Goal: Task Accomplishment & Management: Manage account settings

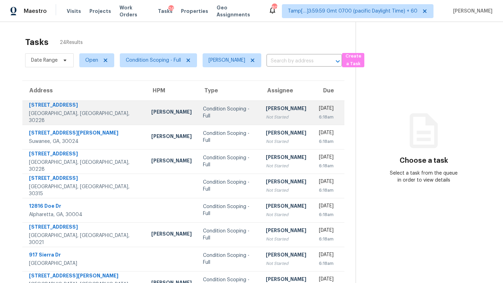
click at [266, 115] on div "Not Started" at bounding box center [286, 117] width 40 height 7
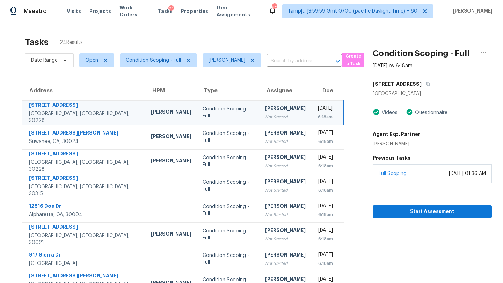
click at [225, 103] on td "Condition Scoping - Full" at bounding box center [228, 113] width 63 height 24
click at [425, 83] on icon "button" at bounding box center [427, 84] width 4 height 4
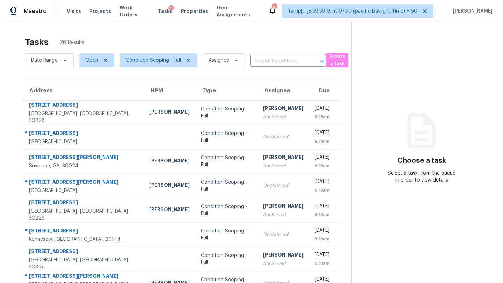
click at [129, 53] on span "Condition Scoping - Full" at bounding box center [155, 60] width 83 height 18
click at [135, 62] on span "Condition Scoping - Full" at bounding box center [153, 60] width 55 height 7
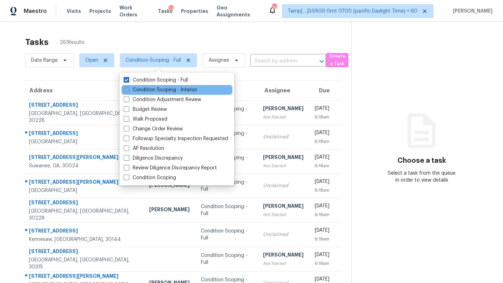
click at [146, 93] on label "Condition Scoping - Interior" at bounding box center [161, 90] width 74 height 7
click at [128, 91] on input "Condition Scoping - Interior" at bounding box center [126, 89] width 5 height 5
checkbox input "true"
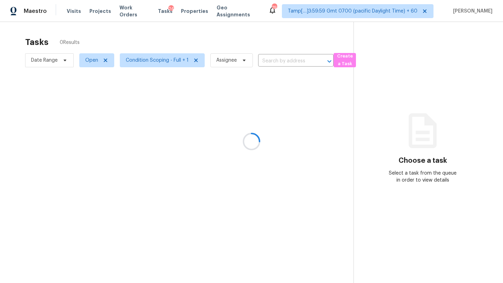
click at [146, 32] on div at bounding box center [251, 141] width 503 height 283
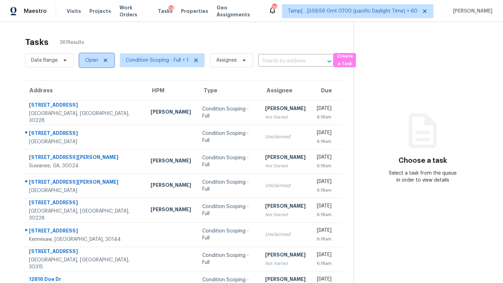
click at [84, 62] on span "Open" at bounding box center [96, 60] width 35 height 14
click at [98, 97] on label "Blocked" at bounding box center [97, 99] width 28 height 7
click at [88, 97] on input "Blocked" at bounding box center [85, 98] width 5 height 5
checkbox input "true"
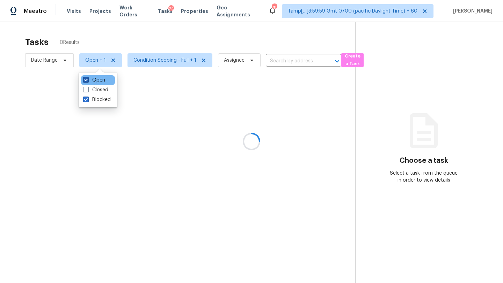
click at [92, 79] on label "Open" at bounding box center [94, 80] width 22 height 7
click at [88, 79] on input "Open" at bounding box center [85, 79] width 5 height 5
checkbox input "false"
click at [134, 42] on div at bounding box center [251, 141] width 503 height 283
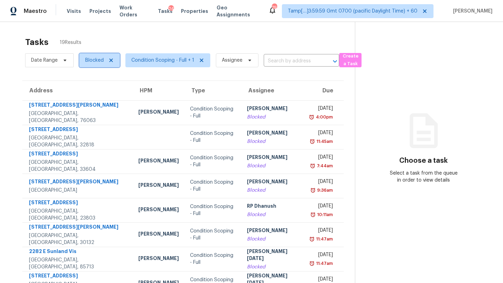
click at [91, 58] on span "Blocked" at bounding box center [94, 60] width 18 height 7
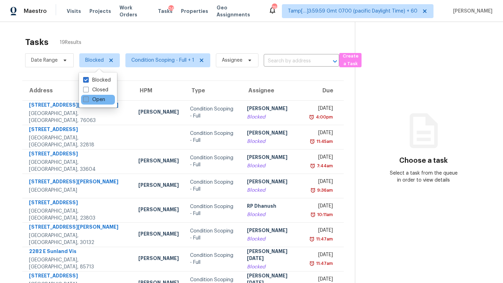
click at [92, 101] on label "Open" at bounding box center [94, 99] width 22 height 7
click at [88, 101] on input "Open" at bounding box center [85, 98] width 5 height 5
checkbox input "true"
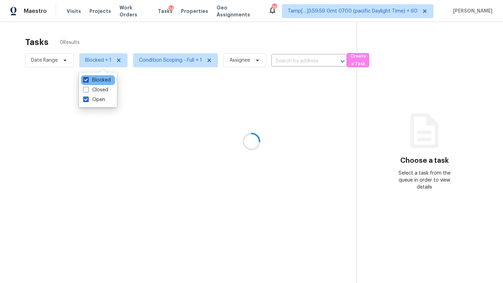
click at [93, 81] on label "Blocked" at bounding box center [97, 80] width 28 height 7
click at [88, 81] on input "Blocked" at bounding box center [85, 79] width 5 height 5
checkbox input "false"
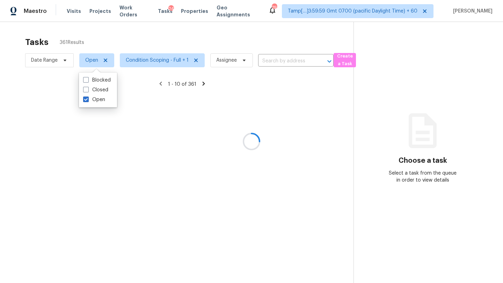
click at [139, 42] on div at bounding box center [251, 141] width 503 height 283
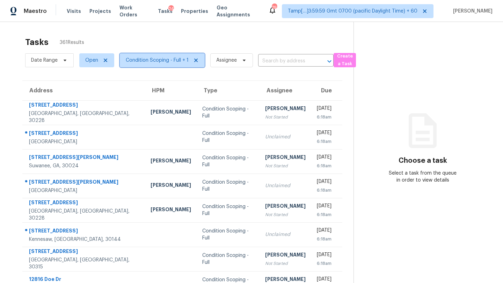
click at [196, 60] on icon at bounding box center [196, 61] width 6 height 6
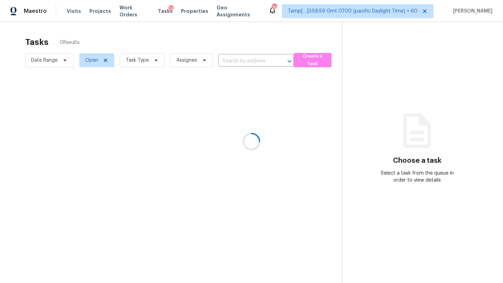
click at [150, 47] on div at bounding box center [251, 141] width 503 height 283
click at [142, 60] on div at bounding box center [251, 141] width 503 height 283
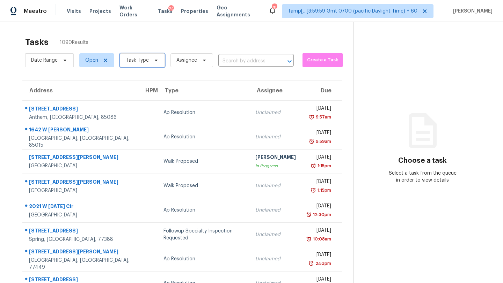
click at [139, 61] on span "Task Type" at bounding box center [137, 60] width 23 height 7
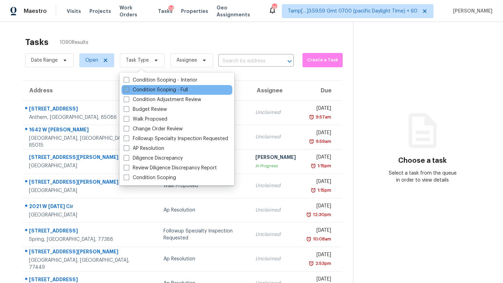
click at [140, 90] on label "Condition Scoping - Full" at bounding box center [156, 90] width 64 height 7
click at [128, 90] on input "Condition Scoping - Full" at bounding box center [126, 89] width 5 height 5
checkbox input "true"
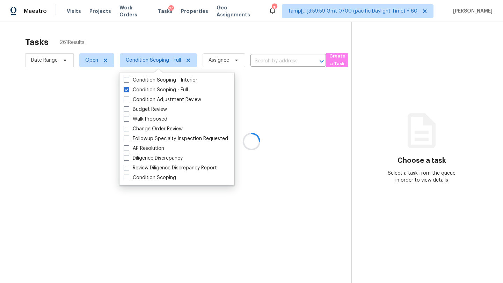
click at [187, 47] on div at bounding box center [251, 141] width 503 height 283
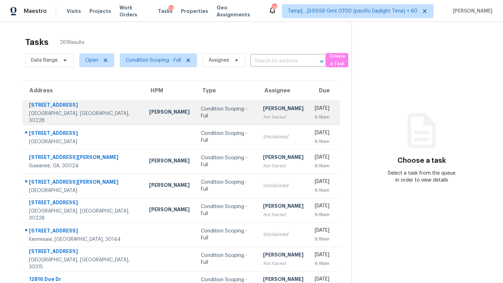
click at [263, 111] on div "[PERSON_NAME]" at bounding box center [283, 109] width 40 height 9
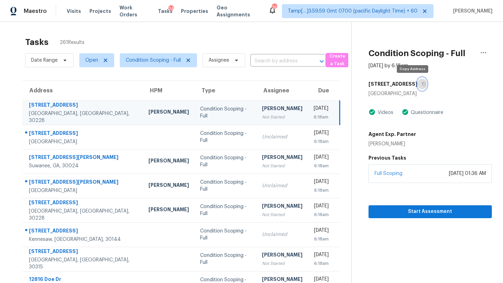
click at [421, 84] on icon "button" at bounding box center [423, 84] width 4 height 4
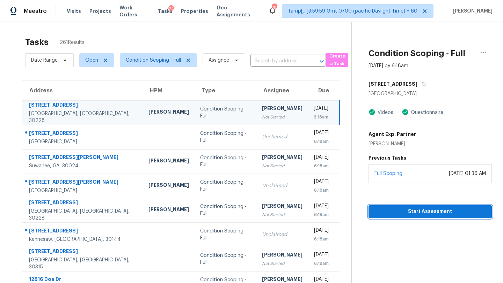
click at [412, 209] on span "Start Assessment" at bounding box center [430, 212] width 112 height 9
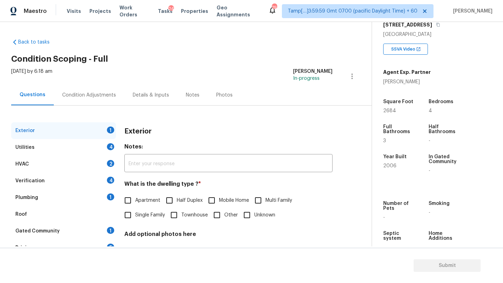
scroll to position [130, 0]
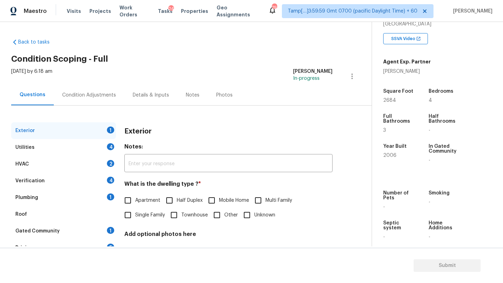
click at [146, 209] on label "Single Family" at bounding box center [142, 215] width 44 height 15
click at [135, 209] on input "Single Family" at bounding box center [127, 215] width 15 height 15
checkbox input "true"
click at [110, 227] on div "1" at bounding box center [110, 230] width 7 height 7
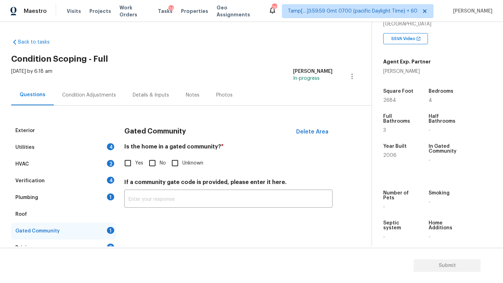
click at [154, 168] on input "No" at bounding box center [152, 163] width 15 height 15
checkbox input "true"
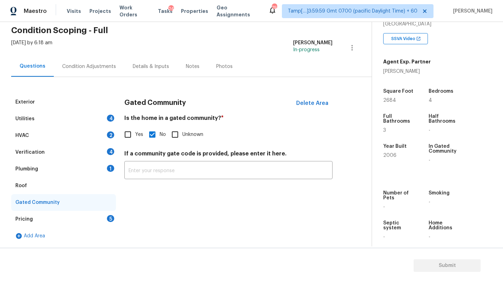
click at [101, 212] on div "Pricing 5" at bounding box center [63, 219] width 105 height 17
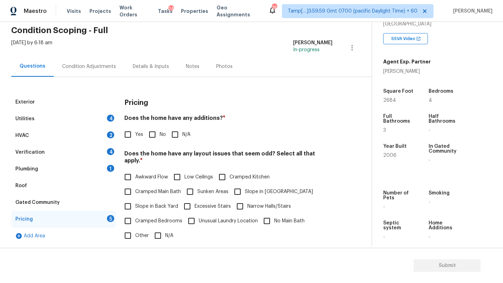
click at [150, 140] on input "No" at bounding box center [152, 134] width 15 height 15
checkbox input "true"
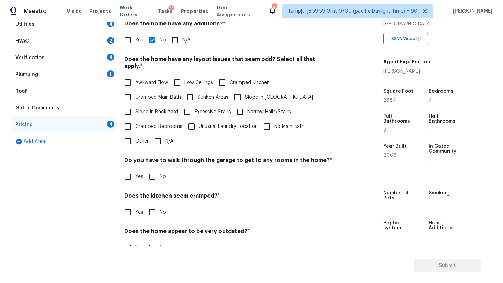
click at [159, 136] on input "N/A" at bounding box center [157, 141] width 15 height 15
checkbox input "true"
click at [153, 173] on input "No" at bounding box center [152, 177] width 15 height 15
checkbox input "true"
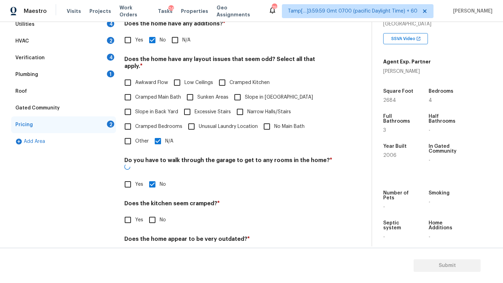
click at [153, 213] on input "No" at bounding box center [152, 220] width 15 height 15
checkbox input "true"
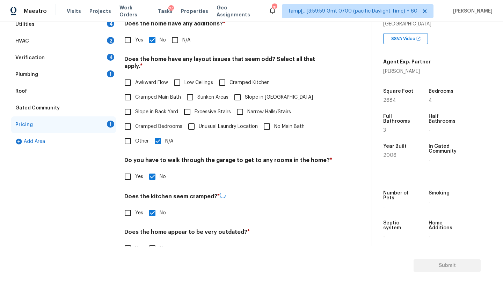
click at [153, 241] on input "No" at bounding box center [152, 248] width 15 height 15
checkbox input "true"
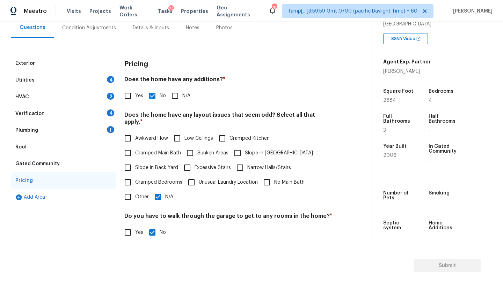
scroll to position [35, 0]
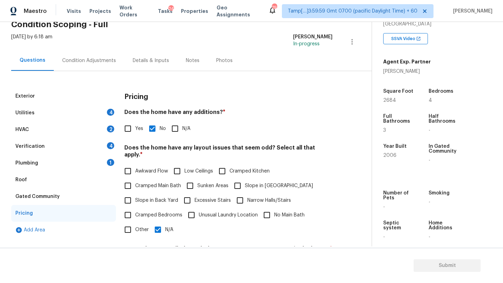
click at [34, 180] on div "Roof" at bounding box center [63, 180] width 105 height 17
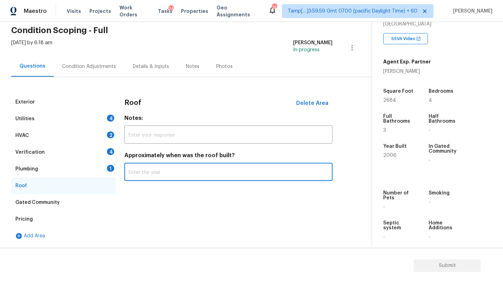
click at [188, 181] on input "text" at bounding box center [228, 173] width 208 height 16
type input "2006"
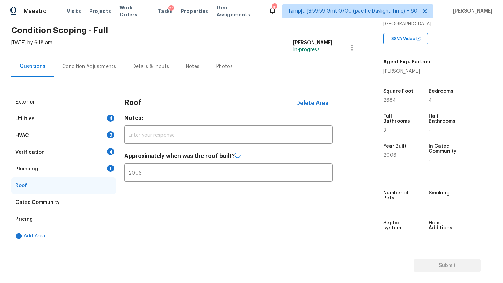
click at [40, 171] on div "Plumbing 1" at bounding box center [63, 169] width 105 height 17
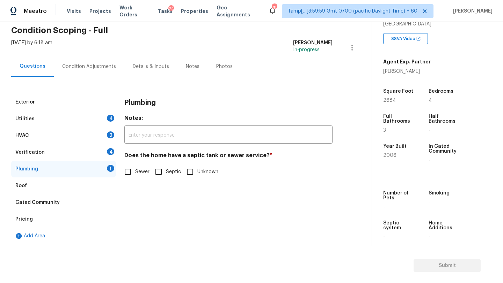
click at [140, 169] on span "Sewer" at bounding box center [142, 172] width 14 height 7
click at [135, 169] on input "Sewer" at bounding box center [127, 172] width 15 height 15
checkbox input "true"
click at [61, 154] on div "Verification 4" at bounding box center [63, 152] width 105 height 17
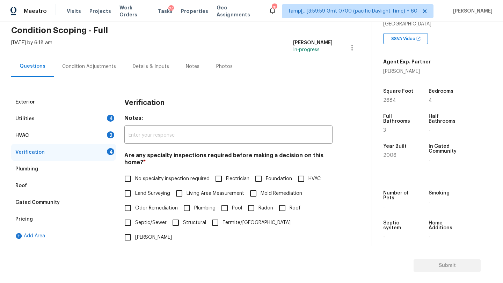
click at [140, 179] on span "No specialty inspection required" at bounding box center [172, 179] width 74 height 7
click at [135, 179] on input "No specialty inspection required" at bounding box center [127, 179] width 15 height 15
checkbox input "true"
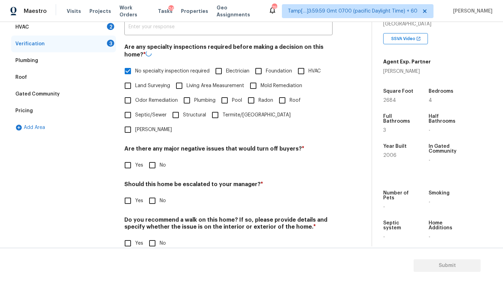
scroll to position [136, 0]
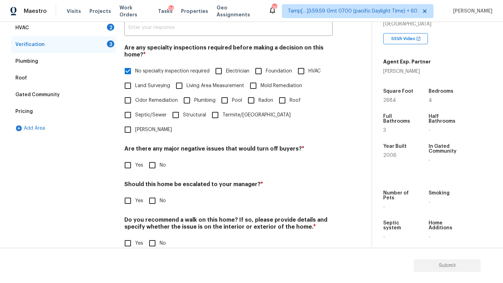
click at [149, 158] on input "No" at bounding box center [152, 165] width 15 height 15
checkbox input "true"
click at [149, 237] on input "No" at bounding box center [152, 244] width 15 height 15
checkbox input "true"
click at [149, 194] on input "No" at bounding box center [152, 201] width 15 height 15
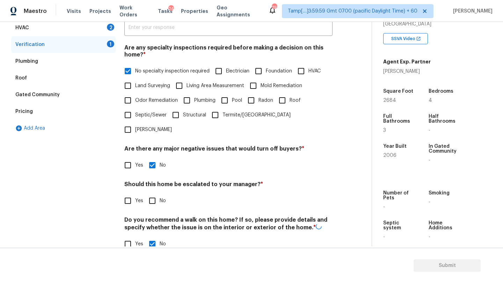
checkbox input "true"
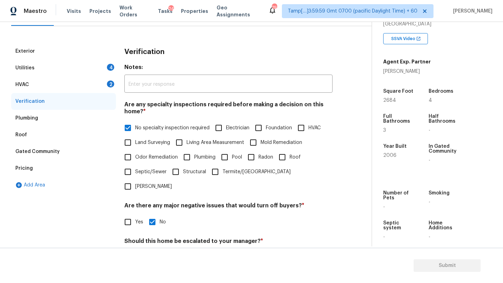
scroll to position [62, 0]
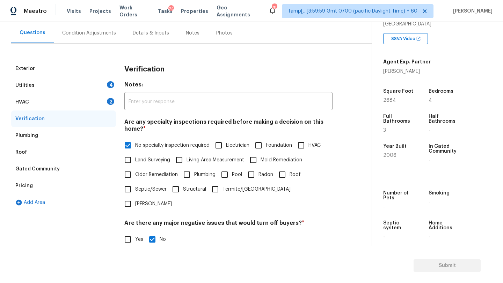
click at [37, 106] on div "HVAC 2" at bounding box center [63, 102] width 105 height 17
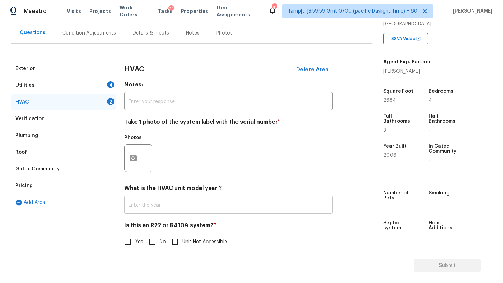
click at [142, 203] on input "text" at bounding box center [228, 206] width 208 height 16
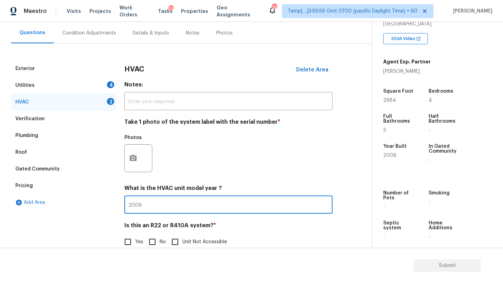
type input "2006"
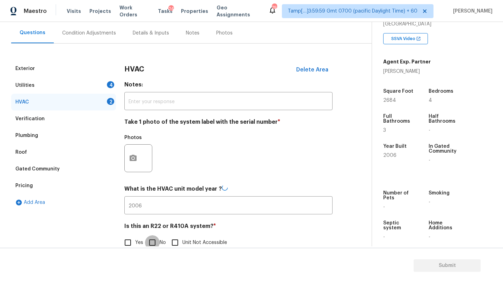
click at [154, 242] on input "No" at bounding box center [152, 243] width 15 height 15
checkbox input "true"
click at [65, 79] on div "Utilities 4" at bounding box center [63, 85] width 105 height 17
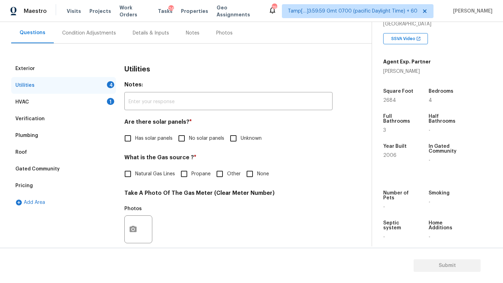
click at [187, 133] on input "No solar panels" at bounding box center [181, 138] width 15 height 15
checkbox input "true"
click at [142, 174] on span "Natural Gas Lines" at bounding box center [155, 174] width 40 height 7
click at [135, 174] on input "Natural Gas Lines" at bounding box center [127, 174] width 15 height 15
checkbox input "true"
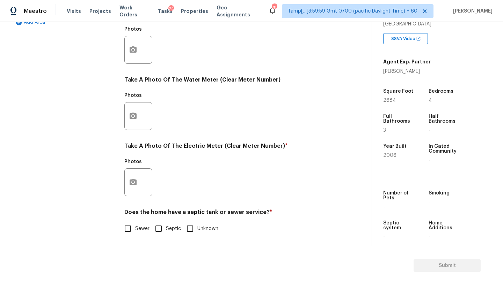
scroll to position [242, 0]
click at [131, 232] on input "Sewer" at bounding box center [127, 229] width 15 height 15
checkbox input "true"
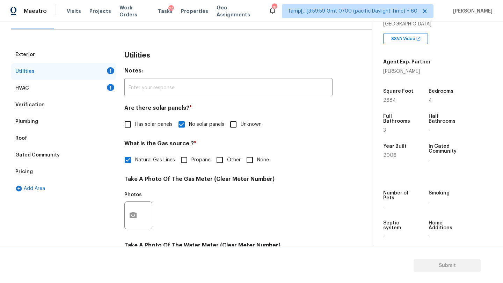
scroll to position [42, 0]
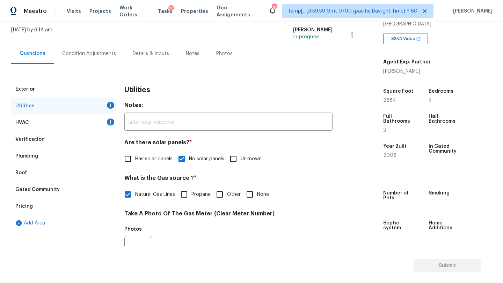
click at [78, 60] on div "Condition Adjustments" at bounding box center [89, 53] width 70 height 21
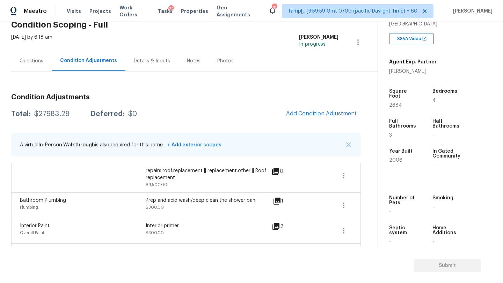
scroll to position [32, 0]
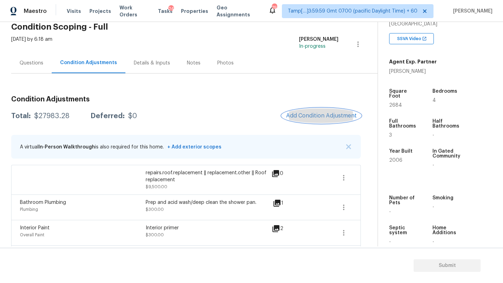
click at [328, 114] on span "Add Condition Adjustment" at bounding box center [321, 116] width 70 height 6
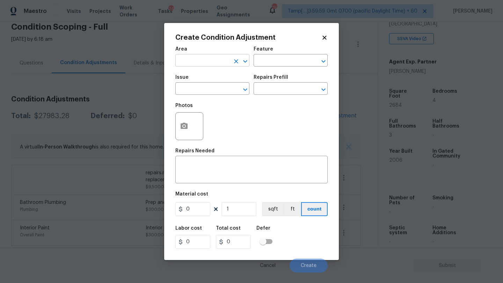
click at [190, 60] on input "text" at bounding box center [202, 61] width 54 height 11
type input "inte"
type input "r"
click at [203, 94] on ul "Interior Addition Interior Overall" at bounding box center [212, 82] width 74 height 29
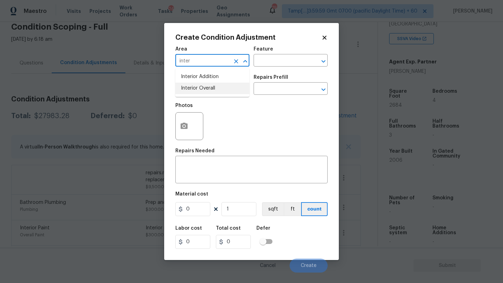
click at [207, 92] on li "Interior Overall" at bounding box center [212, 89] width 74 height 12
type input "Interior Overall"
click at [268, 61] on input "text" at bounding box center [280, 61] width 54 height 11
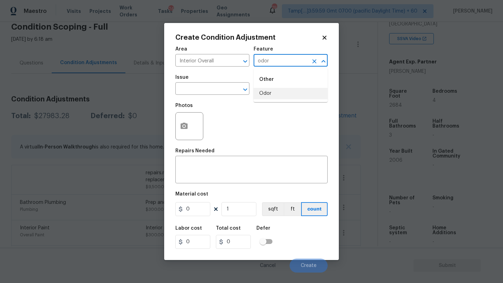
click at [274, 90] on li "Odor" at bounding box center [290, 94] width 74 height 12
type input "Odor"
click at [203, 90] on input "text" at bounding box center [202, 89] width 54 height 11
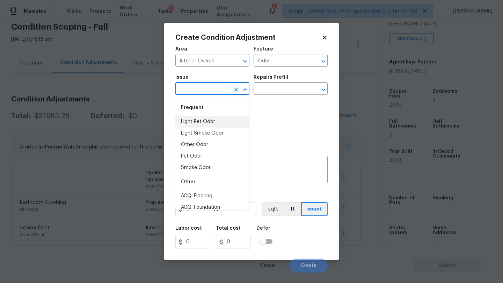
click at [203, 120] on li "Light Pet Odor" at bounding box center [212, 122] width 74 height 12
type input "Light Pet Odor"
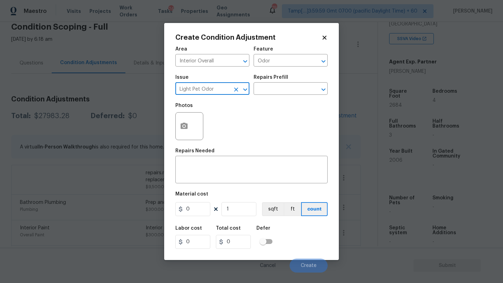
click at [238, 91] on icon "Clear" at bounding box center [235, 89] width 7 height 7
click at [207, 91] on input "text" at bounding box center [202, 89] width 54 height 11
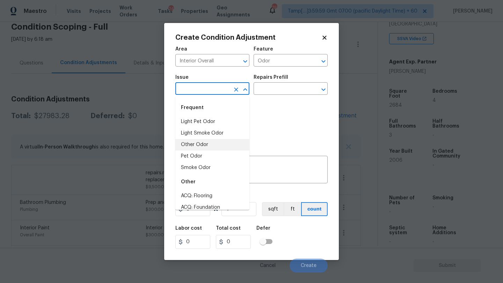
click at [202, 143] on li "Other Odor" at bounding box center [212, 145] width 74 height 12
type input "Other Odor"
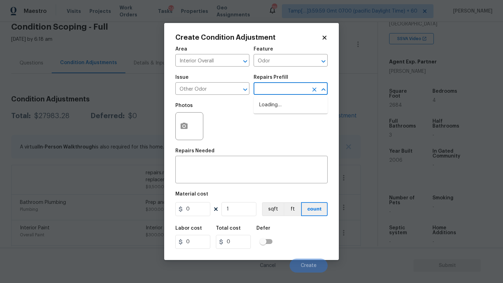
click at [289, 89] on input "text" at bounding box center [280, 89] width 54 height 11
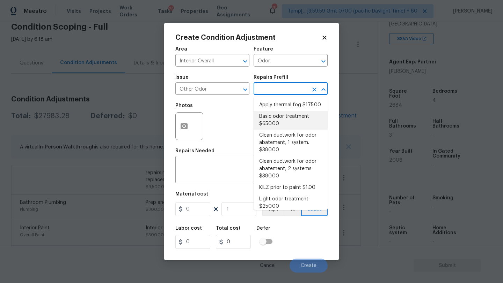
click at [278, 119] on li "Basic odor treatment $650.00" at bounding box center [290, 120] width 74 height 19
type textarea "OD Odor Protocol: Heavy Odor present. Remediate home odor. Including but not li…"
type input "650"
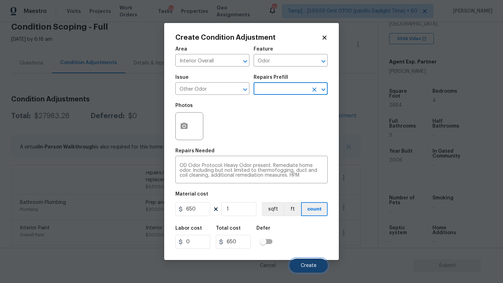
click at [313, 270] on button "Create" at bounding box center [308, 266] width 38 height 14
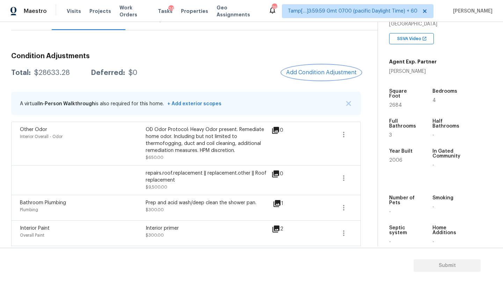
scroll to position [0, 0]
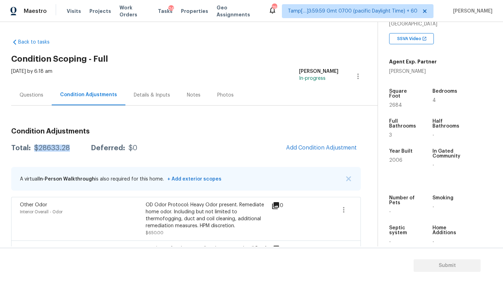
drag, startPoint x: 34, startPoint y: 150, endPoint x: 73, endPoint y: 150, distance: 38.7
click at [73, 150] on div "Total: $28633.28 Deferred: $0" at bounding box center [74, 148] width 126 height 7
copy div "$28633.28"
click at [28, 94] on div "Questions" at bounding box center [32, 95] width 24 height 7
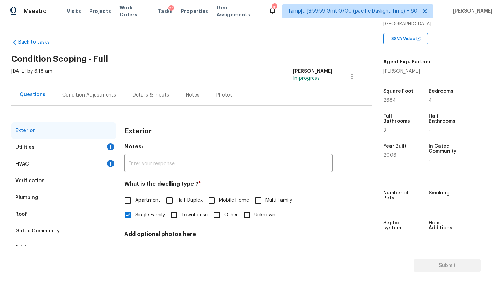
click at [41, 141] on div "Utilities 1" at bounding box center [63, 147] width 105 height 17
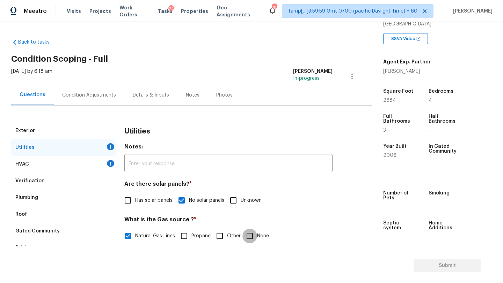
click at [251, 232] on input "None" at bounding box center [249, 236] width 15 height 15
checkbox input "true"
checkbox input "false"
click at [84, 103] on div "Condition Adjustments" at bounding box center [89, 95] width 70 height 21
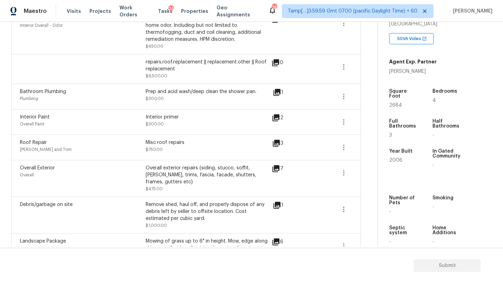
scroll to position [204, 0]
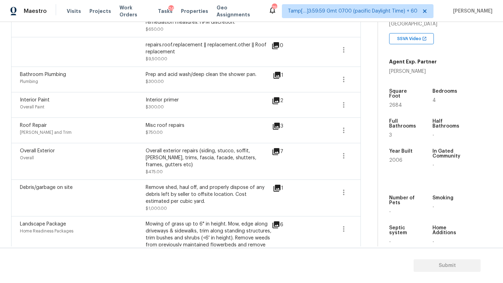
click at [279, 185] on icon at bounding box center [276, 188] width 7 height 7
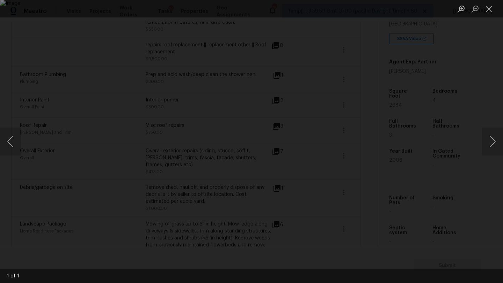
click at [498, 104] on div "Lightbox" at bounding box center [251, 141] width 503 height 283
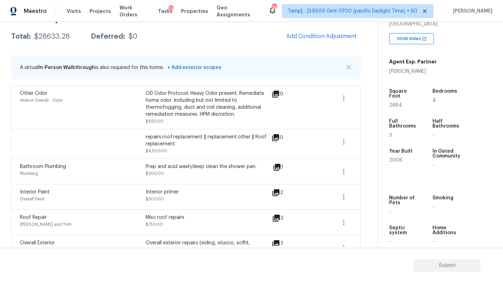
scroll to position [0, 0]
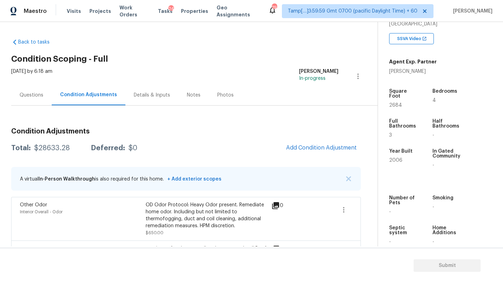
click at [35, 94] on div "Questions" at bounding box center [32, 95] width 24 height 7
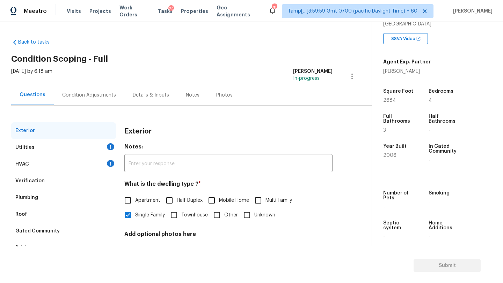
drag, startPoint x: 47, startPoint y: 168, endPoint x: 60, endPoint y: 168, distance: 12.9
click at [47, 168] on div "HVAC 1" at bounding box center [63, 164] width 105 height 17
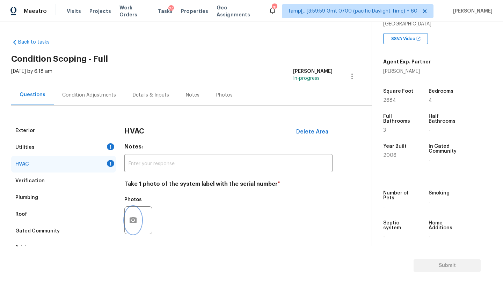
click at [137, 216] on button "button" at bounding box center [133, 220] width 17 height 27
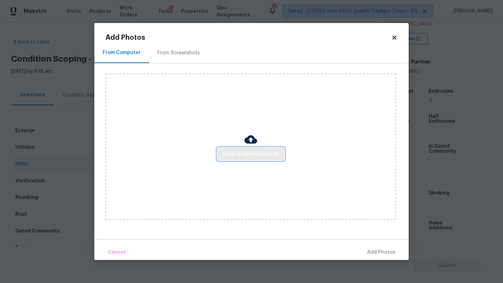
click at [243, 156] on span "Click to Upload Photos" at bounding box center [251, 154] width 56 height 9
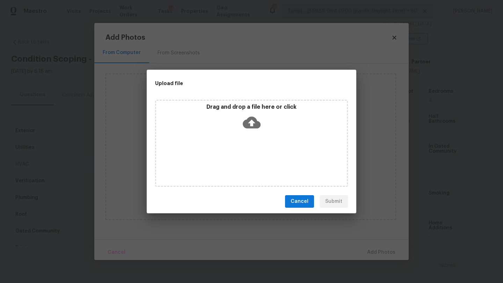
click at [249, 124] on icon at bounding box center [252, 123] width 18 height 12
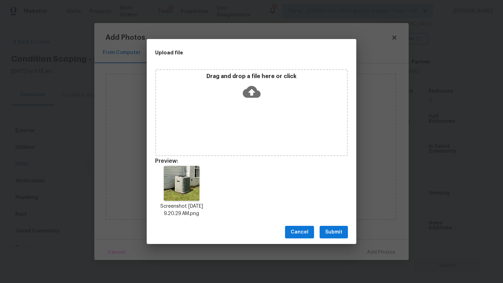
click at [335, 231] on span "Submit" at bounding box center [333, 232] width 17 height 9
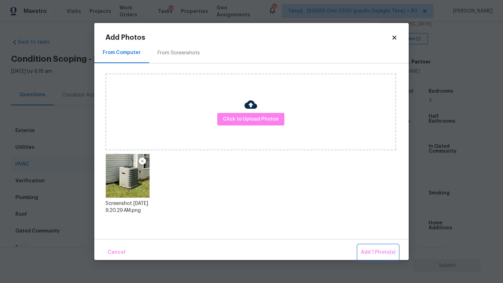
click at [385, 255] on span "Add 1 Photo(s)" at bounding box center [377, 252] width 35 height 9
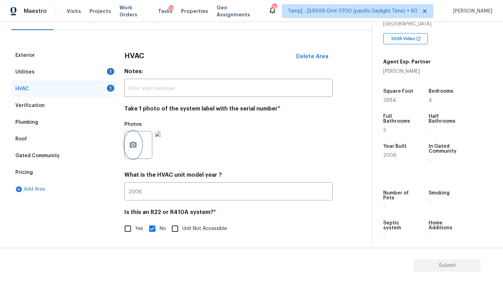
scroll to position [36, 0]
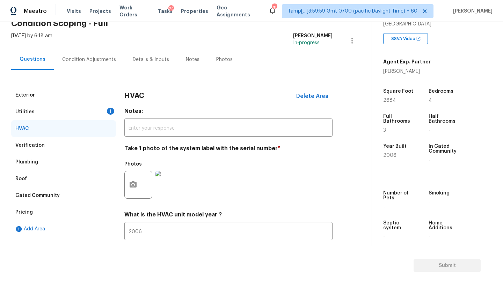
click at [91, 111] on div "Utilities 1" at bounding box center [63, 112] width 105 height 17
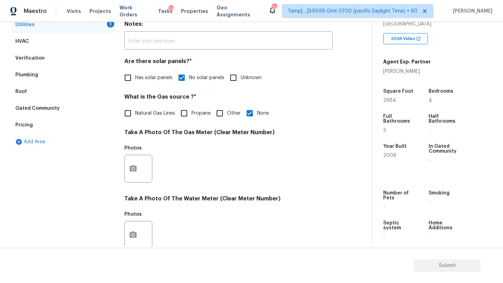
scroll to position [146, 0]
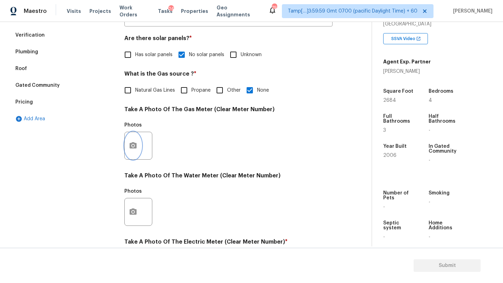
click at [135, 151] on button "button" at bounding box center [133, 145] width 17 height 27
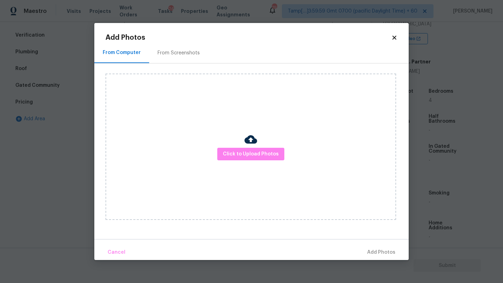
click at [186, 43] on div "From Screenshots" at bounding box center [178, 53] width 59 height 21
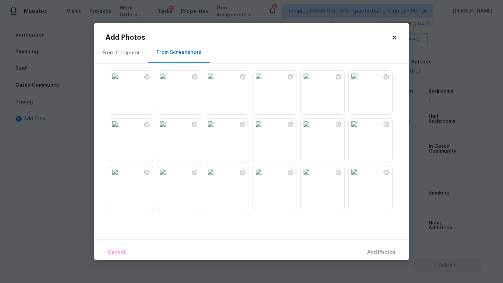
click at [211, 82] on img at bounding box center [210, 76] width 11 height 11
click at [216, 82] on img at bounding box center [210, 76] width 11 height 11
click at [262, 82] on img at bounding box center [258, 76] width 11 height 11
click at [365, 251] on span "Add 1 Photo(s)" at bounding box center [377, 252] width 35 height 9
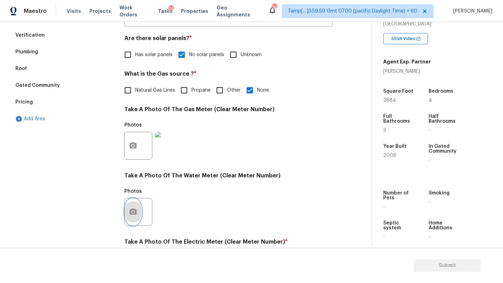
click at [136, 213] on icon "button" at bounding box center [133, 212] width 8 height 8
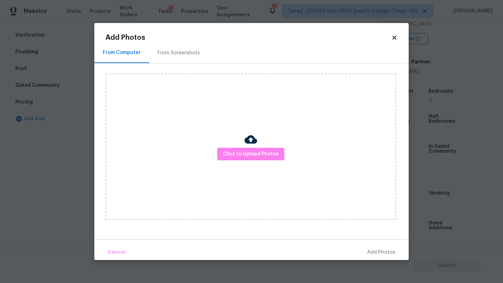
click at [184, 54] on div "From Screenshots" at bounding box center [178, 53] width 42 height 7
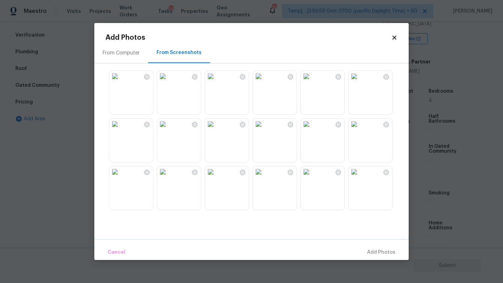
click at [312, 82] on img at bounding box center [305, 76] width 11 height 11
click at [367, 253] on span "Add 1 Photo(s)" at bounding box center [377, 252] width 35 height 9
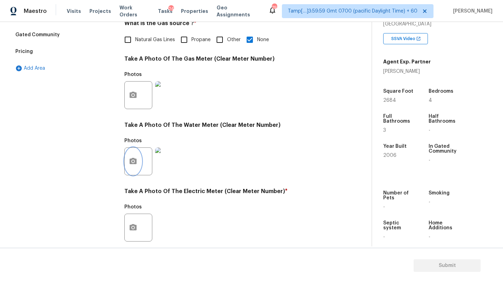
scroll to position [208, 0]
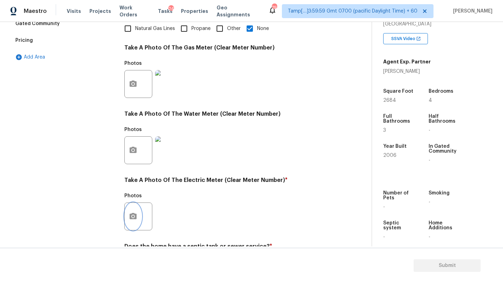
click at [138, 218] on button "button" at bounding box center [133, 216] width 17 height 27
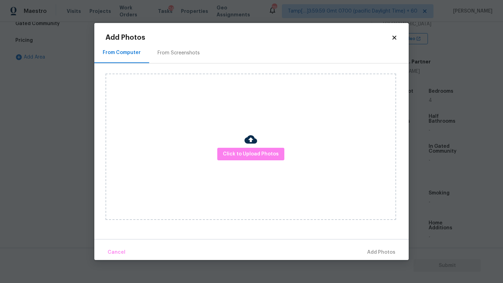
click at [195, 52] on div "From Screenshots" at bounding box center [178, 53] width 42 height 7
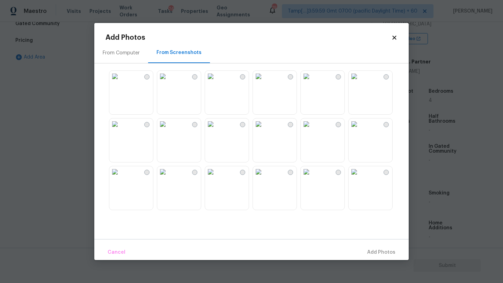
click at [168, 82] on img at bounding box center [162, 76] width 11 height 11
click at [374, 249] on span "Add 1 Photo(s)" at bounding box center [377, 252] width 35 height 9
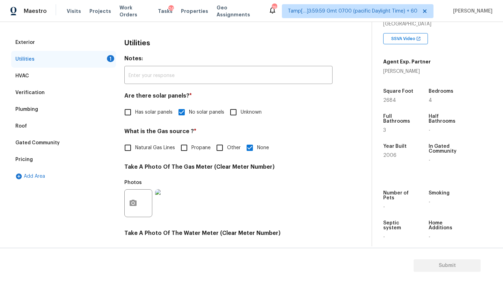
scroll to position [0, 0]
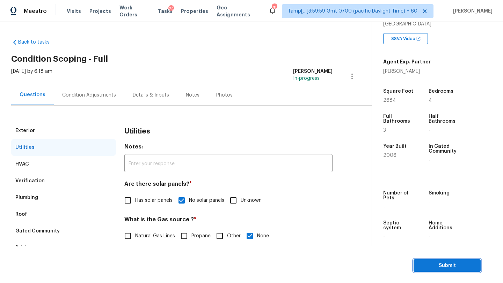
click at [458, 261] on button "Submit" at bounding box center [446, 266] width 67 height 13
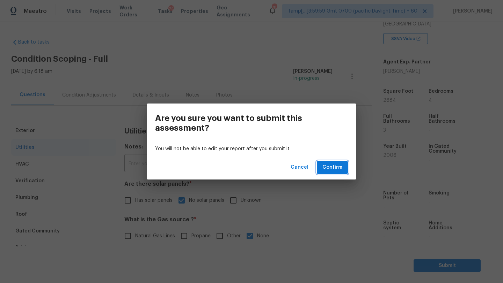
click at [335, 166] on span "Confirm" at bounding box center [332, 167] width 20 height 9
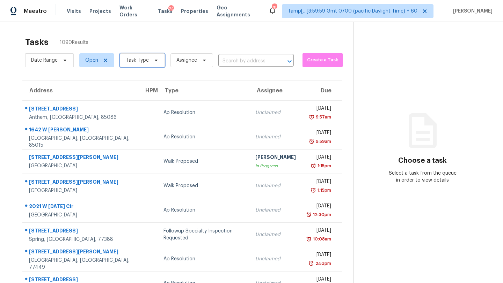
click at [128, 61] on span "Task Type" at bounding box center [137, 60] width 23 height 7
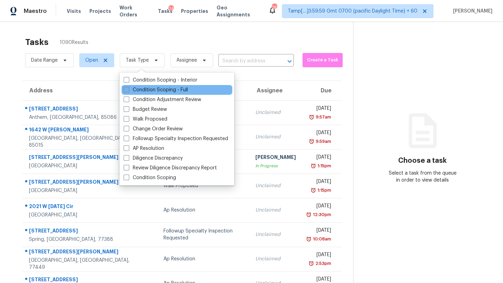
click at [136, 91] on label "Condition Scoping - Full" at bounding box center [156, 90] width 64 height 7
click at [128, 91] on input "Condition Scoping - Full" at bounding box center [126, 89] width 5 height 5
checkbox input "true"
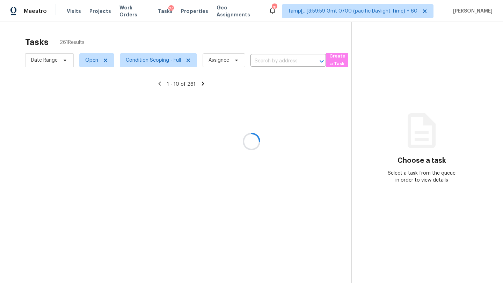
click at [158, 43] on div at bounding box center [251, 141] width 503 height 283
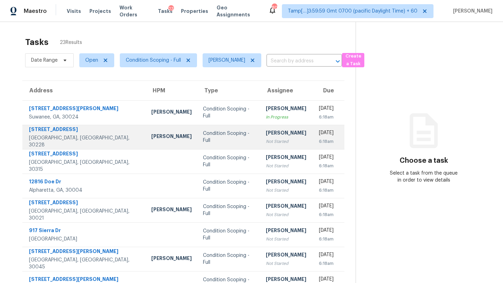
click at [260, 145] on td "[PERSON_NAME] Not Started" at bounding box center [286, 137] width 52 height 24
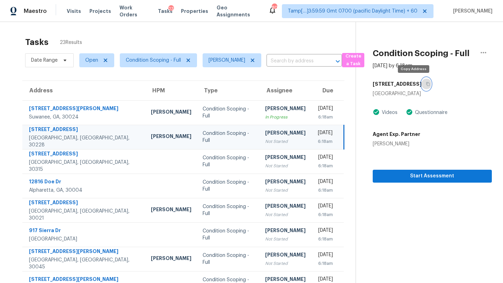
click at [425, 82] on icon "button" at bounding box center [427, 84] width 4 height 4
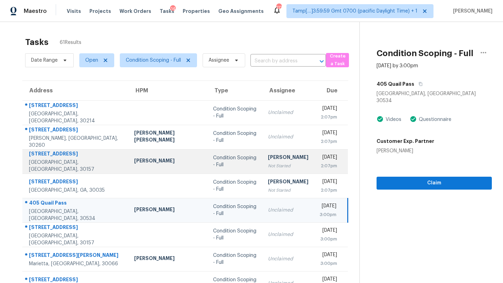
scroll to position [56, 0]
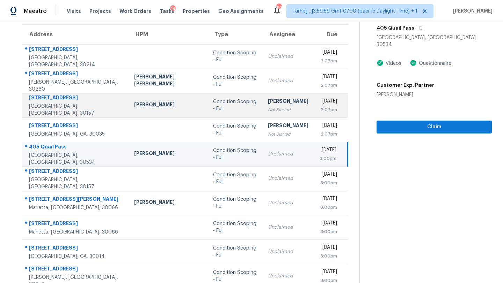
click at [262, 104] on td "[PERSON_NAME] Not Started" at bounding box center [288, 105] width 52 height 24
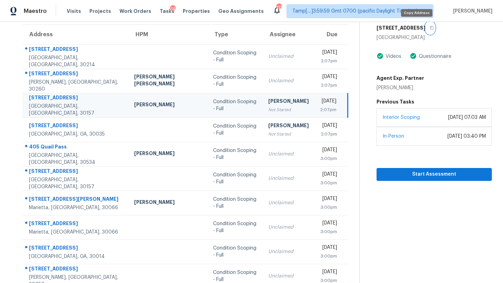
click at [430, 29] on icon "button" at bounding box center [431, 28] width 3 height 4
click at [429, 29] on icon "button" at bounding box center [431, 28] width 4 height 4
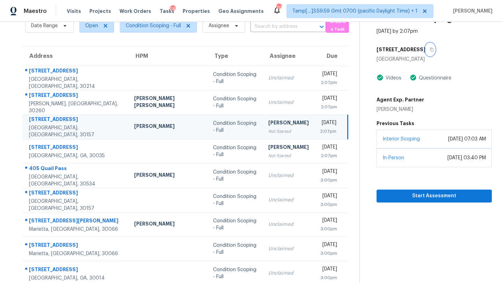
scroll to position [27, 0]
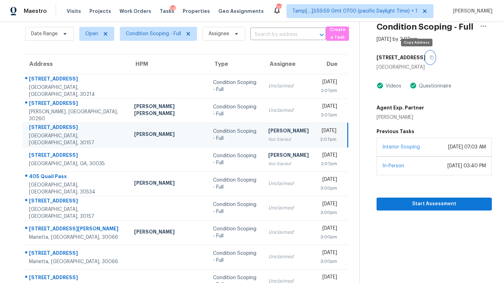
click at [429, 56] on icon "button" at bounding box center [431, 57] width 4 height 4
click at [407, 205] on span "Start Assessment" at bounding box center [434, 204] width 104 height 9
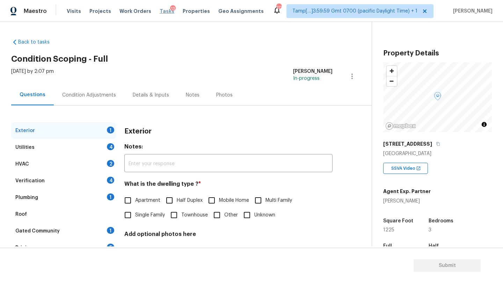
click at [161, 11] on span "Tasks" at bounding box center [166, 11] width 15 height 5
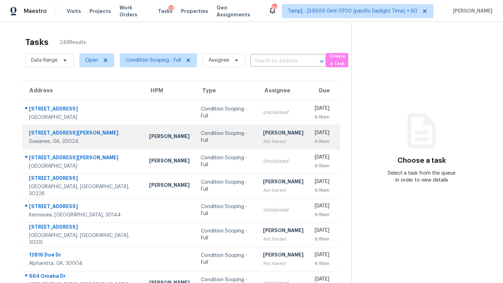
click at [263, 134] on div "[PERSON_NAME]" at bounding box center [283, 133] width 40 height 9
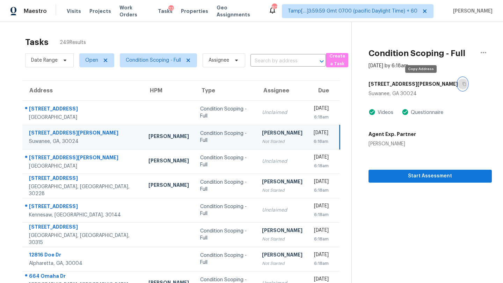
click at [462, 84] on icon "button" at bounding box center [463, 84] width 3 height 4
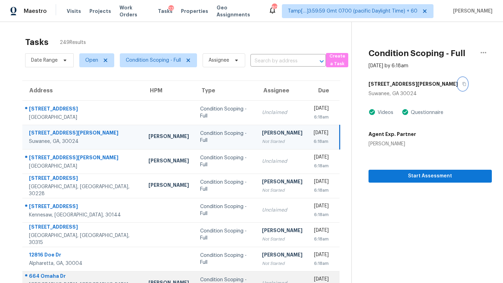
scroll to position [80, 0]
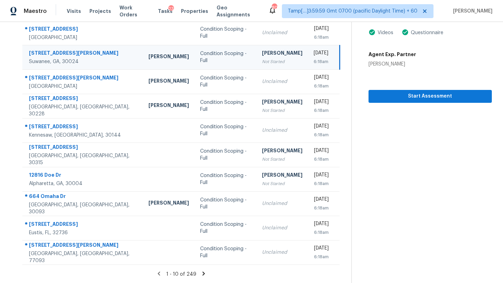
click at [265, 52] on div "[PERSON_NAME]" at bounding box center [282, 54] width 40 height 9
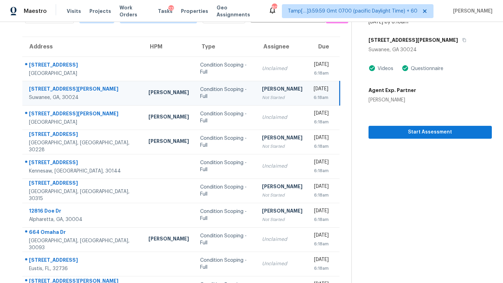
scroll to position [26, 0]
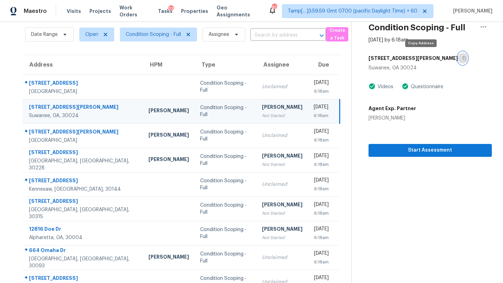
click at [458, 58] on button "button" at bounding box center [462, 58] width 9 height 13
click at [462, 59] on icon "button" at bounding box center [464, 58] width 4 height 4
click at [462, 58] on icon "button" at bounding box center [463, 59] width 3 height 4
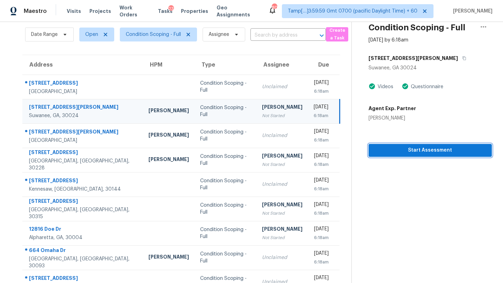
click at [392, 156] on button "Start Assessment" at bounding box center [429, 150] width 123 height 13
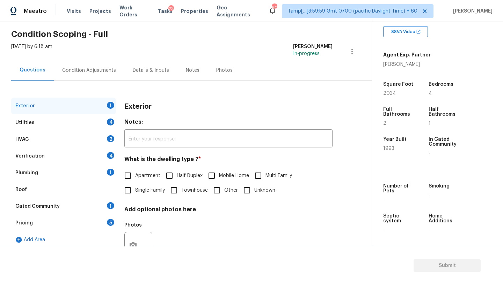
scroll to position [53, 0]
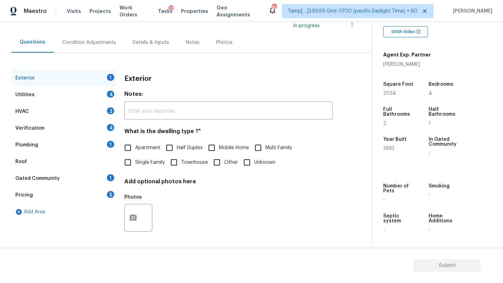
click at [137, 166] on span "Single Family" at bounding box center [150, 162] width 30 height 7
click at [135, 166] on input "Single Family" at bounding box center [127, 162] width 15 height 15
checkbox input "true"
click at [118, 180] on div "Exterior Utilities 4 HVAC 2 Verification 4 Plumbing 1 Roof Gated Community 1 Pr…" at bounding box center [182, 158] width 343 height 176
click at [110, 180] on div "1" at bounding box center [110, 177] width 7 height 7
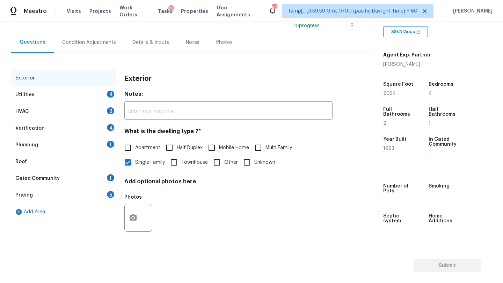
scroll to position [29, 0]
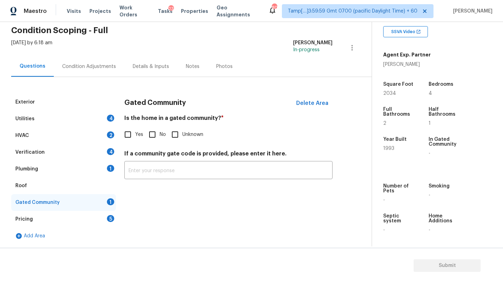
click at [154, 133] on input "No" at bounding box center [152, 134] width 15 height 15
checkbox input "true"
click at [99, 218] on div "Pricing 5" at bounding box center [63, 219] width 105 height 17
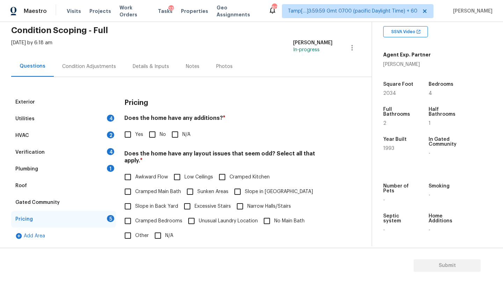
click at [154, 131] on input "No" at bounding box center [152, 134] width 15 height 15
checkbox input "true"
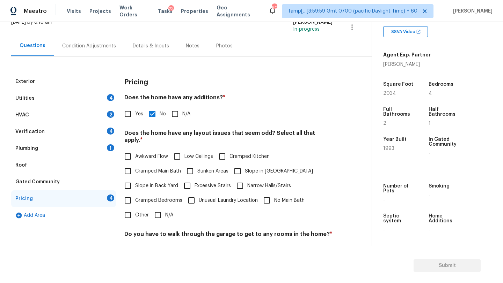
scroll to position [63, 0]
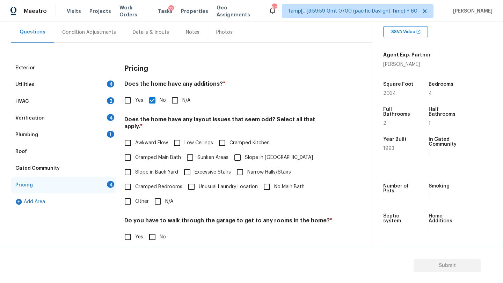
click at [263, 154] on span "Slope in [GEOGRAPHIC_DATA]" at bounding box center [279, 157] width 68 height 7
click at [245, 150] on input "Slope in [GEOGRAPHIC_DATA]" at bounding box center [237, 157] width 15 height 15
checkbox input "true"
click at [162, 169] on span "Slope in Back Yard" at bounding box center [156, 172] width 43 height 7
click at [135, 169] on input "Slope in Back Yard" at bounding box center [127, 172] width 15 height 15
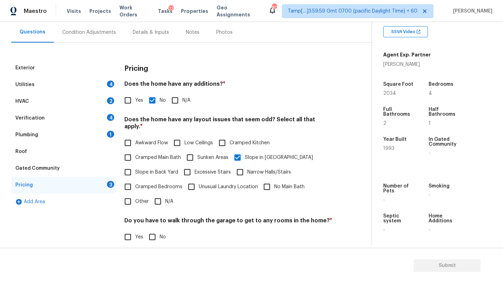
checkbox input "true"
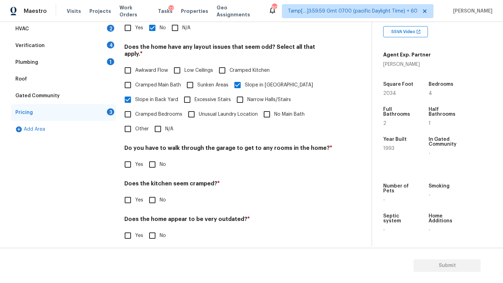
click at [153, 162] on input "No" at bounding box center [152, 164] width 15 height 15
checkbox input "true"
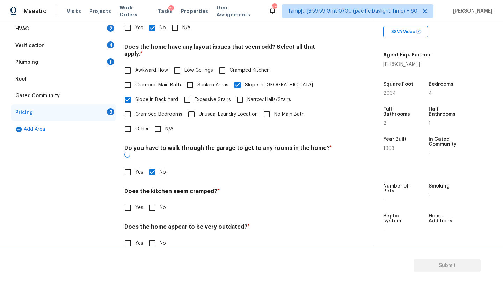
click at [153, 201] on input "No" at bounding box center [152, 208] width 15 height 15
checkbox input "true"
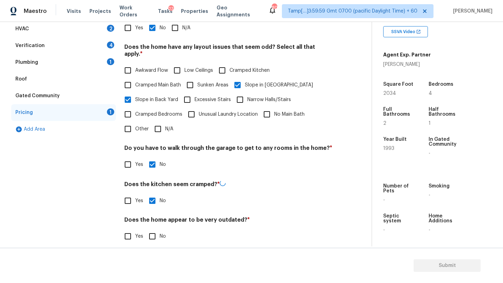
click at [153, 232] on input "No" at bounding box center [152, 236] width 15 height 15
checkbox input "true"
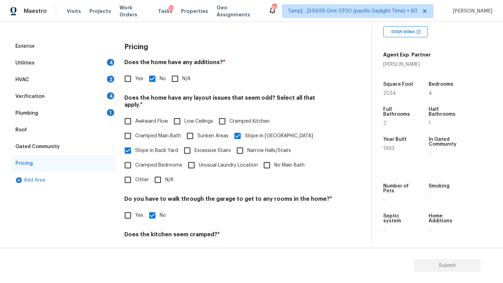
click at [34, 129] on div "Roof" at bounding box center [63, 130] width 105 height 17
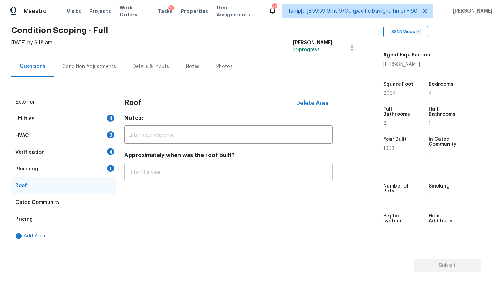
click at [182, 170] on input "text" at bounding box center [228, 173] width 208 height 16
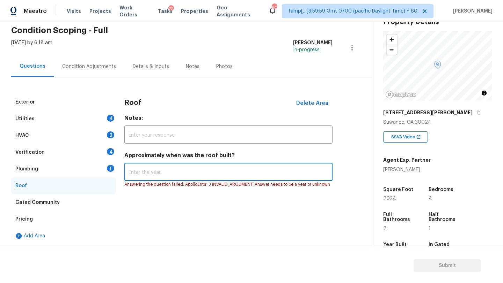
scroll to position [0, 0]
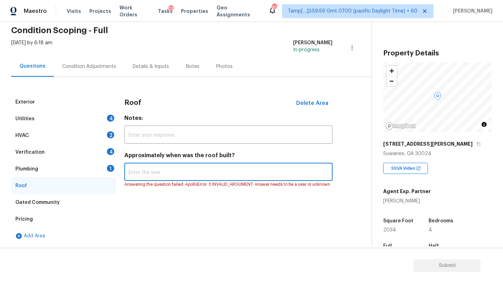
click at [156, 169] on input "text" at bounding box center [228, 173] width 208 height 16
type input "2019"
click at [26, 170] on div "Plumbing" at bounding box center [26, 169] width 23 height 7
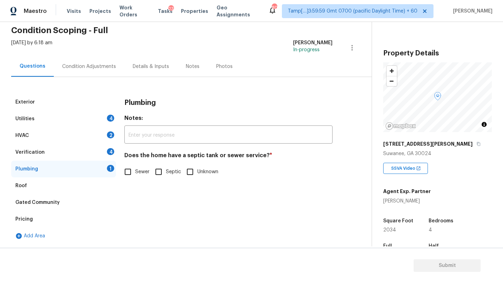
click at [125, 174] on input "Sewer" at bounding box center [127, 172] width 15 height 15
checkbox input "true"
click at [53, 157] on div "Verification 4" at bounding box center [63, 152] width 105 height 17
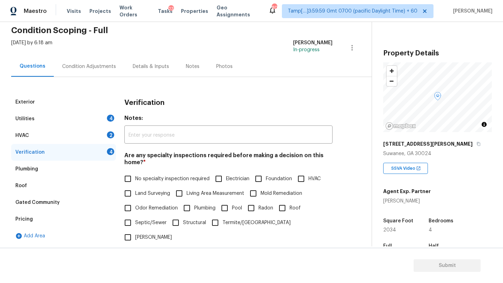
click at [157, 186] on label "Land Surveying" at bounding box center [145, 193] width 50 height 15
click at [135, 186] on input "Land Surveying" at bounding box center [127, 193] width 15 height 15
checkbox input "true"
click at [157, 181] on span "No specialty inspection required" at bounding box center [172, 179] width 74 height 7
click at [135, 181] on input "No specialty inspection required" at bounding box center [127, 179] width 15 height 15
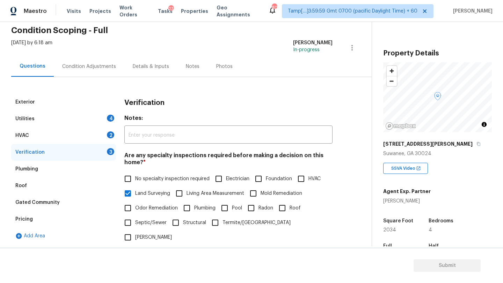
checkbox input "true"
click at [152, 196] on span "Land Surveying" at bounding box center [152, 194] width 35 height 7
click at [135, 196] on input "Land Surveying" at bounding box center [127, 194] width 15 height 15
checkbox input "false"
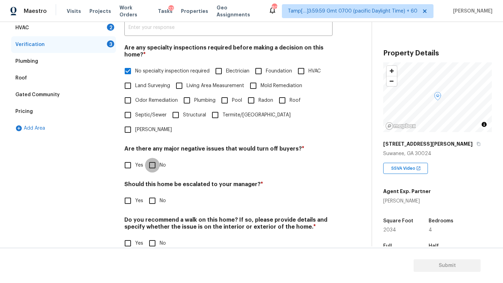
click at [156, 158] on input "No" at bounding box center [152, 165] width 15 height 15
checkbox input "true"
click at [156, 194] on input "No" at bounding box center [152, 201] width 15 height 15
checkbox input "true"
click at [156, 237] on div "Verification Notes: ​ Are any specialty inspections required before making a de…" at bounding box center [228, 123] width 208 height 274
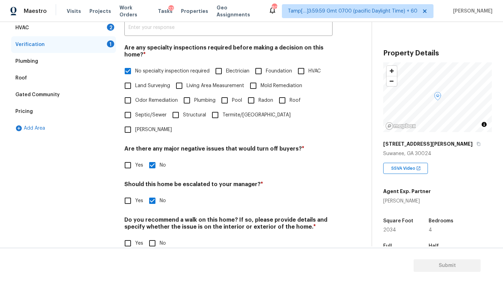
click at [153, 236] on input "No" at bounding box center [152, 243] width 15 height 15
checkbox input "true"
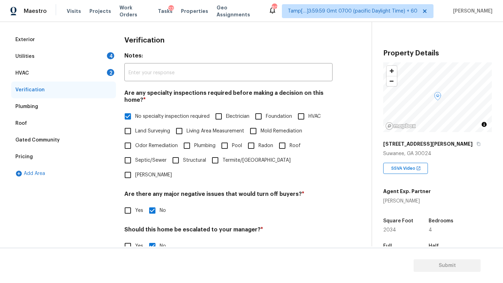
scroll to position [19, 0]
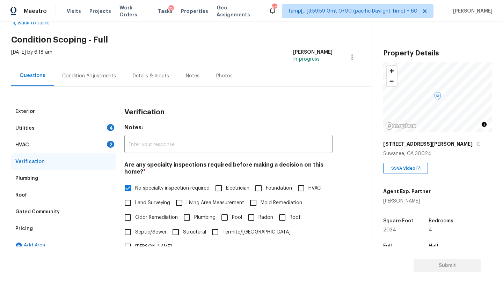
click at [32, 144] on div "HVAC 2" at bounding box center [63, 145] width 105 height 17
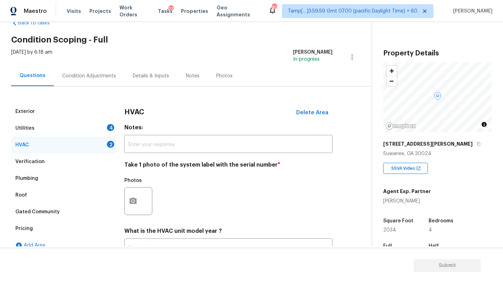
scroll to position [72, 0]
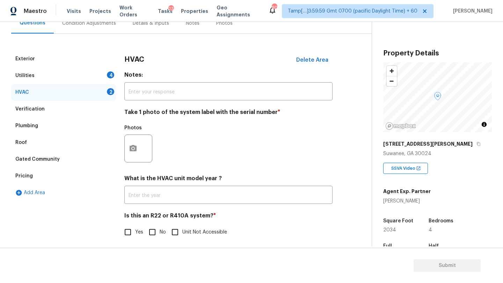
click at [161, 185] on div "What is the HVAC unit model year ? ​" at bounding box center [228, 189] width 208 height 29
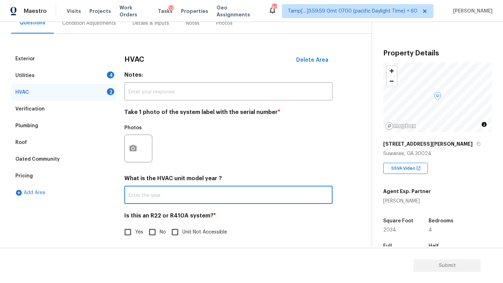
click at [161, 200] on input "text" at bounding box center [228, 196] width 208 height 16
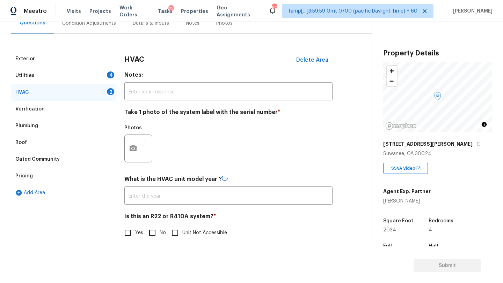
click at [24, 138] on div "Roof" at bounding box center [63, 142] width 105 height 17
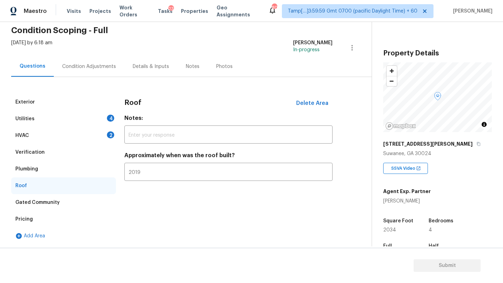
click at [35, 135] on div "HVAC 2" at bounding box center [63, 135] width 105 height 17
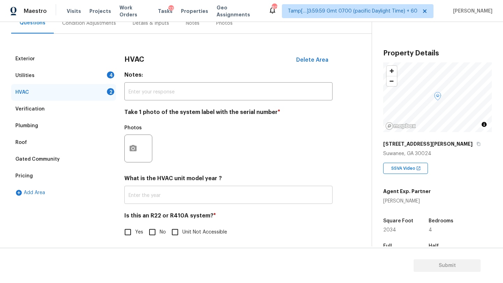
click at [181, 201] on input "text" at bounding box center [228, 196] width 208 height 16
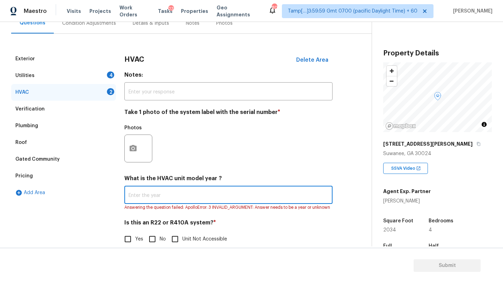
click at [214, 194] on input "text" at bounding box center [228, 196] width 208 height 16
type input "2021, 2021"
click at [156, 245] on div "HVAC Delete Area Notes: ​ Take 1 photo of the system label with the serial numb…" at bounding box center [228, 153] width 208 height 205
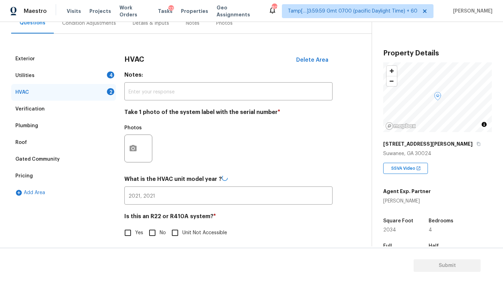
click at [153, 239] on input "No" at bounding box center [152, 233] width 15 height 15
checkbox input "true"
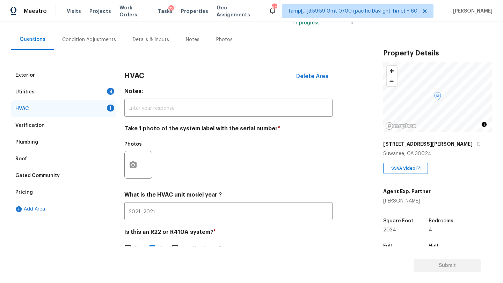
scroll to position [29, 0]
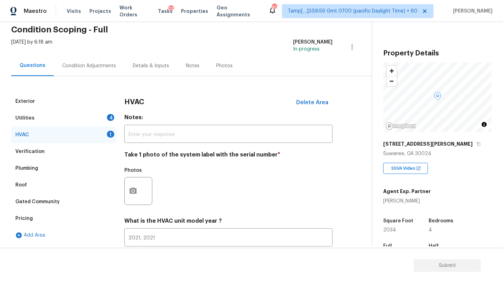
click at [88, 71] on div "Condition Adjustments" at bounding box center [89, 65] width 70 height 21
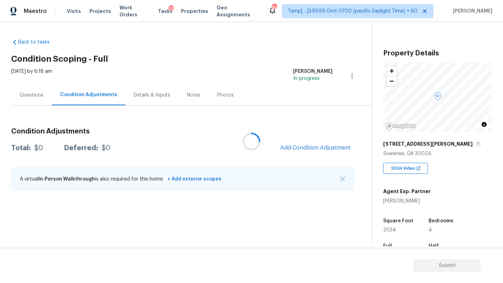
click at [46, 94] on div at bounding box center [251, 141] width 503 height 283
click at [30, 91] on div at bounding box center [251, 141] width 503 height 283
click at [35, 97] on div "Questions" at bounding box center [32, 95] width 24 height 7
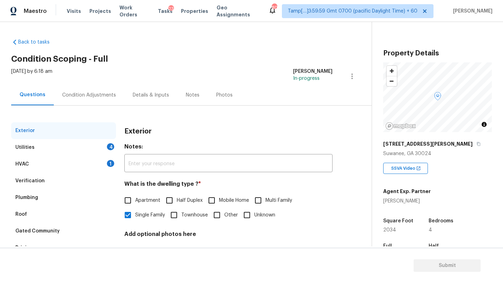
click at [81, 153] on div "Utilities 4" at bounding box center [63, 147] width 105 height 17
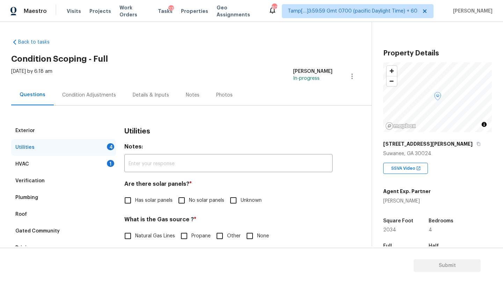
scroll to position [95, 0]
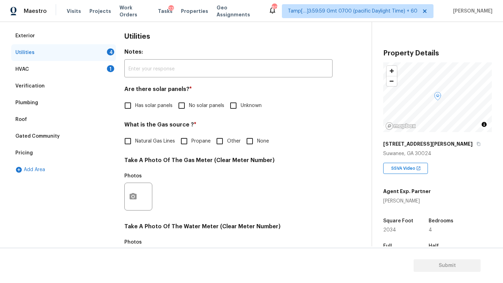
click at [137, 138] on span "Natural Gas Lines" at bounding box center [155, 141] width 40 height 7
click at [135, 138] on input "Natural Gas Lines" at bounding box center [127, 141] width 15 height 15
checkbox input "true"
click at [213, 107] on span "No solar panels" at bounding box center [206, 105] width 35 height 7
click at [189, 107] on input "No solar panels" at bounding box center [181, 105] width 15 height 15
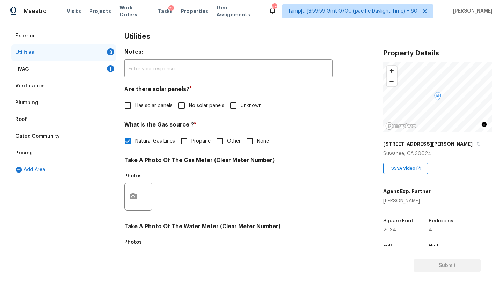
checkbox input "true"
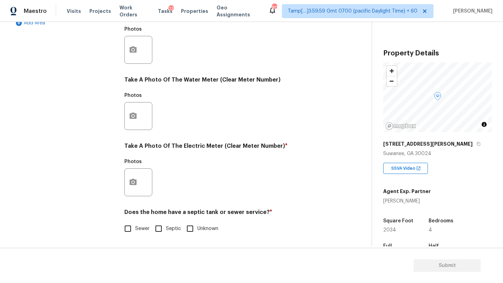
click at [142, 230] on span "Sewer" at bounding box center [142, 228] width 14 height 7
click at [135, 230] on input "Sewer" at bounding box center [127, 229] width 15 height 15
checkbox input "true"
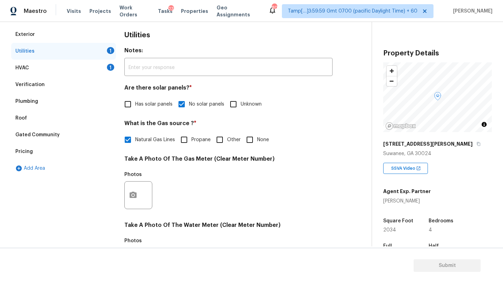
scroll to position [43, 0]
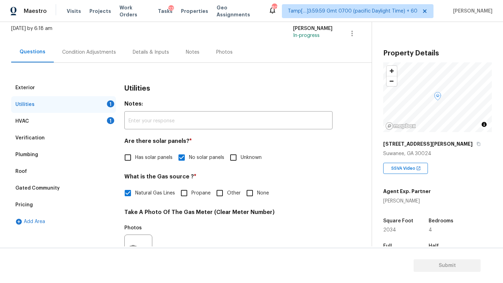
click at [84, 49] on div "Condition Adjustments" at bounding box center [89, 52] width 54 height 7
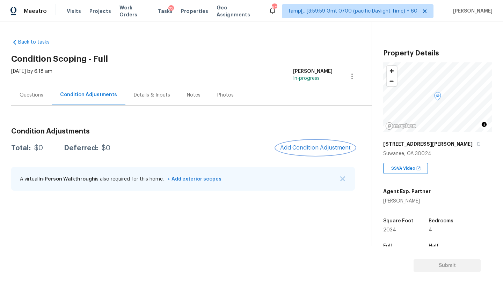
click at [334, 151] on span "Add Condition Adjustment" at bounding box center [315, 148] width 70 height 6
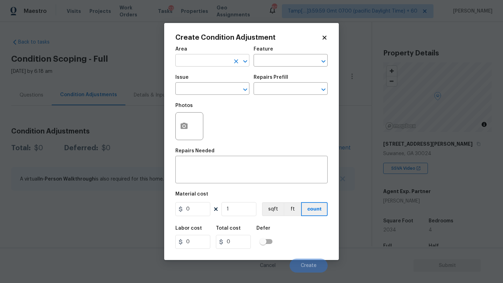
click at [198, 60] on input "text" at bounding box center [202, 61] width 54 height 11
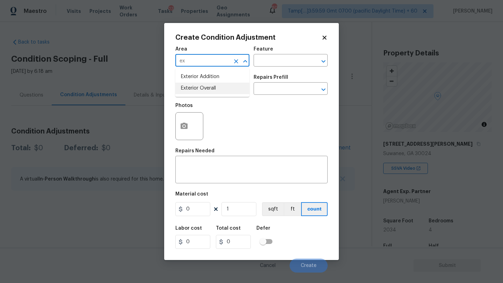
click at [203, 85] on li "Exterior Overall" at bounding box center [212, 89] width 74 height 12
type input "Exterior Overall"
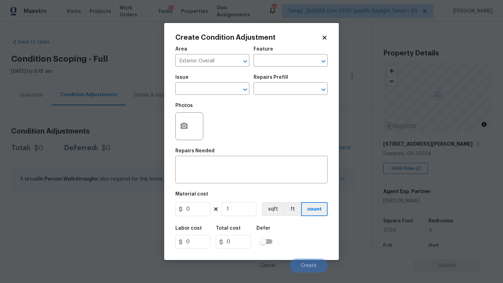
click at [281, 53] on div "Feature" at bounding box center [290, 51] width 74 height 9
click at [281, 64] on input "text" at bounding box center [280, 61] width 54 height 11
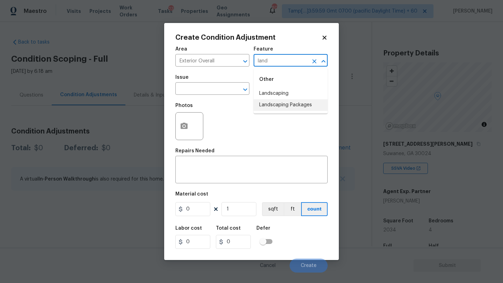
click at [261, 106] on li "Landscaping Packages" at bounding box center [290, 105] width 74 height 12
type input "Landscaping Packages"
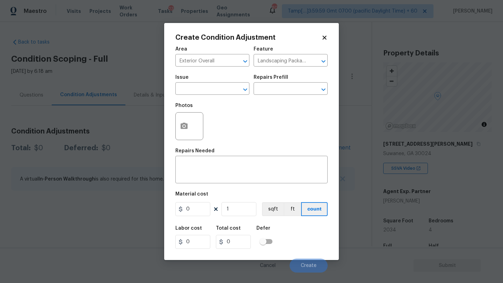
click at [205, 84] on div "Issue" at bounding box center [212, 79] width 74 height 9
click at [205, 87] on input "text" at bounding box center [202, 89] width 54 height 11
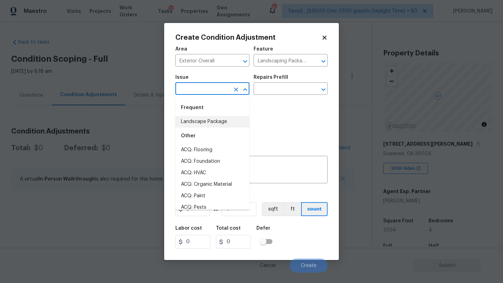
click at [205, 121] on li "Landscape Package" at bounding box center [212, 122] width 74 height 12
type input "Landscape Package"
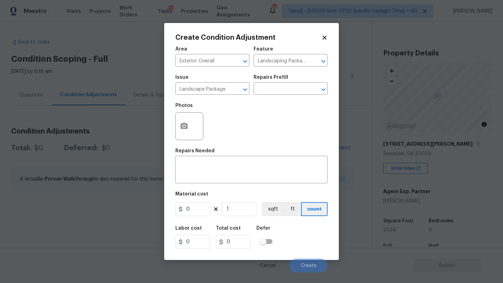
click at [295, 82] on div "Repairs Prefill" at bounding box center [290, 79] width 74 height 9
click at [295, 85] on input "text" at bounding box center [280, 89] width 54 height 11
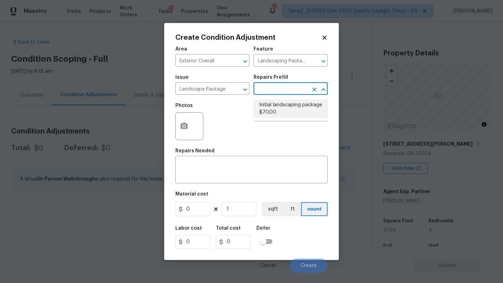
click at [295, 111] on li "Initial landscaping package $70.00" at bounding box center [290, 108] width 74 height 19
type input "Home Readiness Packages"
type textarea "Mowing of grass up to 6" in height. Mow, edge along driveways & sidewalks, trim…"
type input "70"
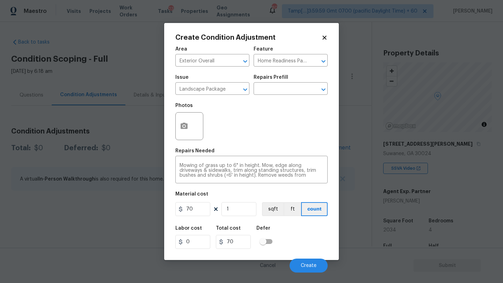
click at [211, 201] on div "Material cost" at bounding box center [251, 196] width 152 height 9
click at [189, 208] on input "70" at bounding box center [192, 209] width 35 height 14
type input "300"
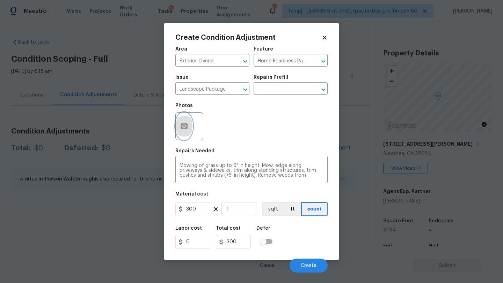
click at [185, 123] on icon "button" at bounding box center [184, 126] width 8 height 8
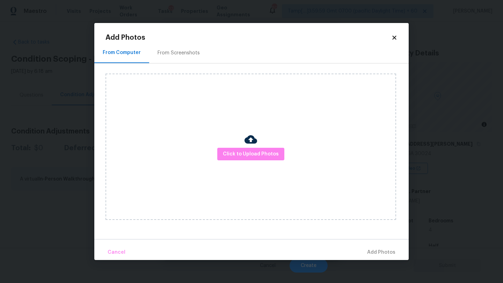
click at [173, 62] on div "From Screenshots" at bounding box center [178, 53] width 59 height 21
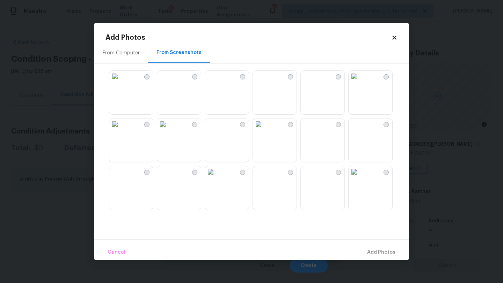
click at [168, 82] on img at bounding box center [162, 76] width 11 height 11
click at [168, 178] on img at bounding box center [162, 171] width 11 height 11
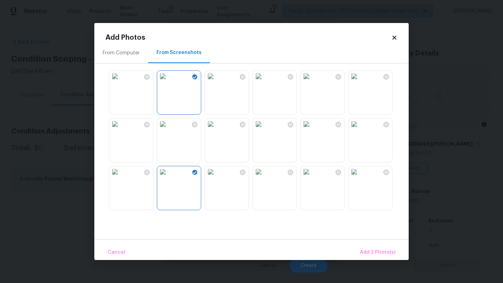
click at [312, 82] on img at bounding box center [305, 76] width 11 height 11
click at [359, 178] on img at bounding box center [353, 171] width 11 height 11
click at [372, 249] on span "Add 4 Photo(s)" at bounding box center [377, 252] width 36 height 9
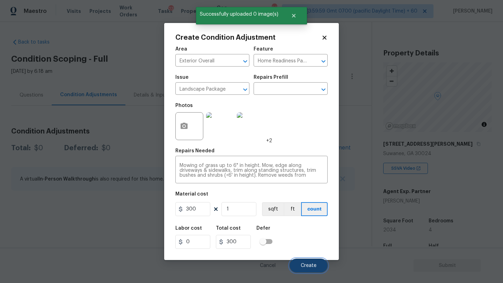
click at [318, 266] on button "Create" at bounding box center [308, 266] width 38 height 14
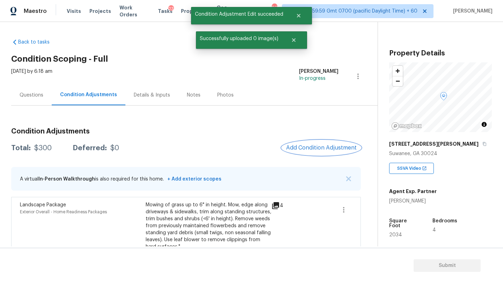
click at [324, 148] on span "Add Condition Adjustment" at bounding box center [321, 148] width 70 height 6
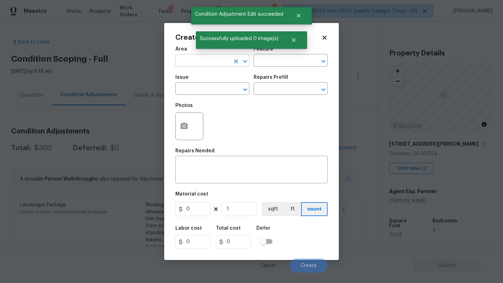
click at [201, 64] on input "text" at bounding box center [202, 61] width 54 height 11
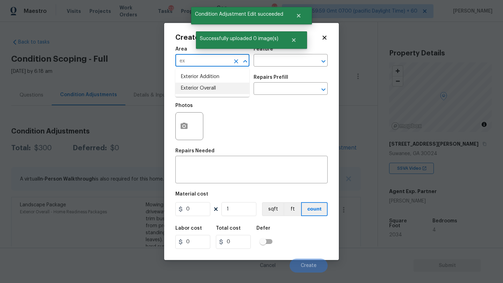
click at [200, 88] on li "Exterior Overall" at bounding box center [212, 89] width 74 height 12
type input "Exterior Overall"
click at [287, 59] on input "text" at bounding box center [280, 61] width 54 height 11
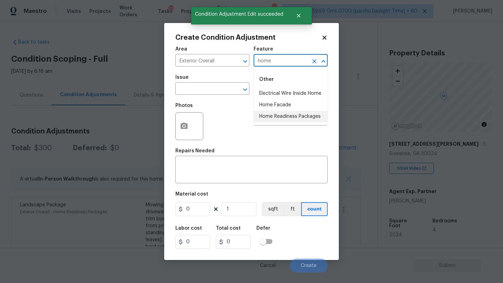
click at [281, 120] on li "Home Readiness Packages" at bounding box center [290, 117] width 74 height 12
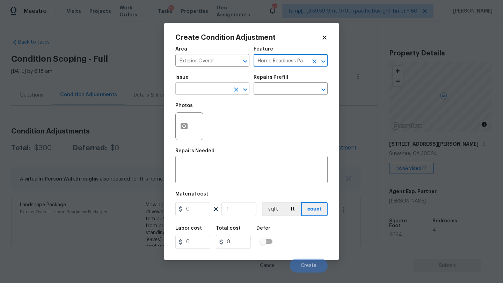
type input "Home Readiness Packages"
click at [195, 87] on input "text" at bounding box center [202, 89] width 54 height 11
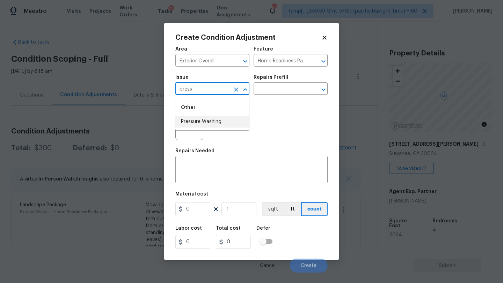
click at [199, 121] on li "Pressure Washing" at bounding box center [212, 122] width 74 height 12
type input "Pressure Washing"
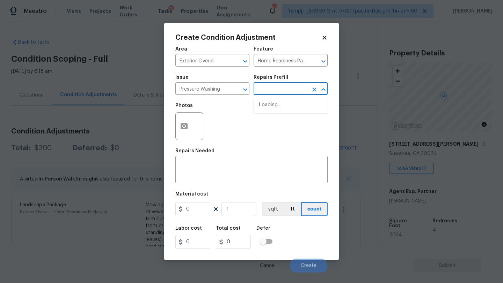
click at [277, 91] on input "text" at bounding box center [280, 89] width 54 height 11
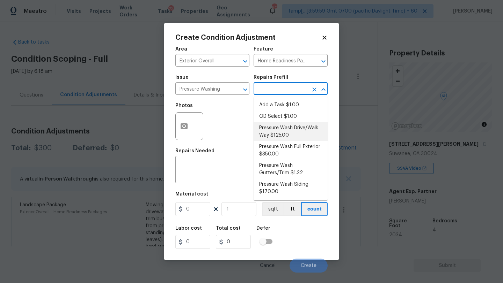
drag, startPoint x: 277, startPoint y: 117, endPoint x: 278, endPoint y: 132, distance: 15.7
click at [278, 132] on ul "Add a Task $1.00 OD Select $1.00 Pressure Wash Drive/Walk Way $125.00 Pressure …" at bounding box center [290, 149] width 74 height 104
click at [278, 132] on li "Pressure Wash Drive/Walk Way $125.00" at bounding box center [290, 131] width 74 height 19
type input "Siding"
type textarea "Pressure wash the driveways/walkways as directed by the PM. Ensure that all deb…"
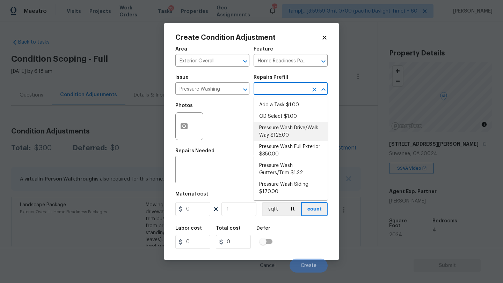
type input "125"
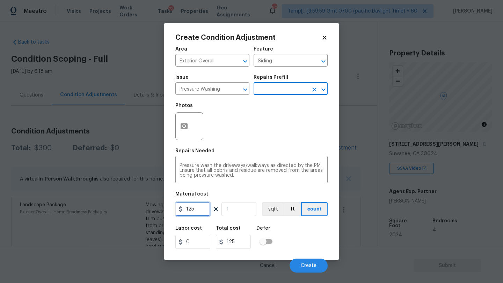
click at [201, 206] on input "125" at bounding box center [192, 209] width 35 height 14
click at [198, 209] on input "300" at bounding box center [192, 209] width 35 height 14
type input "400"
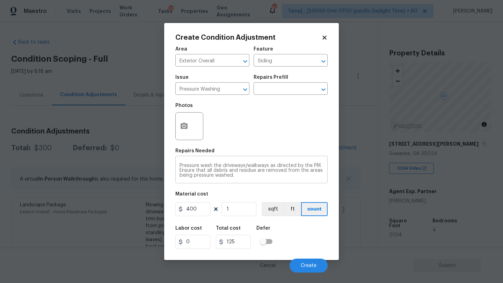
type input "400"
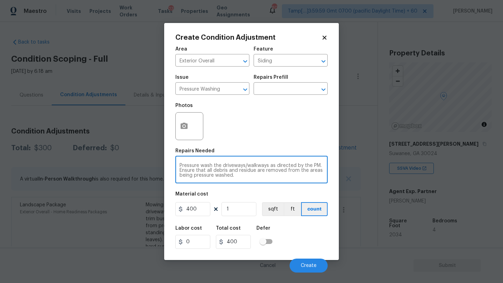
drag, startPoint x: 273, startPoint y: 167, endPoint x: 280, endPoint y: 184, distance: 18.9
click at [280, 185] on div "Area Exterior Overall ​ Feature Siding ​ Issue Pressure Washing ​ Repairs Prefi…" at bounding box center [251, 158] width 152 height 230
type textarea "Pressure wash the driveways/walkways and sidings"
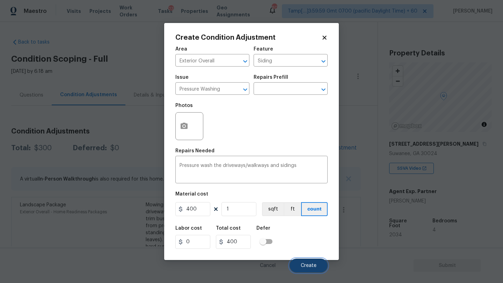
click at [311, 266] on span "Create" at bounding box center [308, 265] width 16 height 5
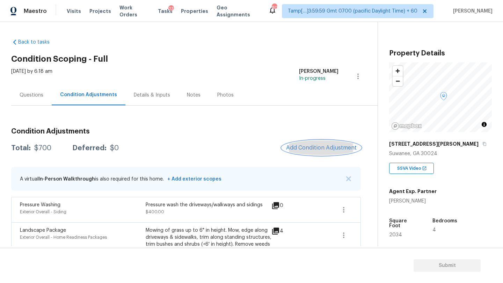
click at [319, 143] on button "Add Condition Adjustment" at bounding box center [321, 148] width 79 height 15
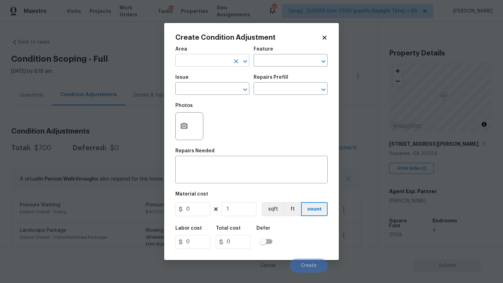
click at [210, 65] on input "text" at bounding box center [202, 61] width 54 height 11
click at [201, 73] on li "Kitchen" at bounding box center [212, 77] width 74 height 12
type input "Kitchen"
click at [288, 55] on div "Feature" at bounding box center [290, 51] width 74 height 9
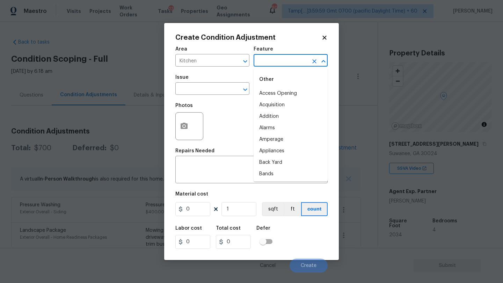
click at [287, 64] on input "text" at bounding box center [280, 61] width 54 height 11
drag, startPoint x: 275, startPoint y: 96, endPoint x: 261, endPoint y: 96, distance: 14.0
click at [275, 96] on li "Appliances" at bounding box center [290, 94] width 74 height 12
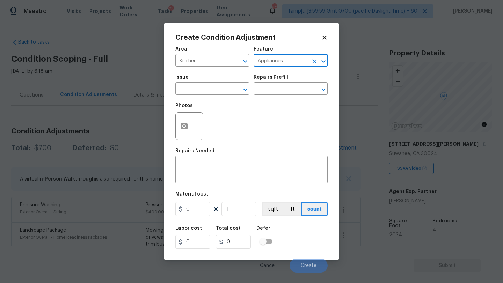
type input "Appliances"
click at [199, 96] on span "Issue ​" at bounding box center [212, 85] width 74 height 28
click at [199, 83] on div "Issue" at bounding box center [212, 79] width 74 height 9
click at [200, 101] on div "Photos" at bounding box center [189, 121] width 29 height 45
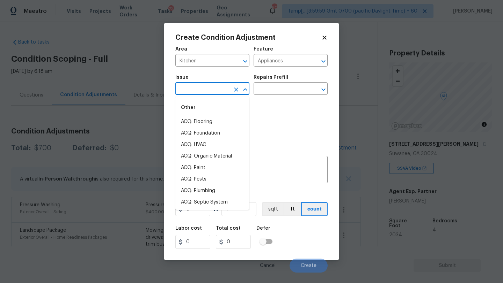
click at [204, 86] on input "text" at bounding box center [202, 89] width 54 height 11
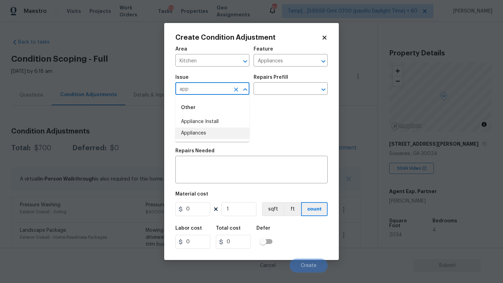
click at [200, 134] on li "Appliances" at bounding box center [212, 134] width 74 height 12
type input "Appliances"
click at [275, 91] on input "text" at bounding box center [280, 89] width 54 height 11
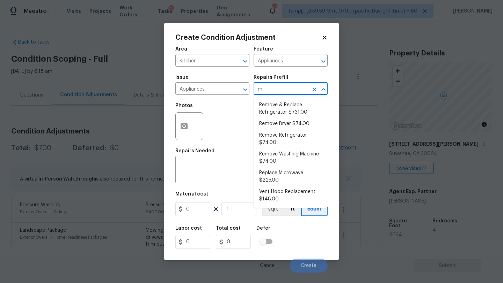
type input "mi"
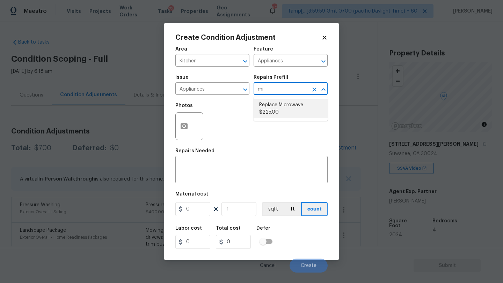
click at [278, 112] on li "Replace Microwave $225.00" at bounding box center [290, 108] width 74 height 19
type textarea "Remove the existing microwave and replace it with a new microwave"
type input "225"
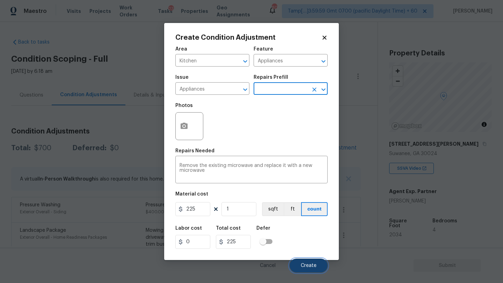
click at [305, 269] on button "Create" at bounding box center [308, 266] width 38 height 14
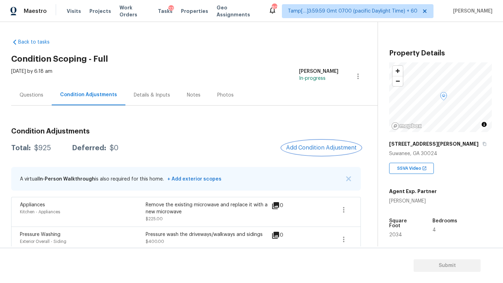
click at [311, 155] on button "Add Condition Adjustment" at bounding box center [321, 148] width 79 height 15
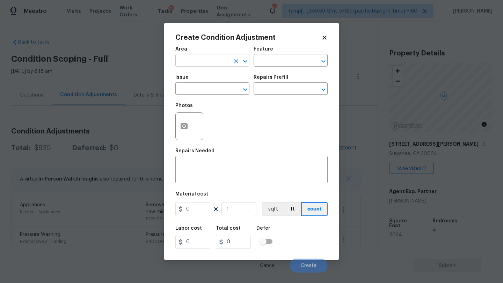
click at [202, 61] on input "text" at bounding box center [202, 61] width 54 height 11
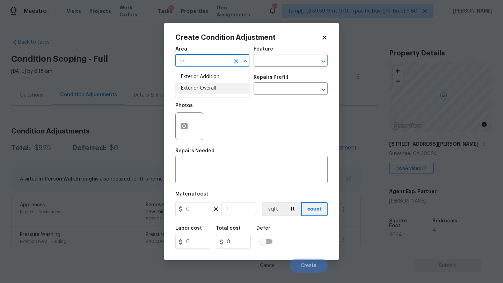
click at [208, 90] on li "Exterior Overall" at bounding box center [212, 89] width 74 height 12
type input "Exterior Overall"
click at [263, 64] on input "text" at bounding box center [280, 61] width 54 height 11
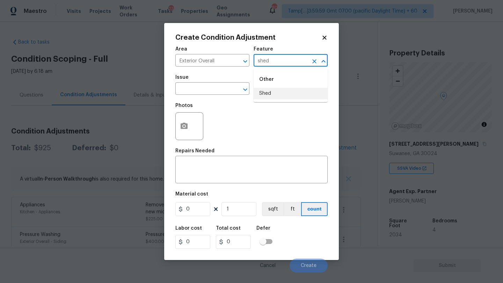
click at [264, 100] on ul "Other Shed" at bounding box center [290, 85] width 74 height 34
click at [264, 98] on li "Shed" at bounding box center [290, 94] width 74 height 12
type input "Shed"
click at [249, 163] on div "x ​" at bounding box center [251, 171] width 152 height 26
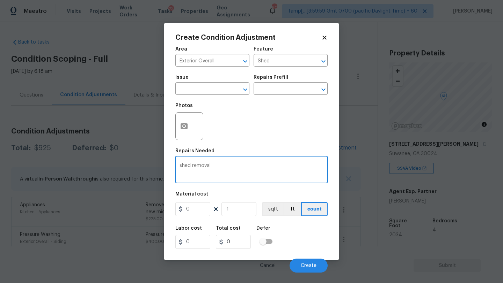
type textarea "shed removal"
click at [200, 208] on input "0" at bounding box center [192, 209] width 35 height 14
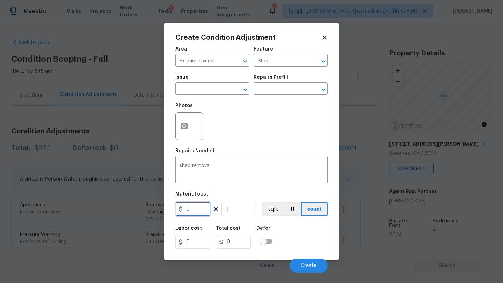
click at [200, 208] on input "0" at bounding box center [192, 209] width 35 height 14
type input "750"
click at [184, 127] on circle "button" at bounding box center [184, 126] width 2 height 2
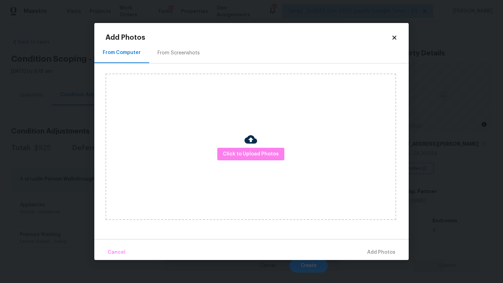
click at [252, 161] on div "Click to Upload Photos" at bounding box center [250, 147] width 290 height 147
click at [252, 153] on span "Click to Upload Photos" at bounding box center [251, 154] width 56 height 9
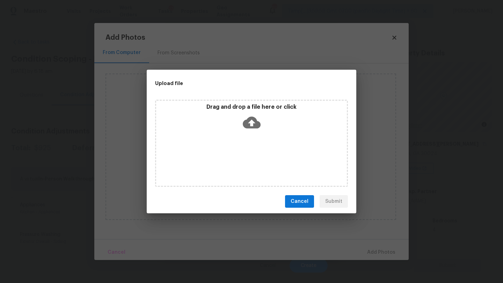
click at [252, 123] on icon at bounding box center [252, 123] width 18 height 18
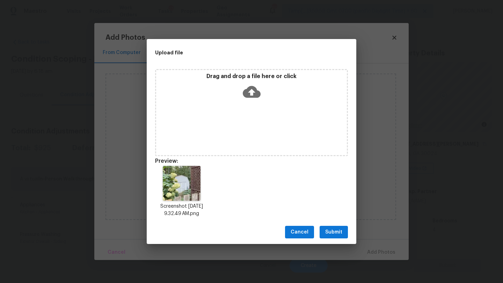
click at [331, 234] on span "Submit" at bounding box center [333, 232] width 17 height 9
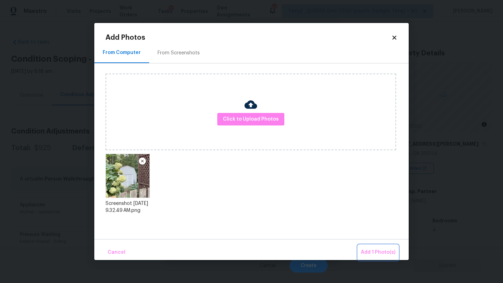
click at [371, 250] on span "Add 1 Photo(s)" at bounding box center [377, 252] width 35 height 9
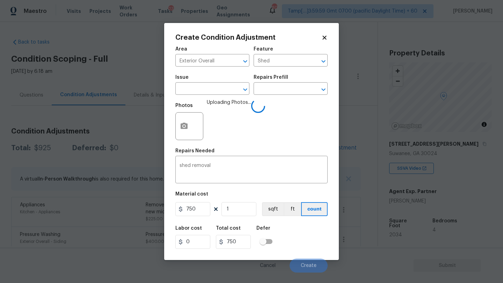
click at [304, 230] on div "Labor cost 0 Total cost 750 Defer" at bounding box center [251, 237] width 152 height 31
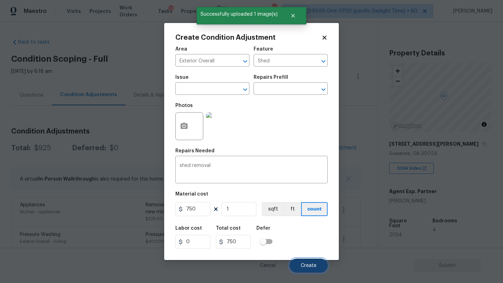
click at [305, 265] on span "Create" at bounding box center [308, 265] width 16 height 5
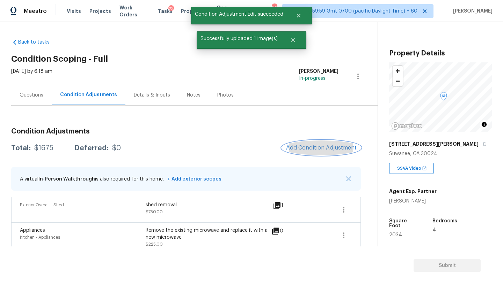
click at [315, 148] on span "Add Condition Adjustment" at bounding box center [321, 148] width 70 height 6
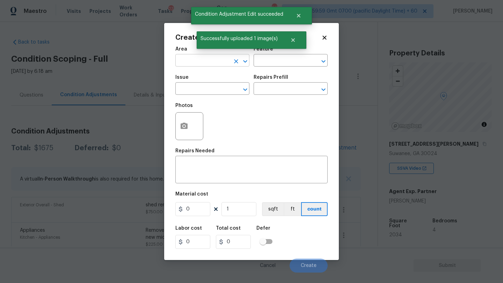
click at [193, 60] on input "text" at bounding box center [202, 61] width 54 height 11
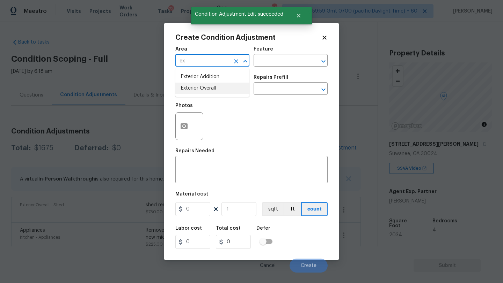
click at [202, 86] on li "Exterior Overall" at bounding box center [212, 89] width 74 height 12
type input "Exterior Overall"
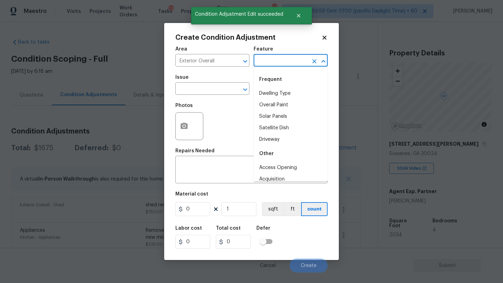
click at [280, 63] on input "text" at bounding box center [280, 61] width 54 height 11
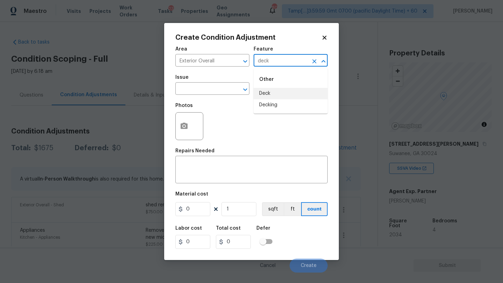
click at [273, 95] on li "Deck" at bounding box center [290, 94] width 74 height 12
type input "Deck"
click at [247, 168] on textarea at bounding box center [251, 170] width 144 height 15
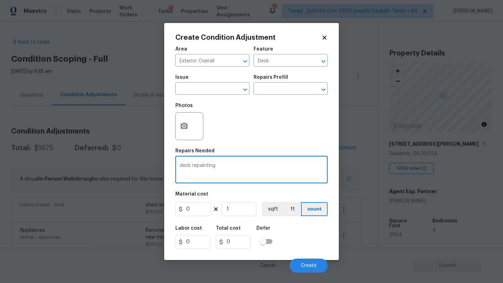
type textarea "deck repainting"
click at [207, 209] on input "0" at bounding box center [192, 209] width 35 height 14
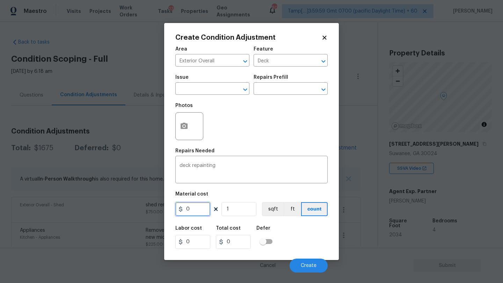
click at [207, 209] on input "0" at bounding box center [192, 209] width 35 height 14
type input "800"
click at [184, 119] on button "button" at bounding box center [184, 126] width 17 height 27
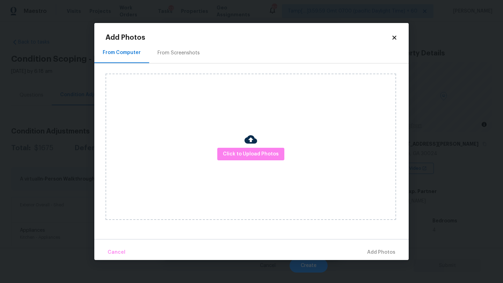
click at [179, 62] on div "From Screenshots" at bounding box center [178, 53] width 59 height 21
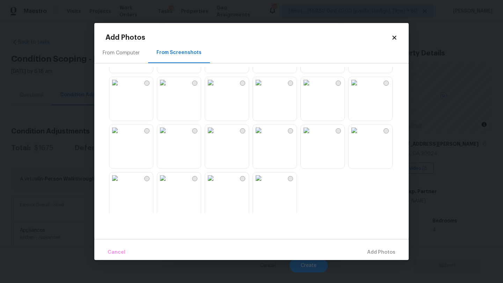
scroll to position [667, 0]
click at [168, 133] on img at bounding box center [162, 127] width 11 height 11
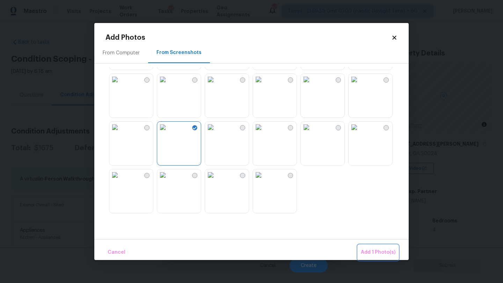
click at [373, 251] on span "Add 1 Photo(s)" at bounding box center [377, 252] width 35 height 9
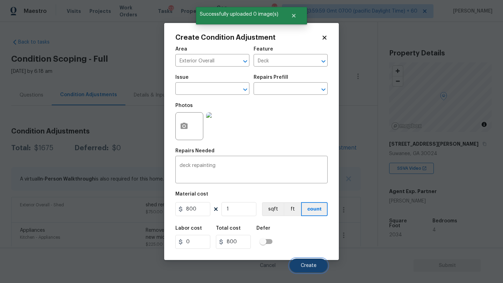
click at [309, 262] on button "Create" at bounding box center [308, 266] width 38 height 14
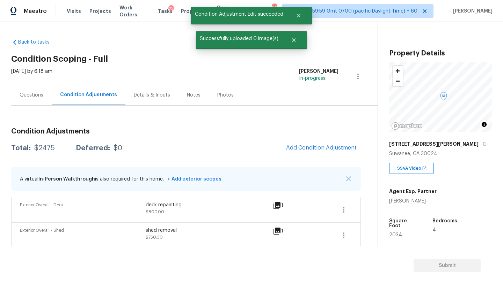
click at [34, 93] on div "Questions" at bounding box center [32, 95] width 24 height 7
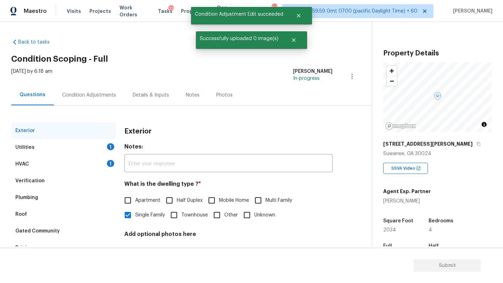
click at [35, 168] on div "HVAC 1" at bounding box center [63, 164] width 105 height 17
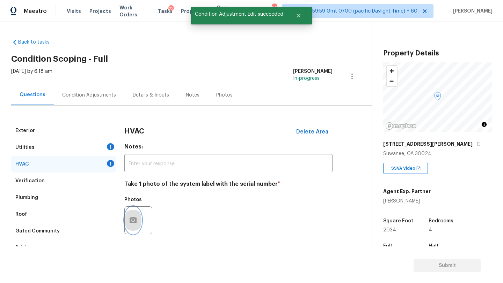
click at [138, 219] on button "button" at bounding box center [133, 220] width 17 height 27
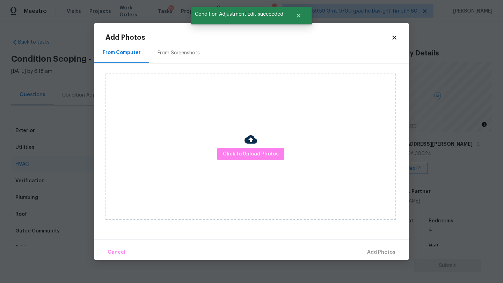
click at [170, 55] on div "From Screenshots" at bounding box center [178, 53] width 42 height 7
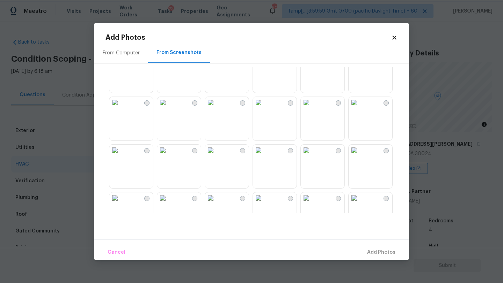
scroll to position [354, 0]
click at [312, 158] on img at bounding box center [305, 152] width 11 height 11
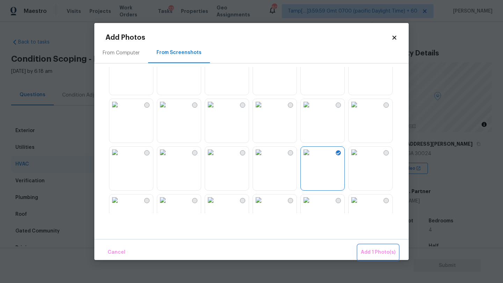
click at [378, 254] on span "Add 1 Photo(s)" at bounding box center [377, 252] width 35 height 9
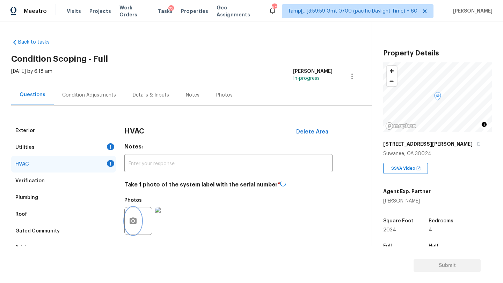
click at [133, 219] on icon "button" at bounding box center [132, 221] width 7 height 6
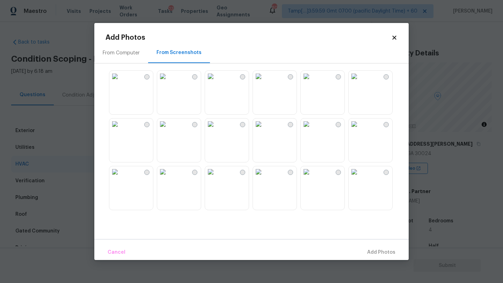
click at [129, 57] on div "From Computer" at bounding box center [121, 53] width 54 height 21
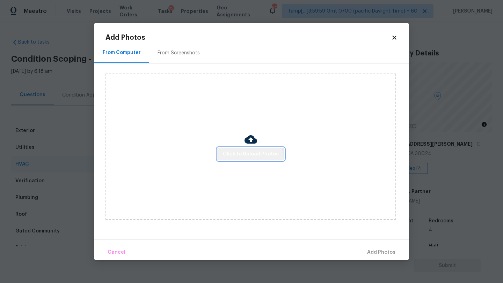
click at [247, 159] on button "Click to Upload Photos" at bounding box center [250, 154] width 67 height 13
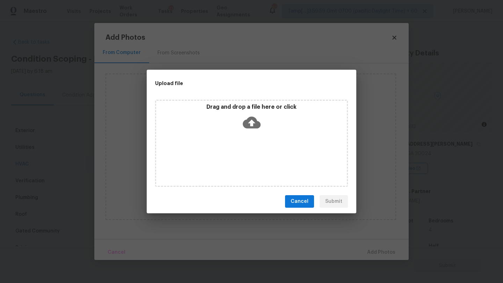
click at [247, 142] on div "Drag and drop a file here or click" at bounding box center [251, 143] width 193 height 87
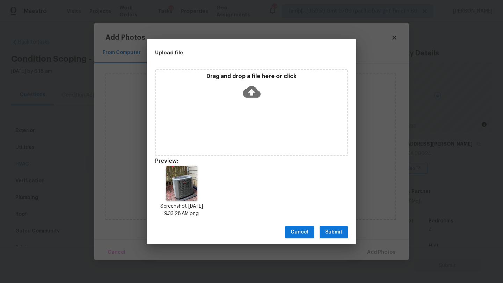
click at [340, 236] on span "Submit" at bounding box center [333, 232] width 17 height 9
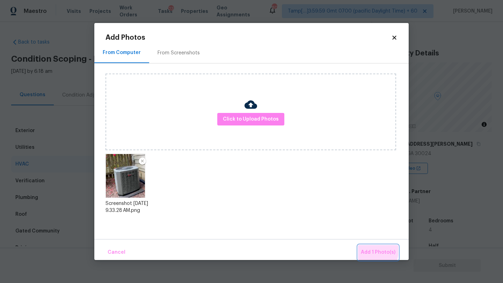
click at [365, 251] on span "Add 1 Photo(s)" at bounding box center [377, 252] width 35 height 9
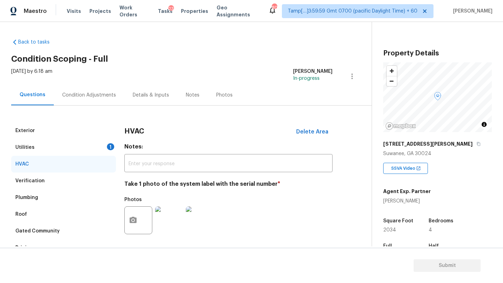
click at [98, 148] on div "Utilities 1" at bounding box center [63, 147] width 105 height 17
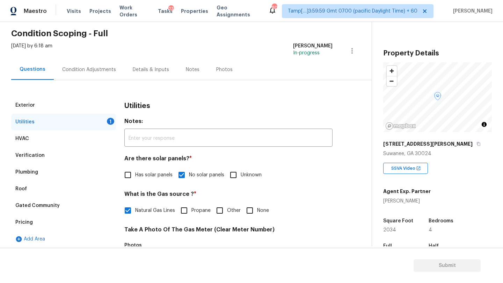
scroll to position [77, 0]
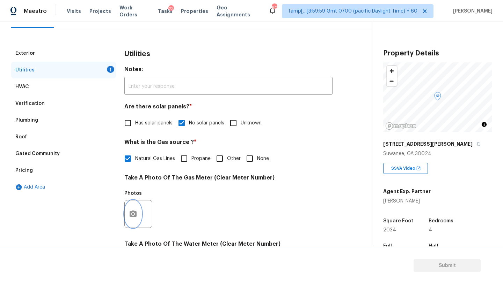
click at [133, 215] on circle "button" at bounding box center [133, 214] width 2 height 2
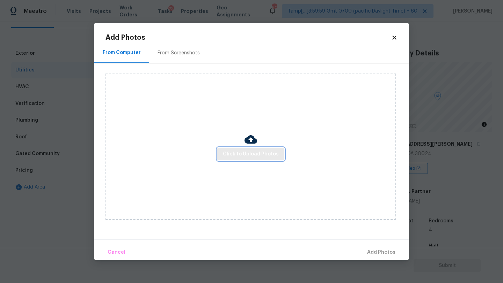
click at [237, 156] on span "Click to Upload Photos" at bounding box center [251, 154] width 56 height 9
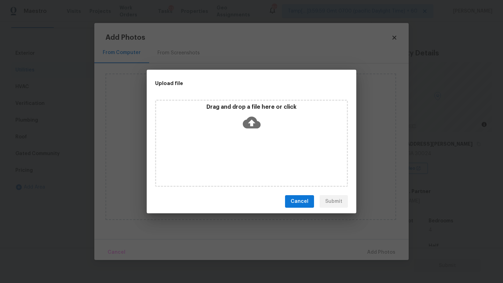
click at [250, 131] on div "Drag and drop a file here or click" at bounding box center [251, 119] width 191 height 30
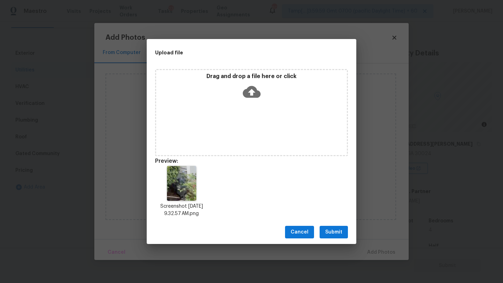
click at [330, 235] on span "Submit" at bounding box center [333, 232] width 17 height 9
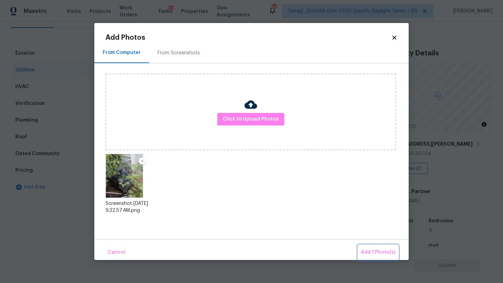
click at [365, 252] on span "Add 1 Photo(s)" at bounding box center [377, 252] width 35 height 9
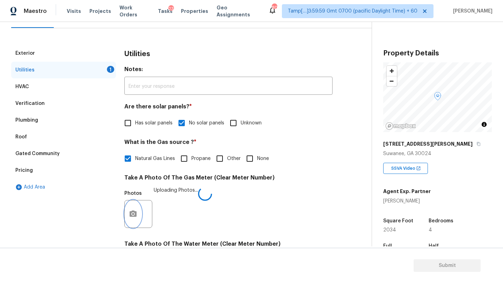
scroll to position [136, 0]
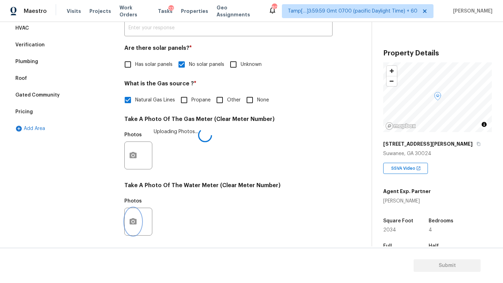
click at [136, 219] on icon "button" at bounding box center [133, 222] width 8 height 8
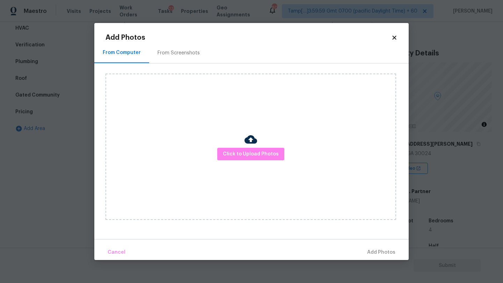
click at [177, 51] on div "From Screenshots" at bounding box center [178, 53] width 42 height 7
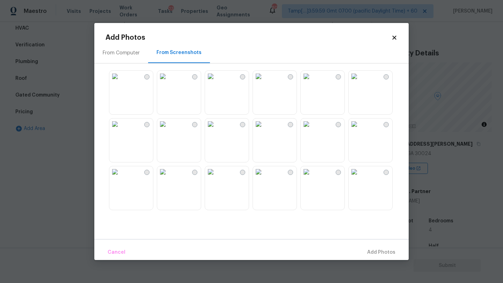
click at [168, 82] on img at bounding box center [162, 76] width 11 height 11
click at [377, 250] on span "Add 1 Photo(s)" at bounding box center [377, 252] width 35 height 9
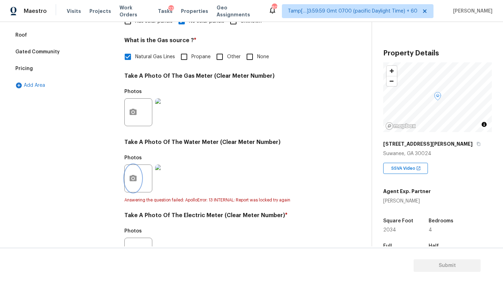
scroll to position [189, 0]
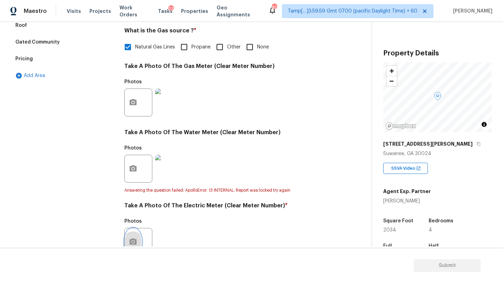
click at [134, 237] on button "button" at bounding box center [133, 242] width 17 height 27
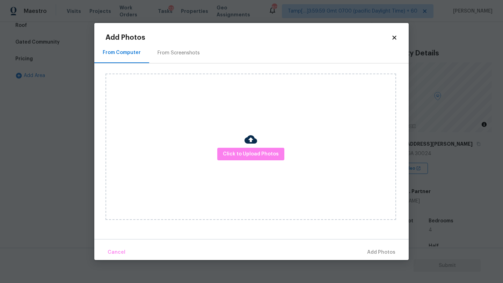
click at [181, 50] on div "From Screenshots" at bounding box center [178, 53] width 42 height 7
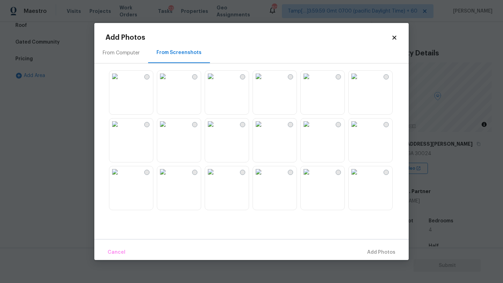
click at [168, 82] on img at bounding box center [162, 76] width 11 height 11
click at [378, 257] on span "Add 1 Photo(s)" at bounding box center [377, 252] width 35 height 9
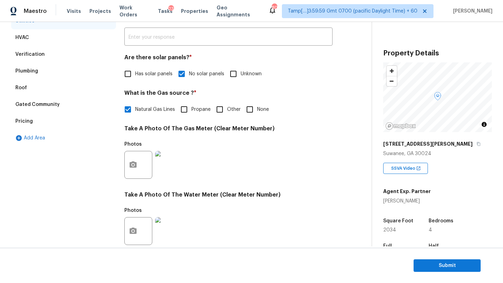
scroll to position [21, 0]
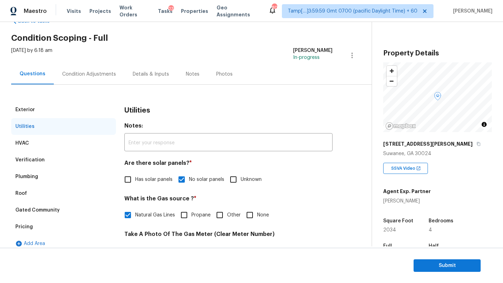
click at [64, 82] on div "Condition Adjustments" at bounding box center [89, 74] width 70 height 21
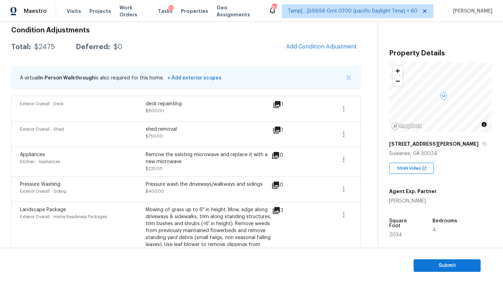
scroll to position [97, 0]
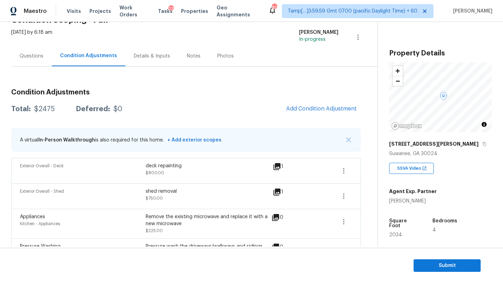
drag, startPoint x: 26, startPoint y: 59, endPoint x: 28, endPoint y: 62, distance: 4.1
click at [26, 59] on div "Questions" at bounding box center [32, 56] width 24 height 7
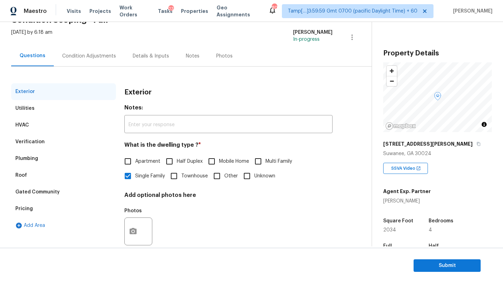
scroll to position [53, 0]
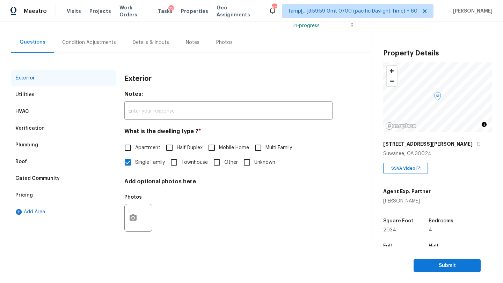
click at [50, 193] on div "Pricing" at bounding box center [63, 195] width 105 height 17
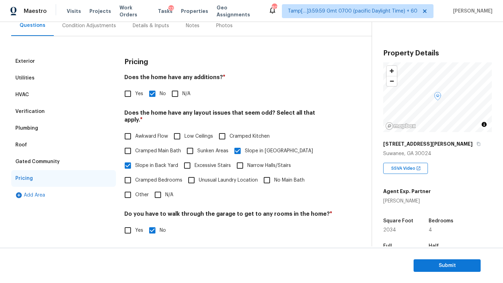
scroll to position [76, 0]
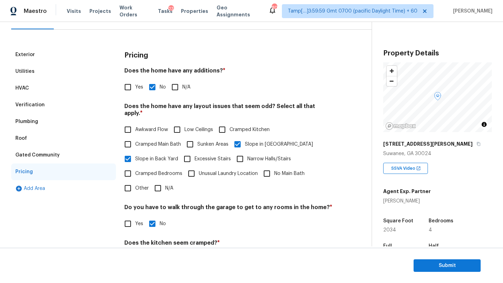
click at [188, 137] on input "Sunken Areas" at bounding box center [190, 144] width 15 height 15
checkbox input "true"
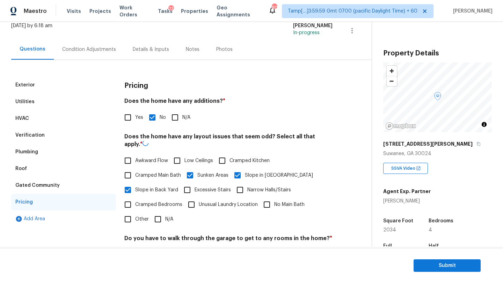
scroll to position [0, 0]
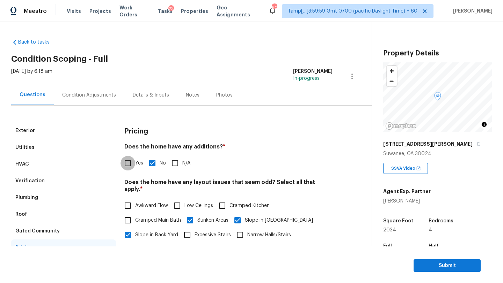
click at [127, 163] on input "Yes" at bounding box center [127, 163] width 15 height 15
checkbox input "true"
checkbox input "false"
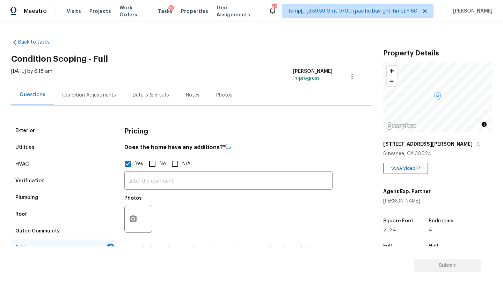
click at [153, 189] on div "​ Photos" at bounding box center [228, 204] width 208 height 66
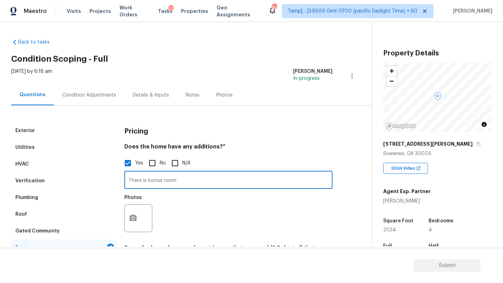
type input "There is bonus room"
click at [133, 230] on button "button" at bounding box center [133, 218] width 17 height 27
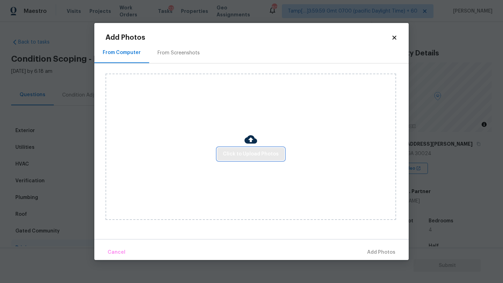
click at [237, 158] on span "Click to Upload Photos" at bounding box center [251, 154] width 56 height 9
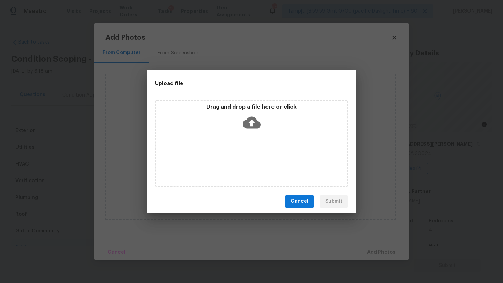
click at [248, 136] on div "Drag and drop a file here or click" at bounding box center [251, 143] width 193 height 87
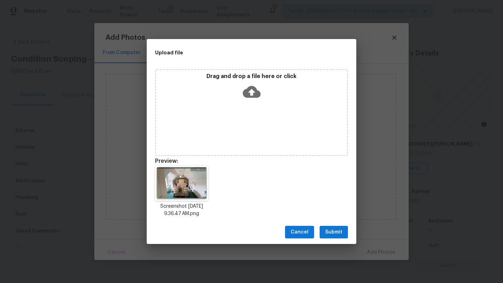
click at [325, 228] on span "Submit" at bounding box center [333, 232] width 17 height 9
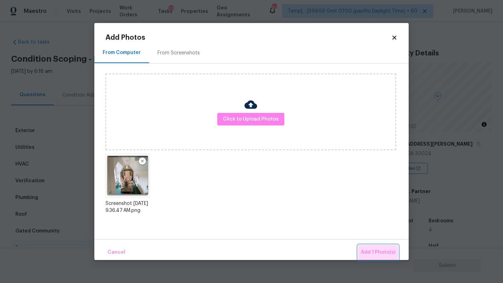
click at [377, 253] on span "Add 1 Photo(s)" at bounding box center [377, 252] width 35 height 9
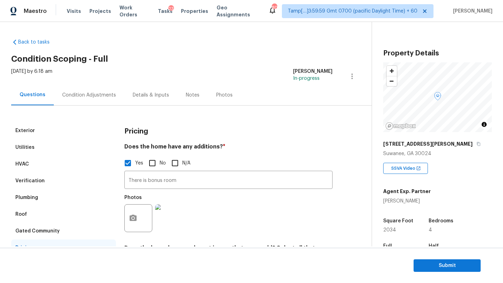
click at [89, 98] on div "Condition Adjustments" at bounding box center [89, 95] width 54 height 7
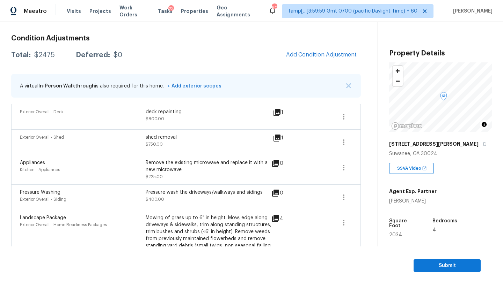
scroll to position [110, 0]
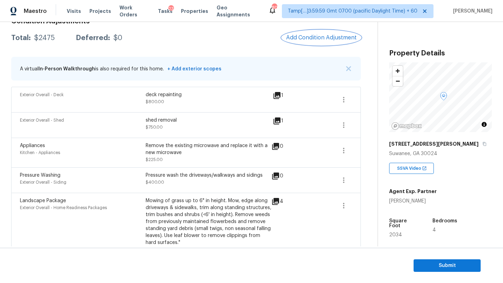
click at [311, 38] on span "Add Condition Adjustment" at bounding box center [321, 38] width 70 height 6
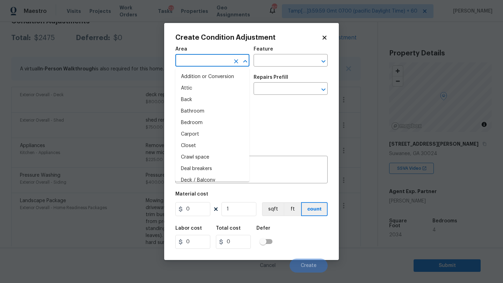
click at [200, 61] on input "text" at bounding box center [202, 61] width 54 height 11
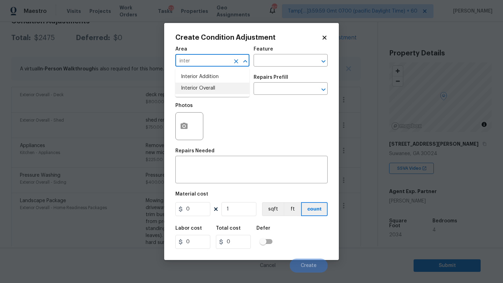
click at [206, 86] on li "Interior Overall" at bounding box center [212, 89] width 74 height 12
type input "Interior Overall"
click at [280, 65] on input "text" at bounding box center [280, 61] width 54 height 11
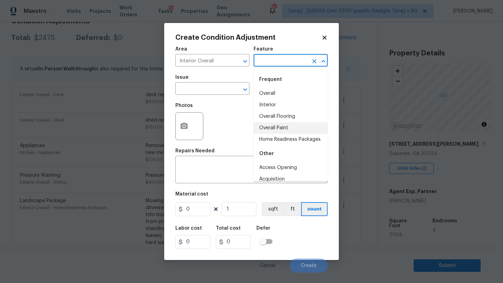
click at [282, 126] on li "Overall Paint" at bounding box center [290, 128] width 74 height 12
type input "Overall Paint"
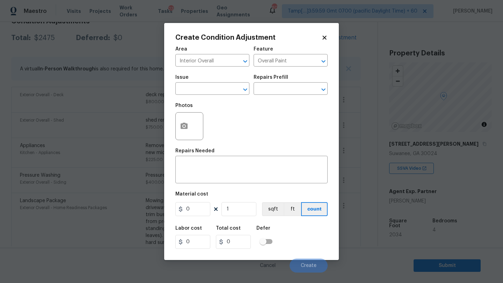
click at [213, 84] on div "Issue" at bounding box center [212, 79] width 74 height 9
click at [208, 90] on input "text" at bounding box center [202, 89] width 54 height 11
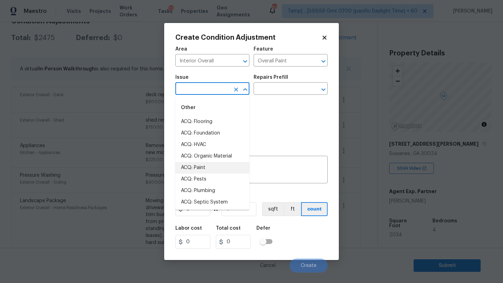
click at [206, 170] on li "ACQ: Paint" at bounding box center [212, 168] width 74 height 12
type input "ACQ: Paint"
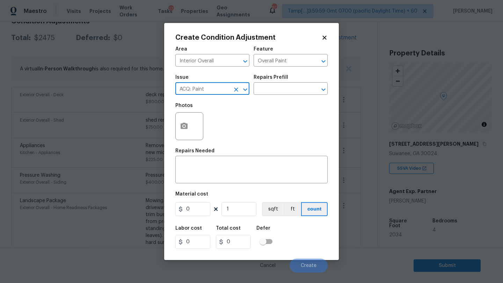
click at [277, 82] on div "Repairs Prefill" at bounding box center [290, 79] width 74 height 9
click at [277, 94] on input "text" at bounding box center [280, 89] width 54 height 11
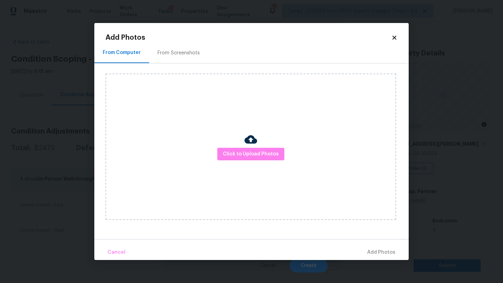
click at [235, 146] on div "Click to Upload Photos" at bounding box center [250, 147] width 290 height 147
click at [235, 155] on span "Click to Upload Photos" at bounding box center [251, 154] width 56 height 9
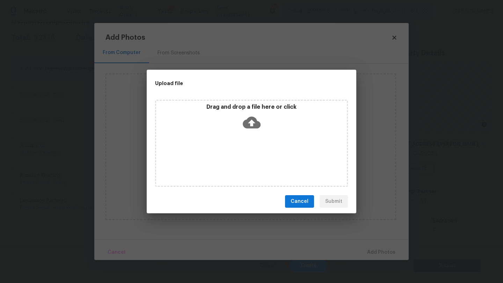
click at [273, 113] on div "Drag and drop a file here or click" at bounding box center [251, 119] width 191 height 30
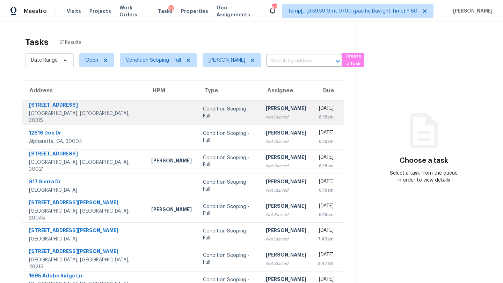
click at [266, 109] on div "[PERSON_NAME]" at bounding box center [286, 109] width 40 height 9
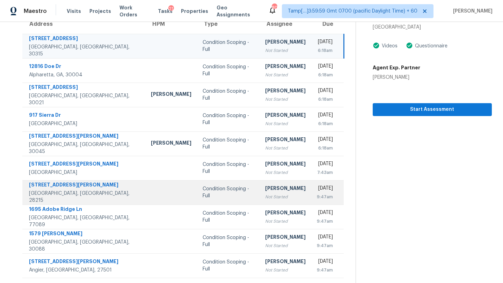
scroll to position [54, 0]
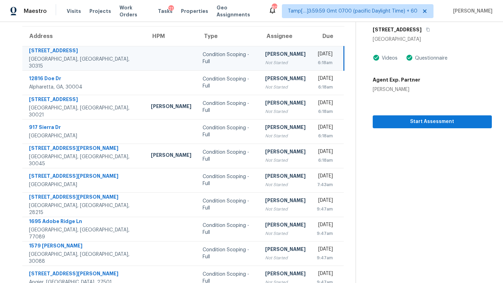
click at [265, 64] on div "Not Started" at bounding box center [285, 62] width 40 height 7
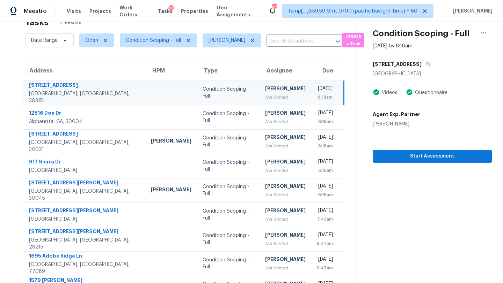
scroll to position [0, 0]
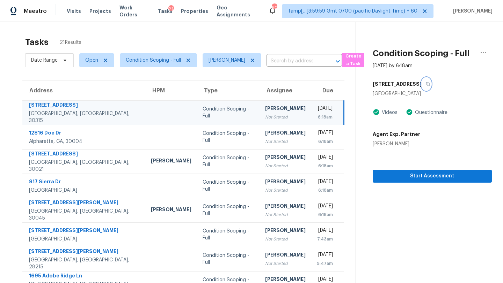
click at [431, 84] on button "button" at bounding box center [425, 84] width 9 height 13
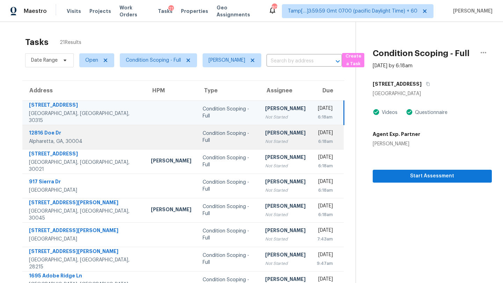
click at [317, 132] on div "[DATE]" at bounding box center [325, 133] width 16 height 9
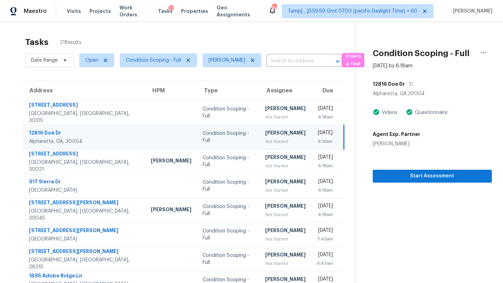
click at [265, 139] on div "Not Started" at bounding box center [285, 141] width 40 height 7
click at [409, 84] on icon "button" at bounding box center [411, 84] width 4 height 4
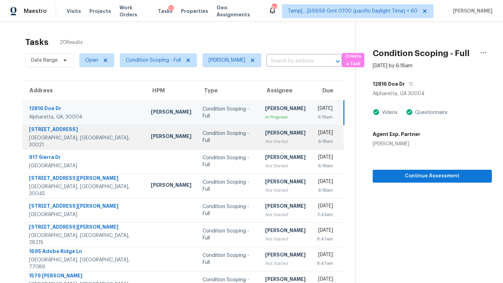
click at [273, 141] on td "[PERSON_NAME] Not Started" at bounding box center [285, 137] width 52 height 24
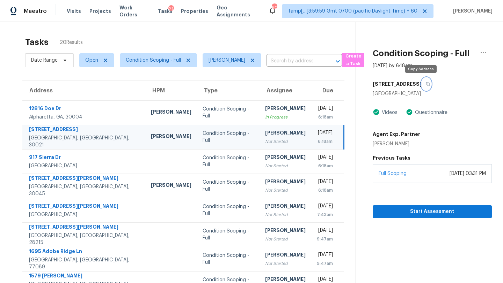
click at [423, 84] on button "button" at bounding box center [425, 84] width 9 height 13
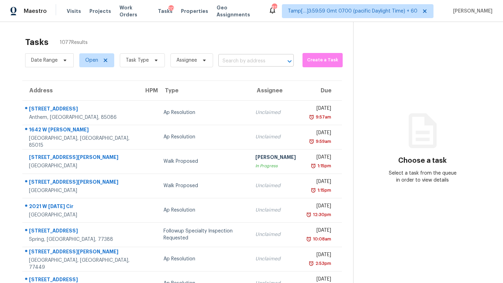
click at [234, 58] on input "text" at bounding box center [246, 61] width 56 height 11
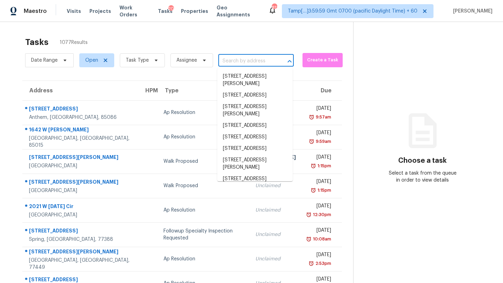
paste input "[STREET_ADDRESS][PERSON_NAME]"
type input "[STREET_ADDRESS][PERSON_NAME]"
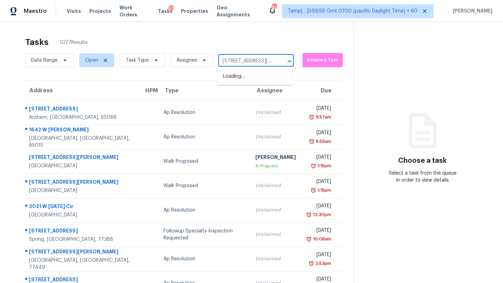
scroll to position [0, 31]
click at [237, 75] on li "[STREET_ADDRESS][PERSON_NAME]" at bounding box center [254, 80] width 75 height 19
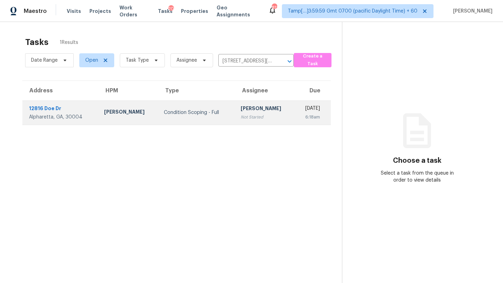
click at [241, 120] on td "[PERSON_NAME] Not Started" at bounding box center [265, 113] width 60 height 24
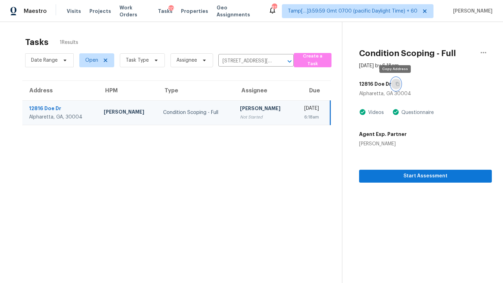
click at [395, 83] on icon "button" at bounding box center [397, 84] width 4 height 4
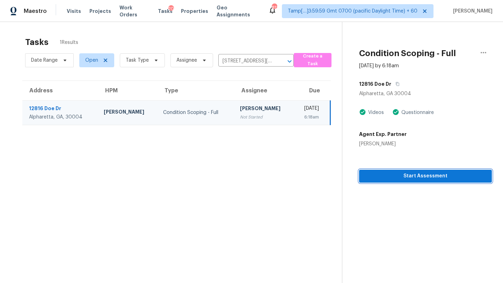
click at [383, 173] on span "Start Assessment" at bounding box center [424, 176] width 121 height 9
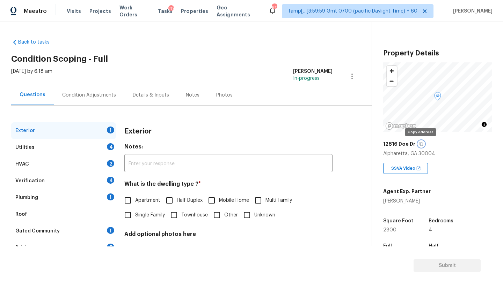
click at [419, 144] on icon "button" at bounding box center [421, 144] width 4 height 4
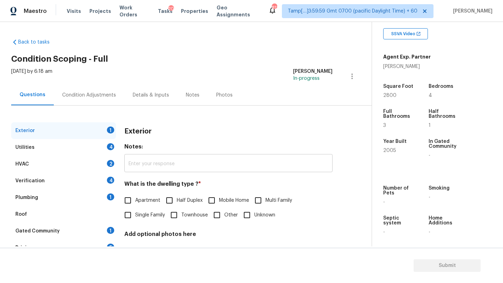
scroll to position [53, 0]
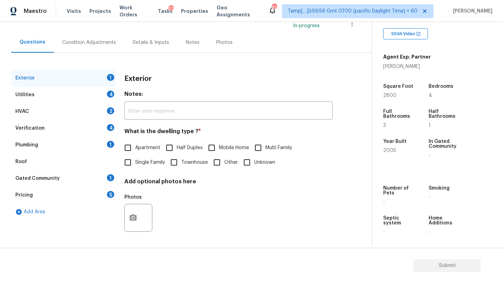
click at [64, 182] on div "Gated Community 1" at bounding box center [63, 178] width 105 height 17
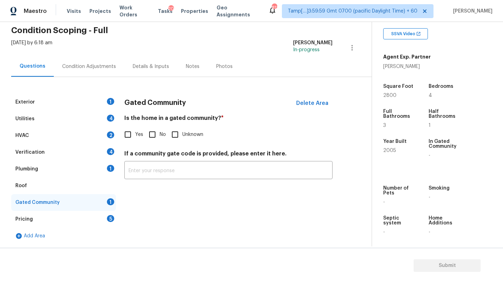
click at [155, 136] on input "No" at bounding box center [152, 134] width 15 height 15
checkbox input "true"
click at [78, 191] on div "Roof" at bounding box center [63, 186] width 105 height 17
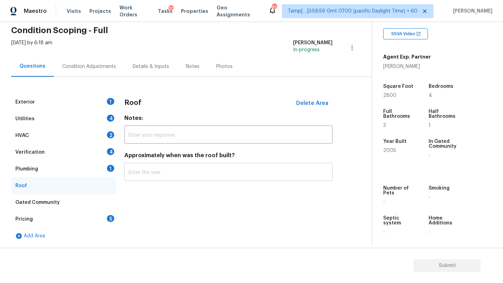
click at [175, 170] on input "text" at bounding box center [228, 173] width 208 height 16
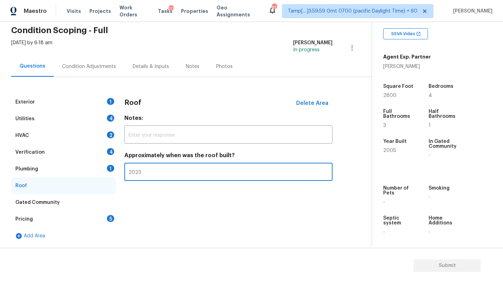
type input "2023"
click at [57, 171] on div "Plumbing 1" at bounding box center [63, 169] width 105 height 17
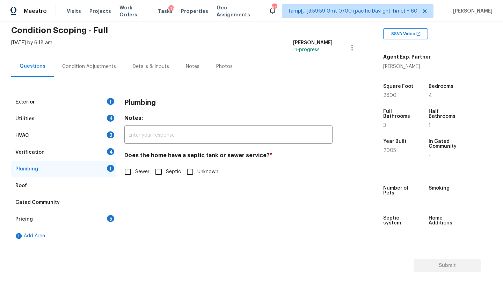
click at [128, 172] on input "Sewer" at bounding box center [127, 172] width 15 height 15
checkbox input "true"
click at [67, 154] on div "Verification 4" at bounding box center [63, 152] width 105 height 17
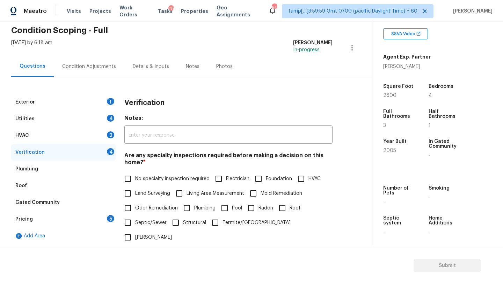
click at [130, 178] on input "No specialty inspection required" at bounding box center [127, 179] width 15 height 15
checkbox input "true"
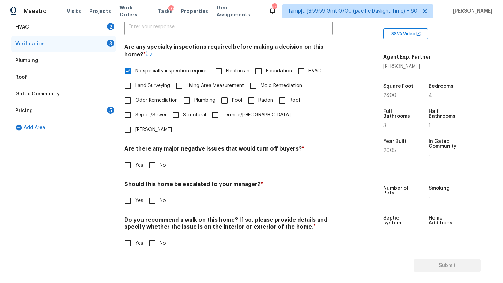
scroll to position [136, 0]
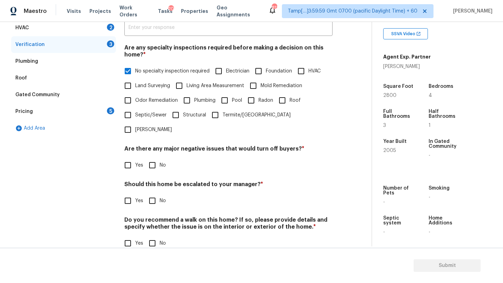
click at [154, 158] on input "No" at bounding box center [152, 165] width 15 height 15
checkbox input "true"
click at [154, 194] on input "No" at bounding box center [152, 201] width 15 height 15
checkbox input "true"
click at [153, 237] on input "No" at bounding box center [152, 244] width 15 height 15
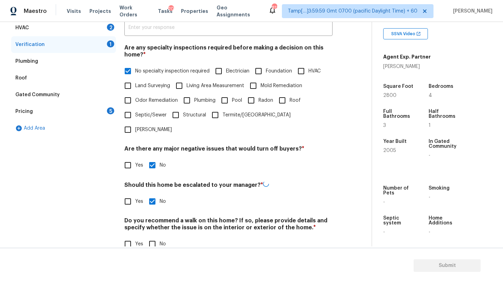
checkbox input "true"
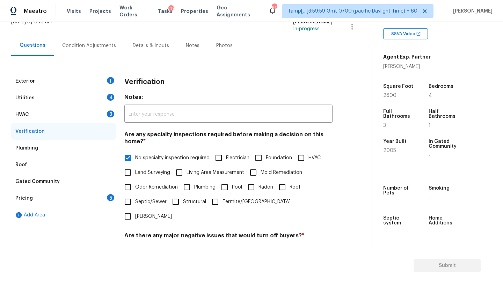
scroll to position [26, 0]
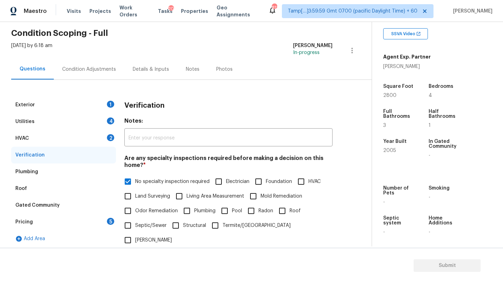
click at [45, 143] on div "HVAC 2" at bounding box center [63, 138] width 105 height 17
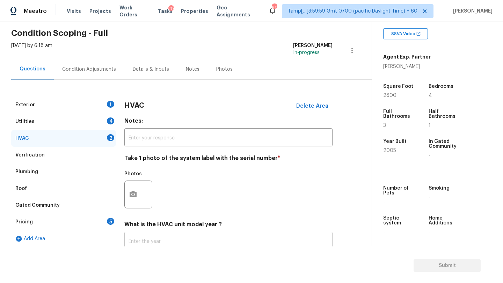
click at [152, 235] on input "text" at bounding box center [228, 242] width 208 height 16
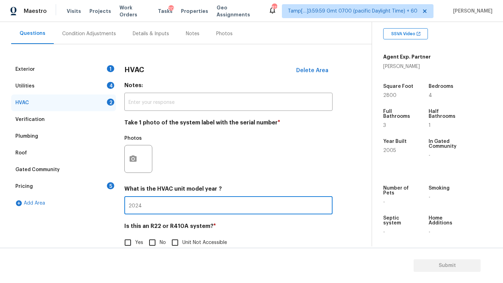
scroll to position [76, 0]
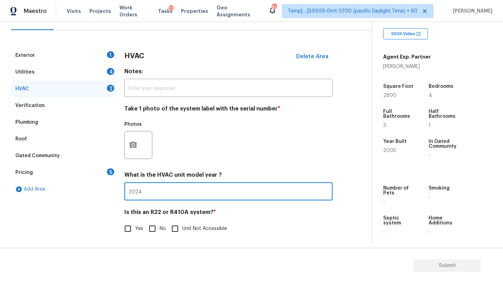
type input "2024"
click at [158, 225] on input "No" at bounding box center [152, 229] width 15 height 15
checkbox input "true"
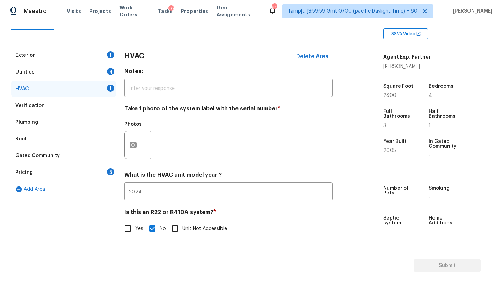
click at [51, 75] on div "Utilities 4" at bounding box center [63, 72] width 105 height 17
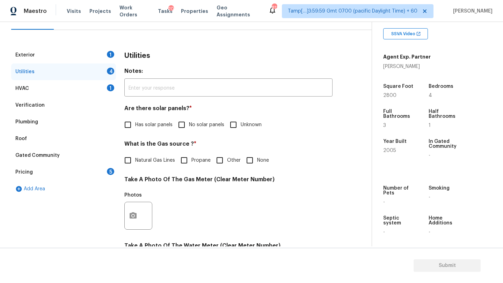
click at [191, 121] on span "No solar panels" at bounding box center [206, 124] width 35 height 7
click at [189, 121] on input "No solar panels" at bounding box center [181, 125] width 15 height 15
checkbox input "true"
click at [151, 161] on span "Natural Gas Lines" at bounding box center [155, 160] width 40 height 7
click at [135, 161] on input "Natural Gas Lines" at bounding box center [127, 160] width 15 height 15
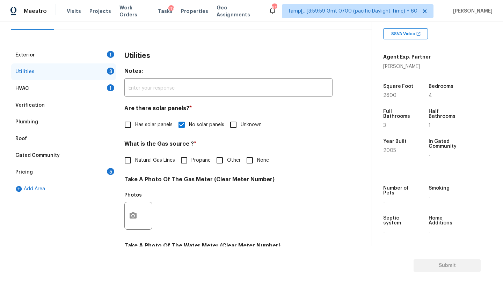
checkbox input "true"
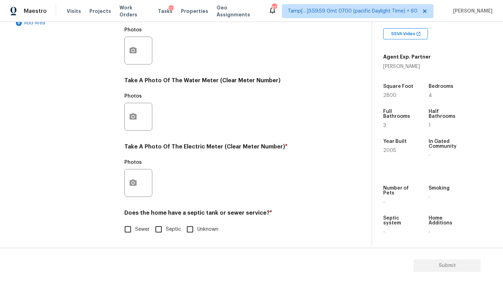
scroll to position [242, 0]
click at [133, 232] on input "Sewer" at bounding box center [127, 229] width 15 height 15
checkbox input "true"
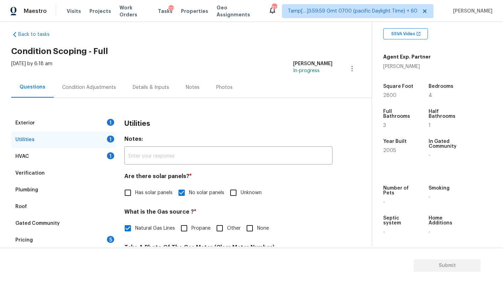
scroll to position [0, 0]
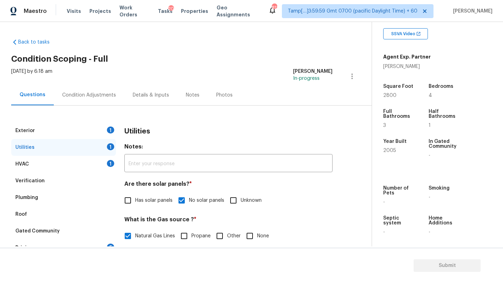
click at [73, 132] on div "Exterior 1" at bounding box center [63, 130] width 105 height 17
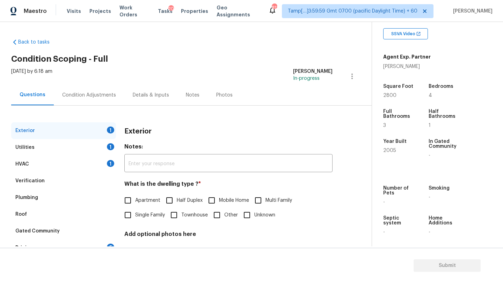
click at [149, 216] on span "Single Family" at bounding box center [150, 215] width 30 height 7
click at [135, 216] on input "Single Family" at bounding box center [127, 215] width 15 height 15
checkbox input "true"
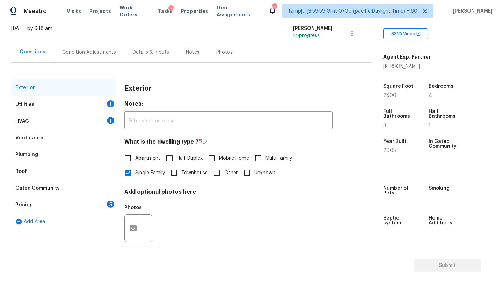
scroll to position [53, 0]
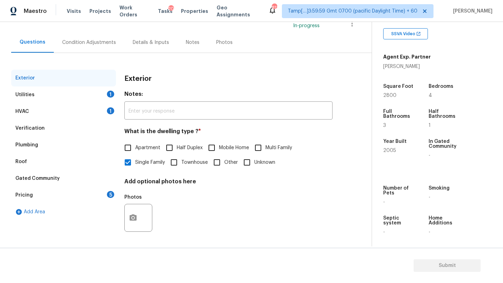
click at [110, 195] on div "5" at bounding box center [110, 194] width 7 height 7
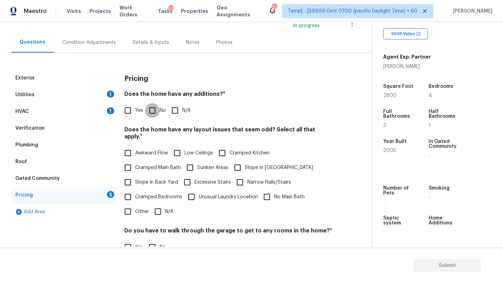
click at [155, 114] on input "No" at bounding box center [152, 110] width 15 height 15
checkbox input "true"
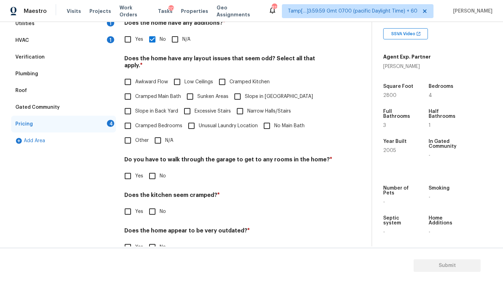
scroll to position [135, 0]
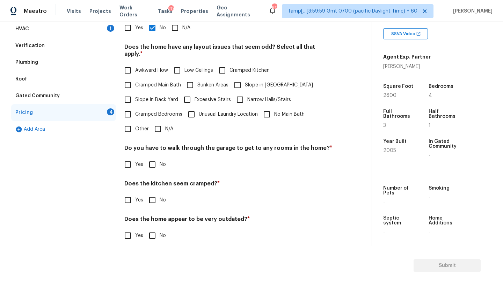
click at [150, 157] on input "No" at bounding box center [152, 164] width 15 height 15
checkbox input "true"
click at [150, 193] on input "No" at bounding box center [152, 200] width 15 height 15
checkbox input "true"
click at [151, 233] on input "No" at bounding box center [152, 236] width 15 height 15
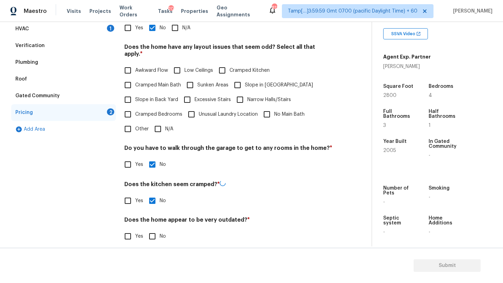
checkbox input "true"
click at [157, 122] on input "N/A" at bounding box center [157, 129] width 15 height 15
checkbox input "true"
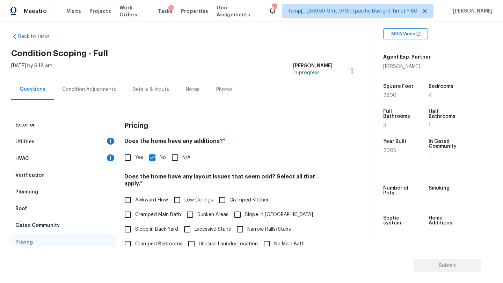
scroll to position [0, 0]
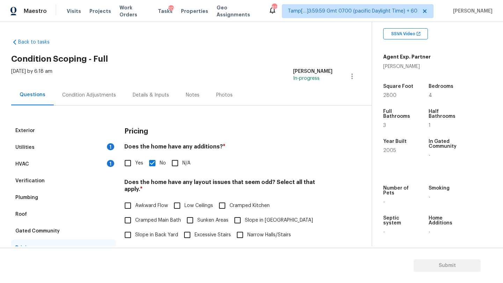
click at [80, 163] on div "HVAC 1" at bounding box center [63, 164] width 105 height 17
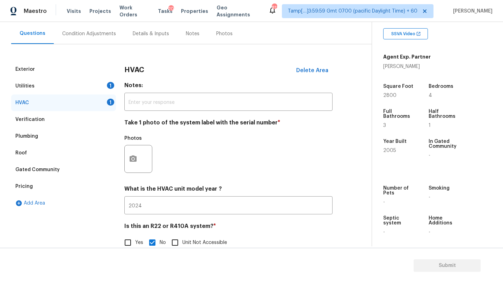
scroll to position [60, 0]
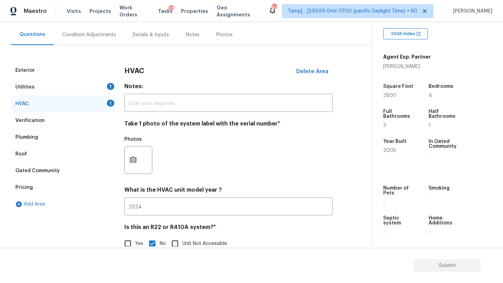
click at [105, 90] on div "Utilities 1" at bounding box center [63, 87] width 105 height 17
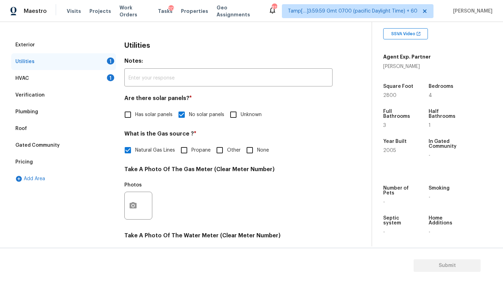
scroll to position [58, 0]
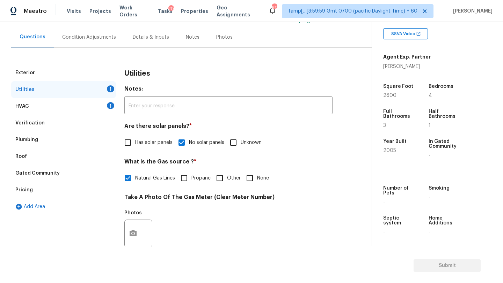
click at [36, 189] on div "Pricing" at bounding box center [63, 190] width 105 height 17
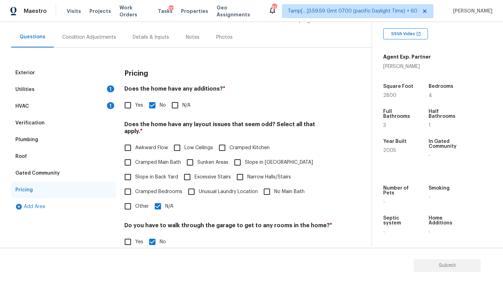
scroll to position [135, 0]
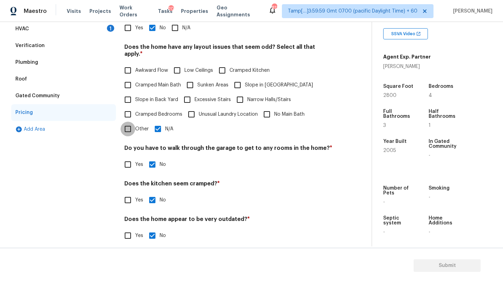
click at [132, 122] on input "Other" at bounding box center [127, 129] width 15 height 15
checkbox input "true"
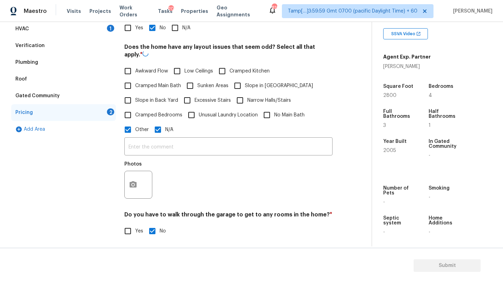
click at [165, 130] on span "N/A" at bounding box center [169, 129] width 8 height 7
click at [165, 130] on input "N/A" at bounding box center [157, 129] width 15 height 15
checkbox input "false"
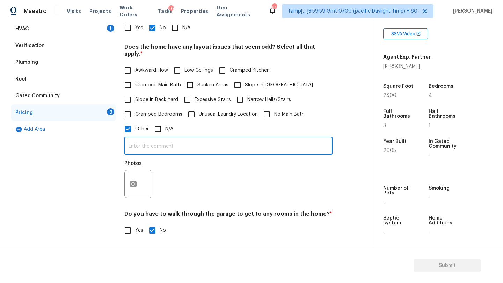
click at [157, 140] on input "text" at bounding box center [228, 147] width 208 height 16
type input "There is split level"
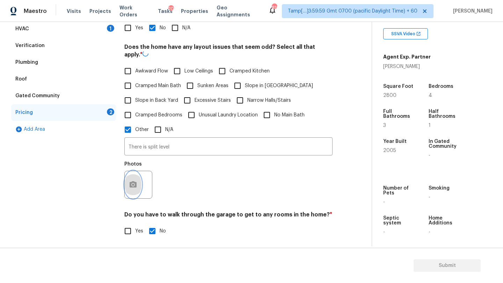
click at [133, 177] on button "button" at bounding box center [133, 184] width 17 height 27
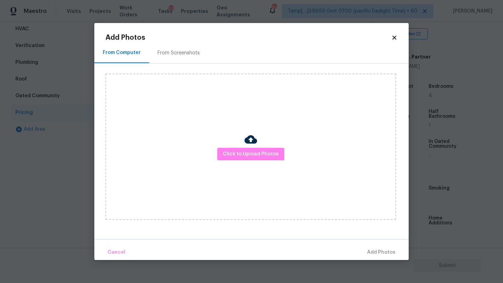
click at [236, 147] on div "Click to Upload Photos" at bounding box center [250, 147] width 290 height 147
click at [236, 156] on span "Click to Upload Photos" at bounding box center [251, 154] width 56 height 9
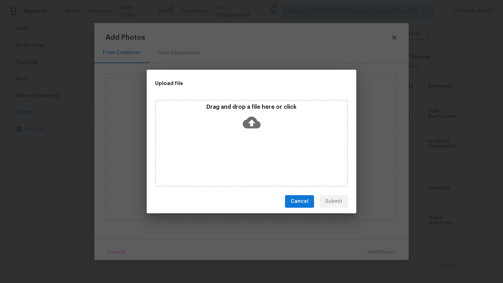
click at [254, 126] on icon at bounding box center [252, 123] width 18 height 12
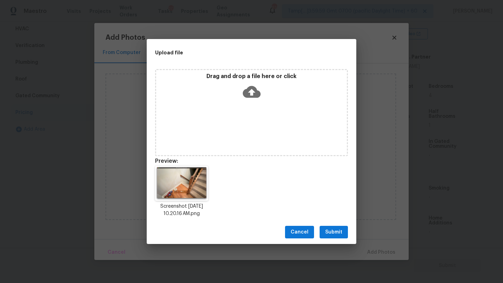
click at [334, 232] on span "Submit" at bounding box center [333, 232] width 17 height 9
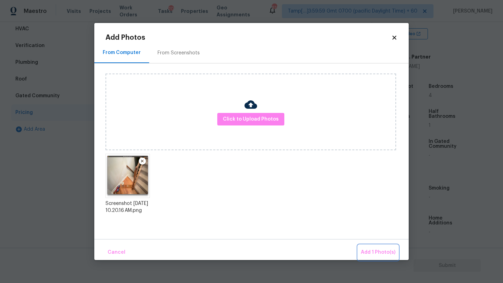
click at [375, 254] on span "Add 1 Photo(s)" at bounding box center [377, 252] width 35 height 9
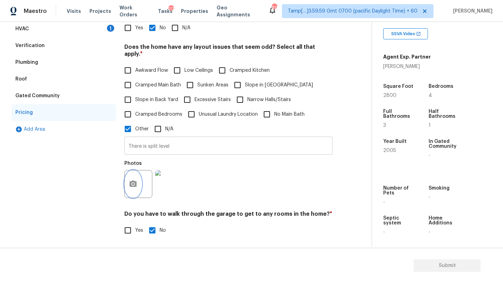
scroll to position [51, 0]
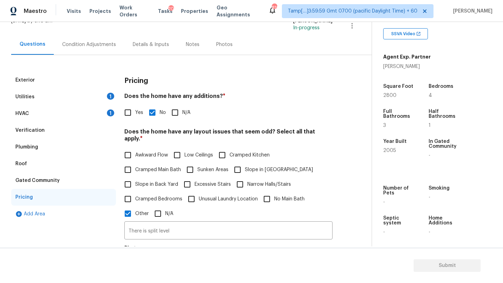
click at [79, 51] on div "Condition Adjustments" at bounding box center [89, 44] width 70 height 21
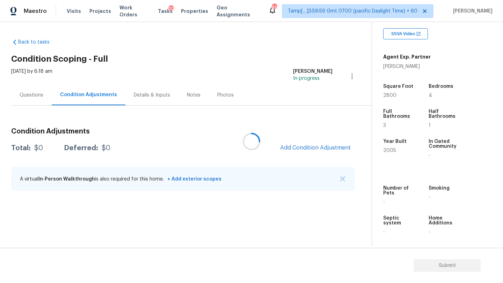
click at [302, 155] on div at bounding box center [251, 141] width 503 height 283
click at [302, 149] on span "Add Condition Adjustment" at bounding box center [315, 148] width 70 height 6
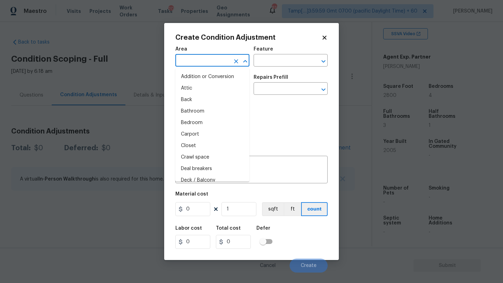
click at [193, 59] on input "text" at bounding box center [202, 61] width 54 height 11
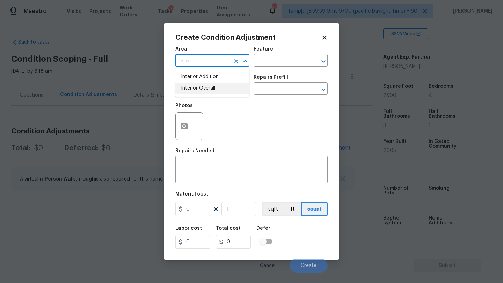
click at [206, 91] on li "Interior Overall" at bounding box center [212, 89] width 74 height 12
type input "Interior Overall"
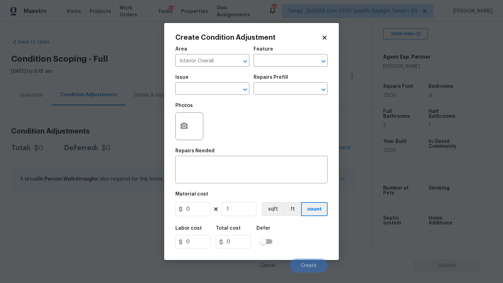
click at [274, 67] on div "Area Interior Overall ​ Feature ​" at bounding box center [251, 57] width 152 height 28
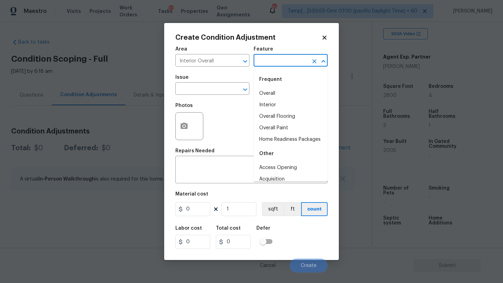
click at [274, 65] on input "text" at bounding box center [280, 61] width 54 height 11
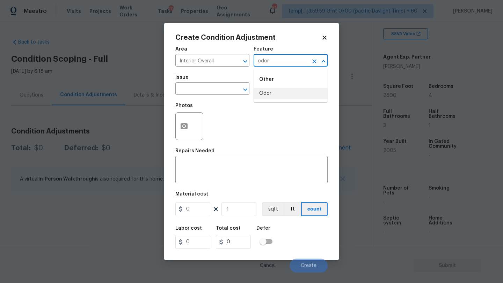
click at [274, 91] on li "Odor" at bounding box center [290, 94] width 74 height 12
type input "Odor"
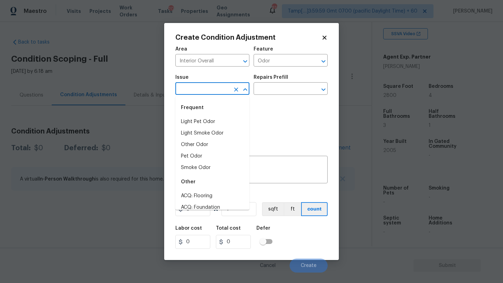
click at [192, 91] on input "text" at bounding box center [202, 89] width 54 height 11
click at [195, 117] on li "Light Pet Odor" at bounding box center [212, 122] width 74 height 12
type input "Light Pet Odor"
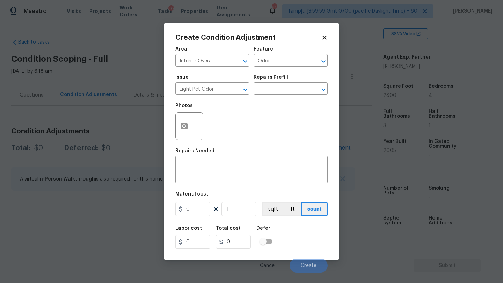
click at [286, 83] on div "Repairs Prefill" at bounding box center [290, 79] width 74 height 9
click at [286, 91] on input "text" at bounding box center [280, 89] width 54 height 11
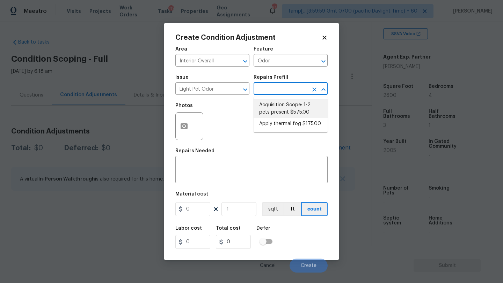
click at [285, 112] on li "Acquisition Scope: 1-2 pets present $575.00" at bounding box center [290, 108] width 74 height 19
type textarea "Acquisition Scope: 1-2 pets present"
type input "575"
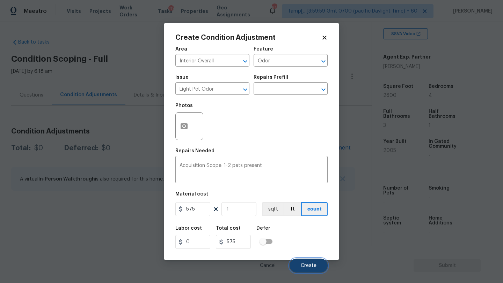
click at [312, 265] on span "Create" at bounding box center [308, 265] width 16 height 5
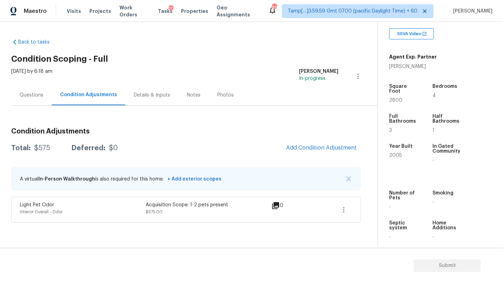
click at [39, 98] on div "Questions" at bounding box center [32, 95] width 24 height 7
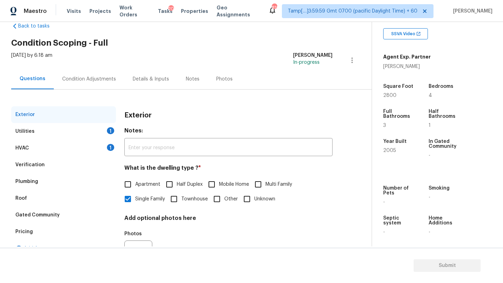
scroll to position [16, 0]
click at [41, 145] on div "HVAC 1" at bounding box center [63, 148] width 105 height 17
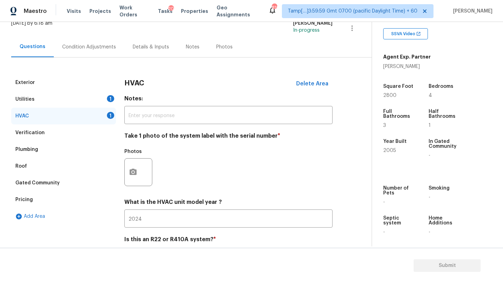
scroll to position [71, 0]
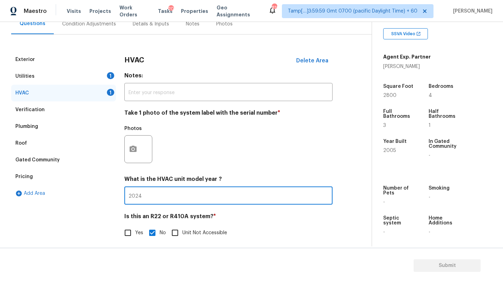
click at [162, 198] on input "2024" at bounding box center [228, 196] width 208 height 16
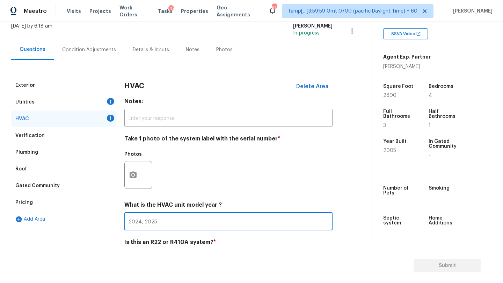
scroll to position [70, 0]
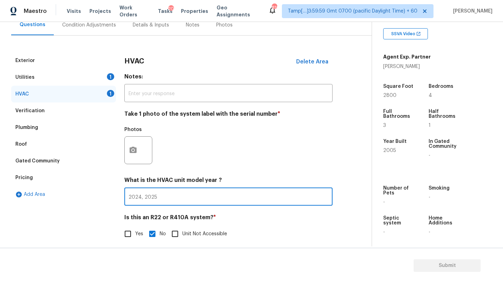
type input "2024, 2025"
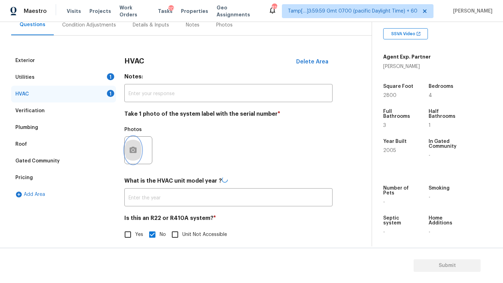
click at [133, 155] on button "button" at bounding box center [133, 150] width 17 height 27
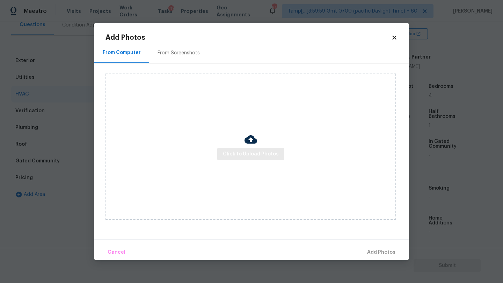
type input "2024, 2025"
click at [250, 155] on span "Click to Upload Photos" at bounding box center [251, 154] width 56 height 9
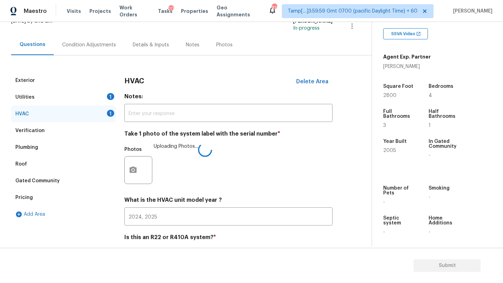
scroll to position [76, 0]
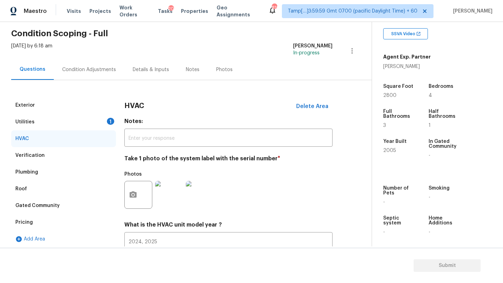
click at [71, 116] on div "Utilities 1" at bounding box center [63, 122] width 105 height 17
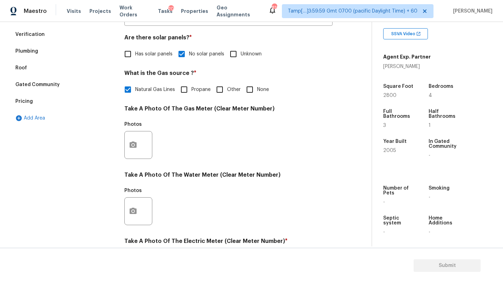
scroll to position [159, 0]
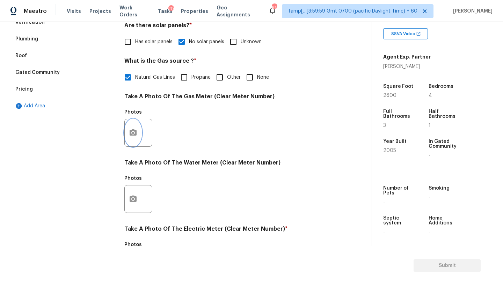
click at [129, 136] on icon "button" at bounding box center [133, 133] width 8 height 8
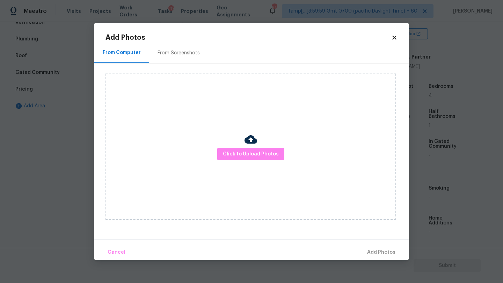
click at [188, 57] on div "From Screenshots" at bounding box center [178, 53] width 59 height 21
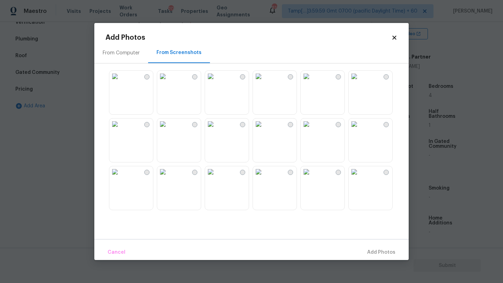
click at [168, 82] on img at bounding box center [162, 76] width 11 height 11
click at [372, 256] on span "Add 1 Photo(s)" at bounding box center [377, 252] width 35 height 9
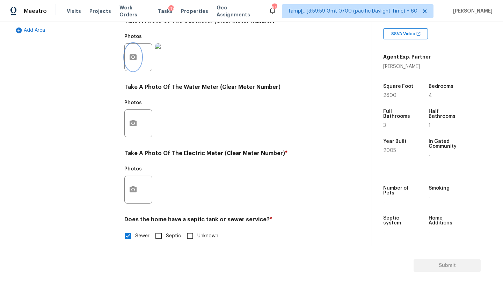
scroll to position [242, 0]
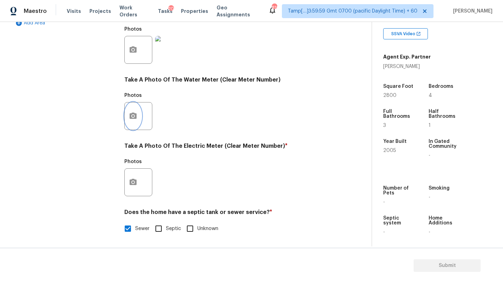
click at [135, 122] on button "button" at bounding box center [133, 116] width 17 height 27
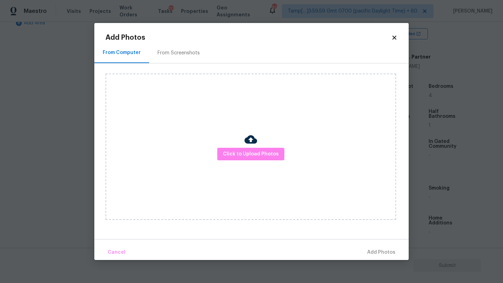
click at [170, 45] on div "From Screenshots" at bounding box center [178, 53] width 59 height 21
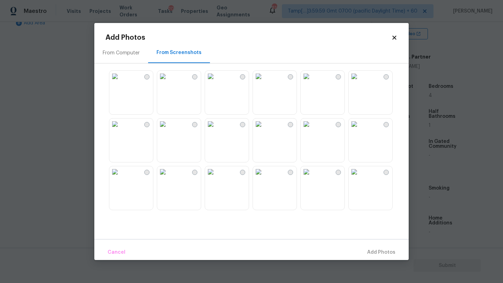
click at [168, 82] on img at bounding box center [162, 76] width 11 height 11
click at [364, 251] on span "Add 1 Photo(s)" at bounding box center [377, 252] width 35 height 9
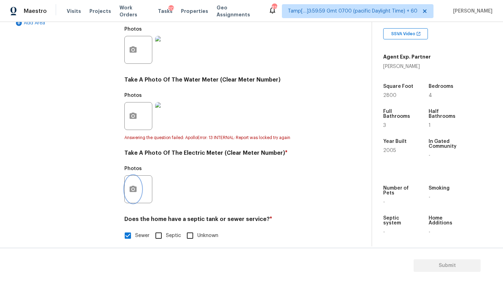
click at [136, 186] on icon "button" at bounding box center [133, 189] width 8 height 8
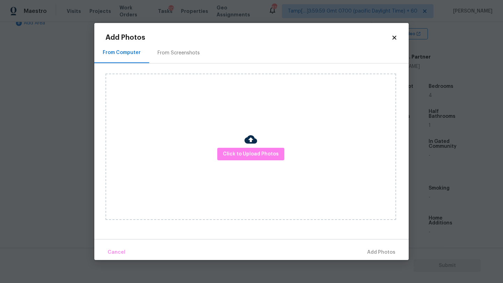
click at [170, 60] on div "From Screenshots" at bounding box center [178, 53] width 59 height 21
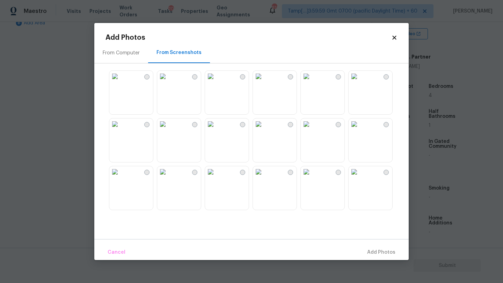
click at [168, 82] on img at bounding box center [162, 76] width 11 height 11
click at [365, 244] on div "Cancel Add 1 Photo(s)" at bounding box center [251, 249] width 314 height 21
click at [365, 248] on button "Add 1 Photo(s)" at bounding box center [378, 252] width 40 height 15
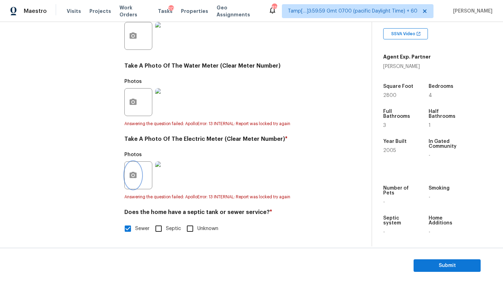
scroll to position [0, 0]
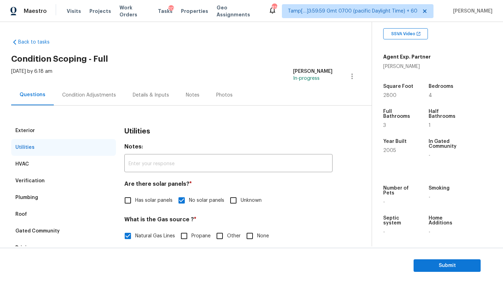
click at [87, 101] on div "Condition Adjustments" at bounding box center [89, 95] width 70 height 21
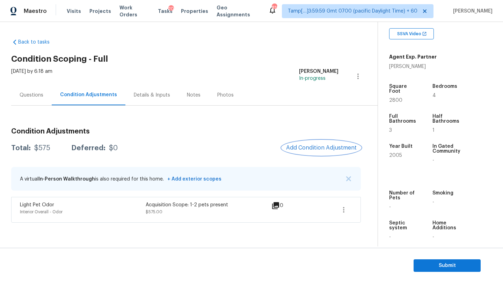
click at [329, 148] on span "Add Condition Adjustment" at bounding box center [321, 148] width 70 height 6
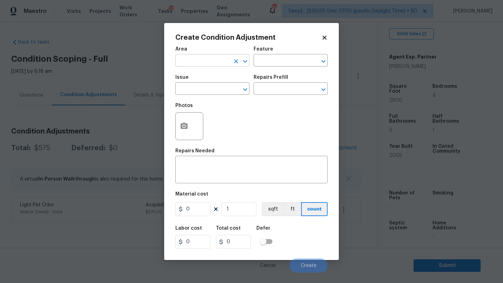
click at [202, 63] on input "text" at bounding box center [202, 61] width 54 height 11
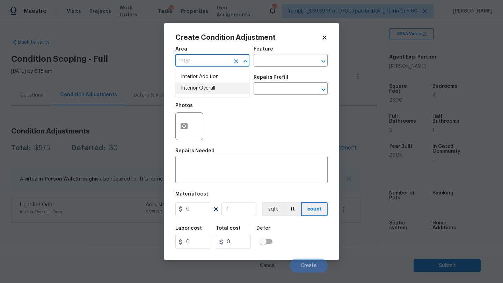
click at [211, 89] on li "Interior Overall" at bounding box center [212, 89] width 74 height 12
type input "Interior Overall"
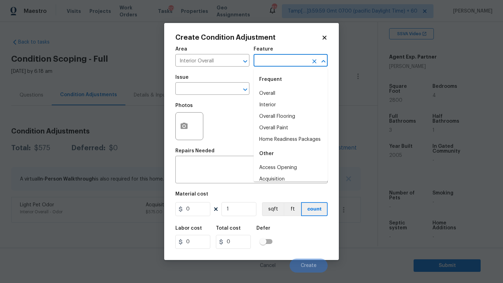
click at [280, 64] on input "text" at bounding box center [280, 61] width 54 height 11
click at [281, 119] on li "Overall Flooring" at bounding box center [290, 117] width 74 height 12
type input "Overall Flooring"
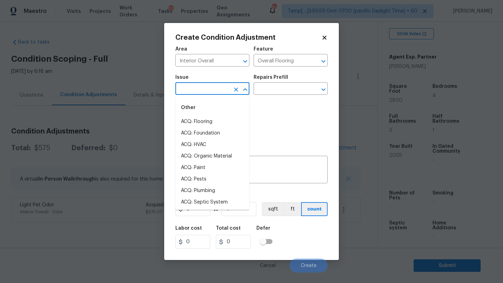
click at [212, 95] on input "text" at bounding box center [202, 89] width 54 height 11
click at [212, 119] on li "ACQ: Flooring" at bounding box center [212, 122] width 74 height 12
type input "ACQ: Flooring"
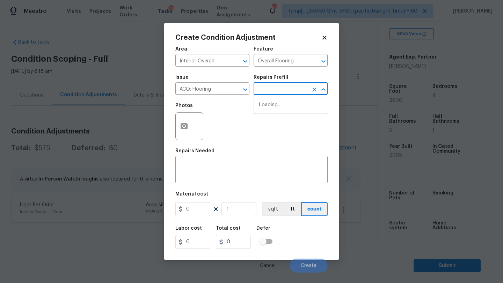
click at [270, 92] on input "text" at bounding box center [280, 89] width 54 height 11
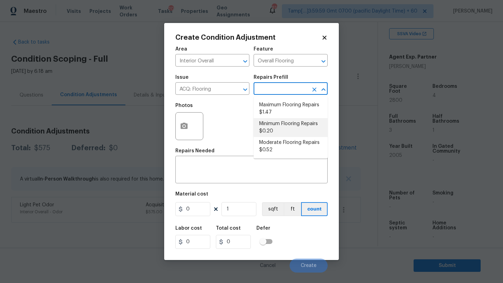
click at [273, 128] on li "Minimum Flooring Repairs $0.20" at bounding box center [290, 127] width 74 height 19
type input "Acquisition"
type textarea "Acquisition Scope: Minimum flooring repairs"
type input "0.2"
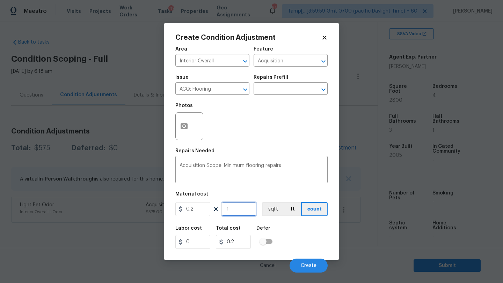
click at [241, 211] on input "1" at bounding box center [238, 209] width 35 height 14
type input "2"
type input "0.4"
type input "28"
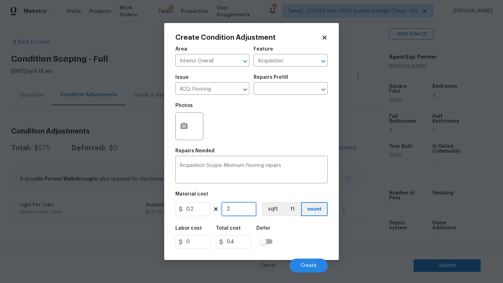
type input "5.6"
type input "280"
type input "56"
type input "2800"
type input "560"
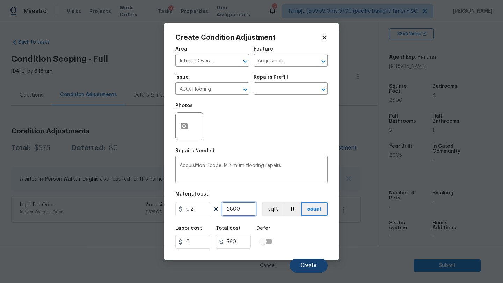
type input "2800"
click at [305, 268] on span "Create" at bounding box center [308, 265] width 16 height 5
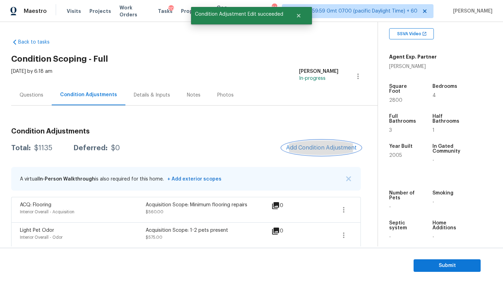
click at [309, 148] on span "Add Condition Adjustment" at bounding box center [321, 148] width 70 height 6
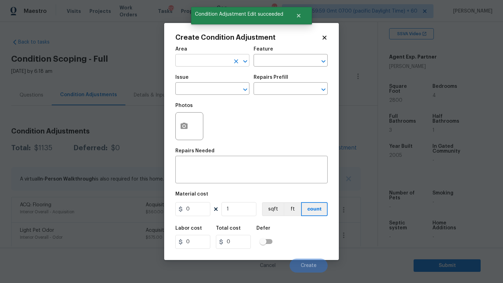
click at [187, 65] on input "text" at bounding box center [202, 61] width 54 height 11
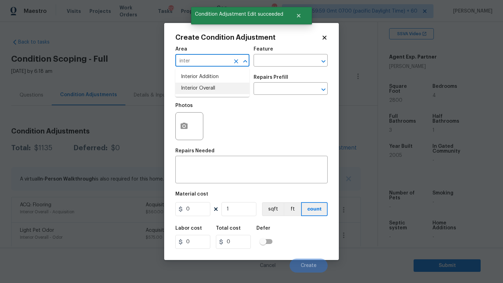
click at [190, 89] on li "Interior Overall" at bounding box center [212, 89] width 74 height 12
type input "Interior Overall"
click at [266, 64] on input "text" at bounding box center [280, 61] width 54 height 11
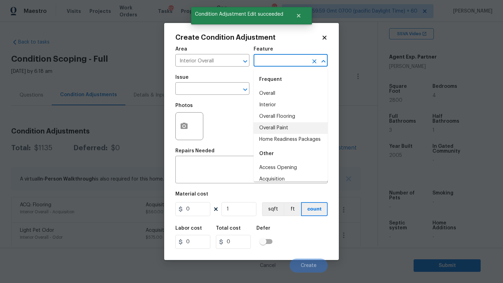
click at [269, 127] on li "Overall Paint" at bounding box center [290, 128] width 74 height 12
type input "Overall Paint"
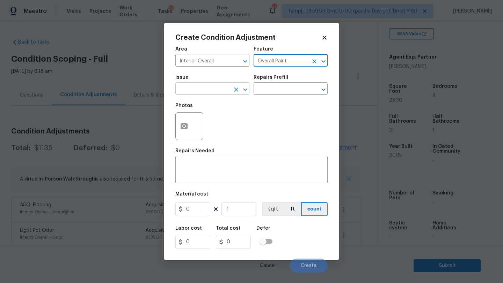
click at [205, 87] on input "text" at bounding box center [202, 89] width 54 height 11
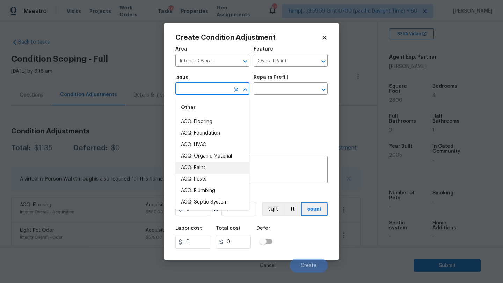
click at [200, 168] on li "ACQ: Paint" at bounding box center [212, 168] width 74 height 12
type input "ACQ: Paint"
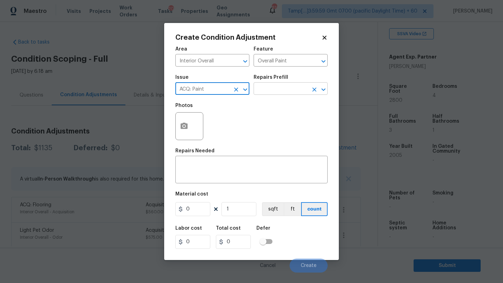
click at [277, 89] on input "text" at bounding box center [280, 89] width 54 height 11
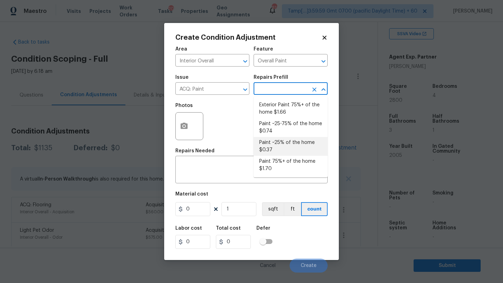
click at [277, 148] on li "Paint ~25% of the home $0.37" at bounding box center [290, 146] width 74 height 19
type input "Acquisition"
type textarea "Acquisition Scope: ~25% of the home needs interior paint"
type input "0.37"
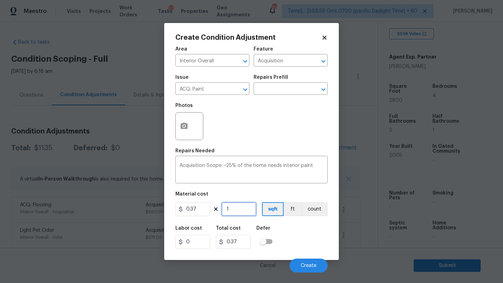
click at [243, 205] on input "1" at bounding box center [238, 209] width 35 height 14
type input "2"
type input "0.74"
type input "28"
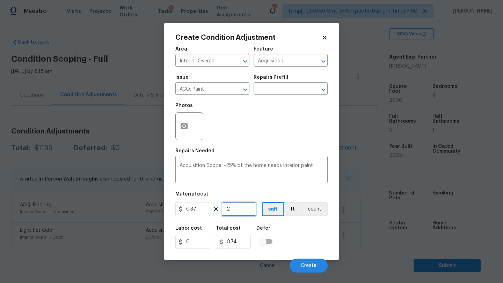
type input "10.36"
type input "280"
type input "103.6"
type input "2800"
type input "1036"
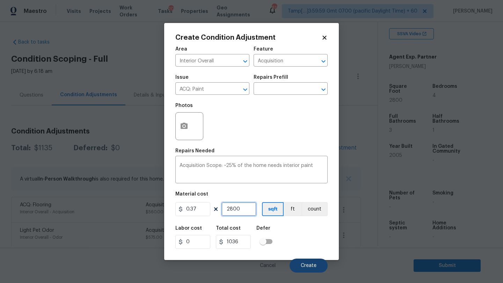
type input "2800"
click at [317, 261] on button "Create" at bounding box center [308, 266] width 38 height 14
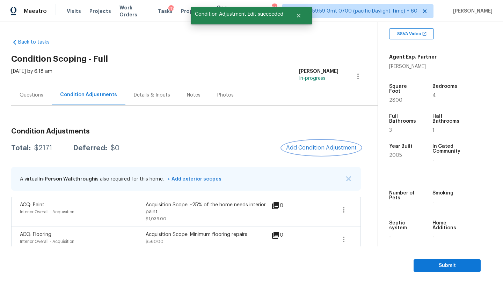
scroll to position [34, 0]
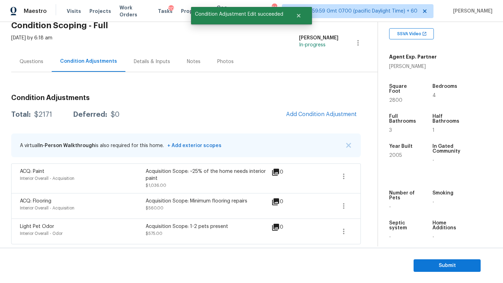
click at [143, 155] on div "A virtual In-Person Walkthrough is also required for this home. + Add exterior …" at bounding box center [185, 146] width 349 height 24
drag, startPoint x: 35, startPoint y: 117, endPoint x: 51, endPoint y: 118, distance: 16.8
click at [51, 118] on div "Total: $2171 Deferred: $0" at bounding box center [65, 114] width 108 height 7
copy div "$2171"
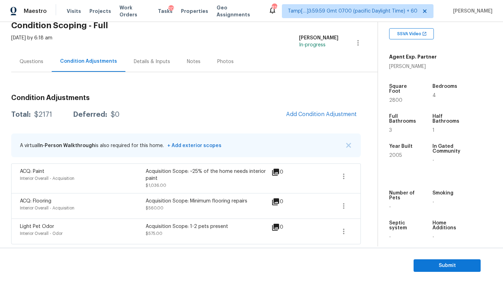
click at [44, 56] on div "Questions" at bounding box center [31, 61] width 40 height 21
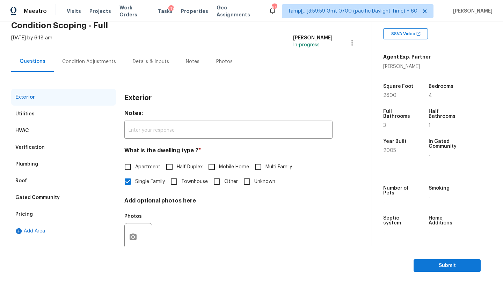
scroll to position [53, 0]
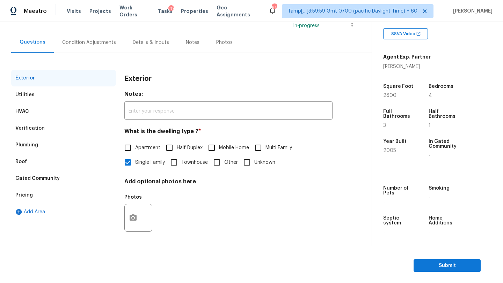
click at [32, 125] on div "Verification" at bounding box center [29, 128] width 29 height 7
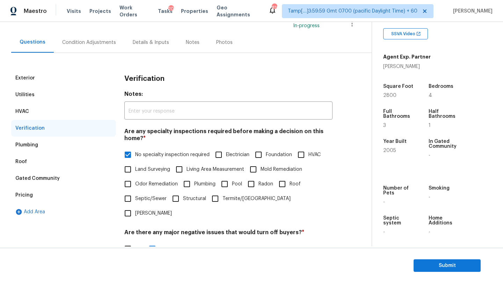
scroll to position [136, 0]
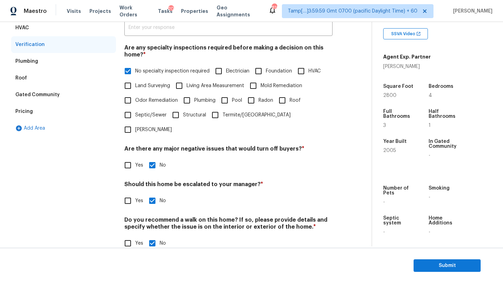
click at [49, 113] on div "Pricing" at bounding box center [63, 111] width 105 height 17
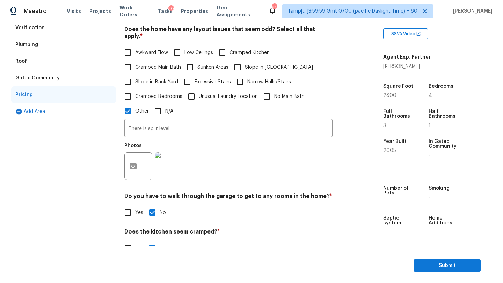
scroll to position [159, 0]
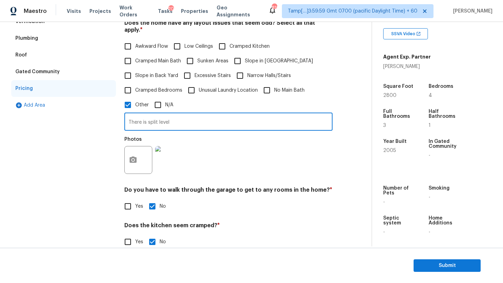
click at [167, 118] on input "There is split level" at bounding box center [228, 122] width 208 height 16
click at [444, 262] on span "Submit" at bounding box center [447, 266] width 56 height 9
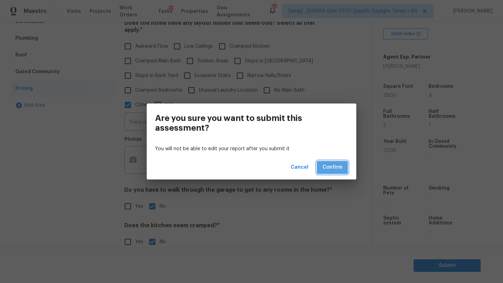
click at [335, 173] on button "Confirm" at bounding box center [332, 167] width 31 height 13
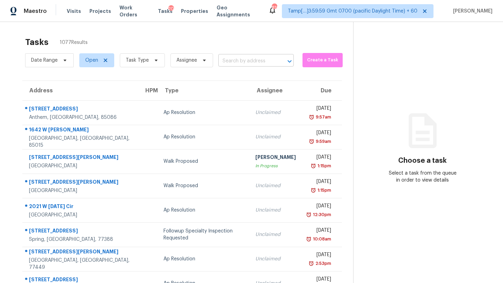
click at [275, 57] on div at bounding box center [284, 62] width 18 height 10
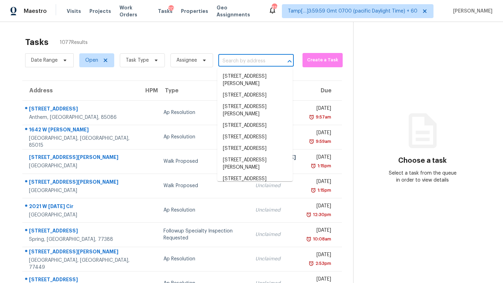
paste input "3647 Cobble Mill Ln, Clarkston, GA 30021"
type input "3647 Cobble Mill Ln, Clarkston, GA 30021"
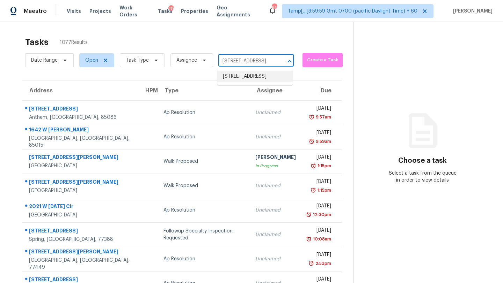
click at [247, 82] on li "3647 Cobble Mill Ln, Clarkston, GA 30021" at bounding box center [254, 77] width 75 height 12
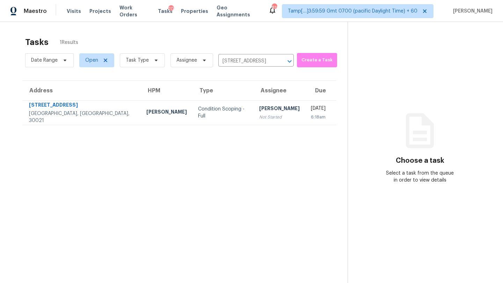
click at [311, 109] on div "Mon, Sep 8th 2025" at bounding box center [318, 109] width 15 height 9
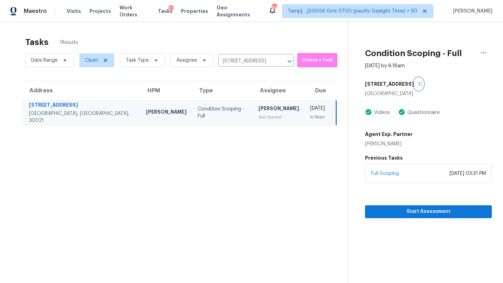
click at [418, 85] on icon "button" at bounding box center [420, 84] width 4 height 4
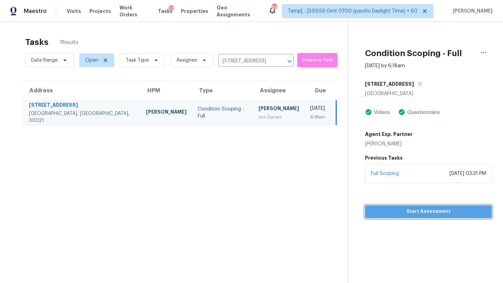
click at [407, 215] on span "Start Assessment" at bounding box center [428, 212] width 116 height 9
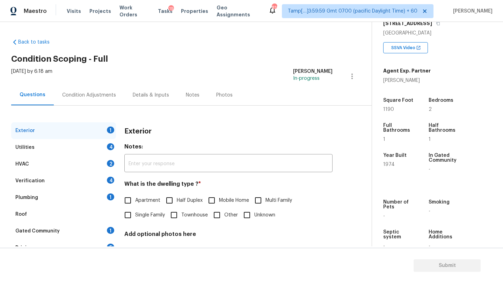
scroll to position [137, 0]
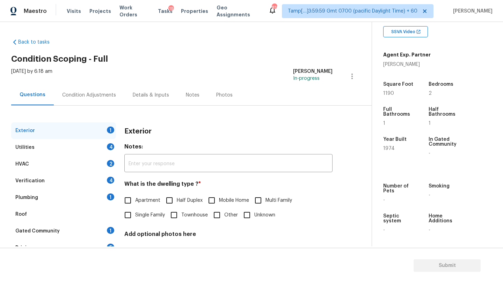
click at [184, 217] on span "Townhouse" at bounding box center [194, 215] width 27 height 7
click at [181, 217] on input "Townhouse" at bounding box center [173, 215] width 15 height 15
checkbox input "true"
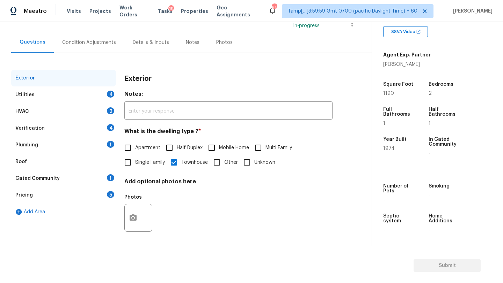
click at [101, 181] on div "Gated Community 1" at bounding box center [63, 178] width 105 height 17
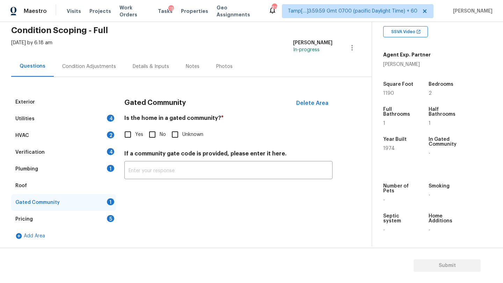
scroll to position [29, 0]
click at [152, 140] on input "No" at bounding box center [152, 134] width 15 height 15
checkbox input "true"
click at [94, 222] on div "Pricing 5" at bounding box center [63, 219] width 105 height 17
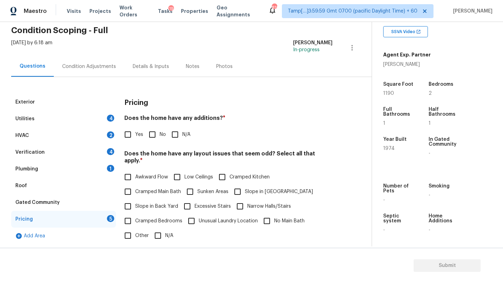
click at [158, 137] on input "No" at bounding box center [152, 134] width 15 height 15
checkbox input "true"
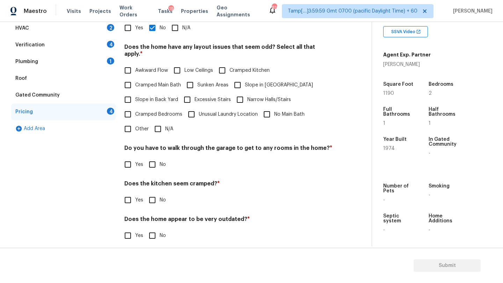
scroll to position [135, 0]
click at [158, 126] on input "N/A" at bounding box center [157, 129] width 15 height 15
checkbox input "true"
click at [158, 165] on input "No" at bounding box center [152, 165] width 15 height 15
checkbox input "true"
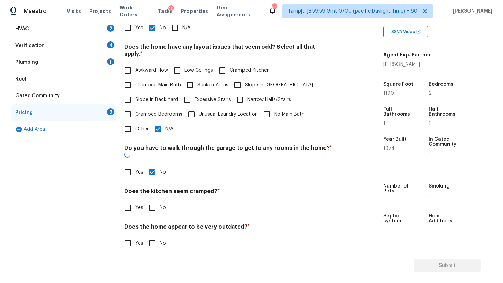
click at [158, 206] on div "Pricing Does the home have any additions? * Yes No N/A Does the home have any l…" at bounding box center [228, 123] width 208 height 272
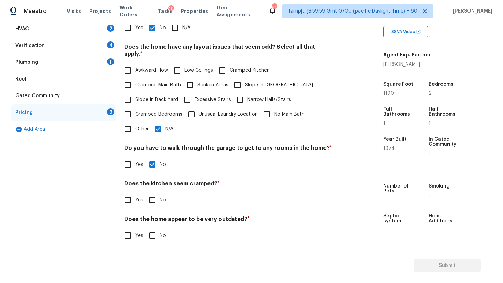
click at [154, 234] on input "No" at bounding box center [152, 236] width 15 height 15
checkbox input "true"
click at [154, 194] on input "No" at bounding box center [152, 200] width 15 height 15
checkbox input "true"
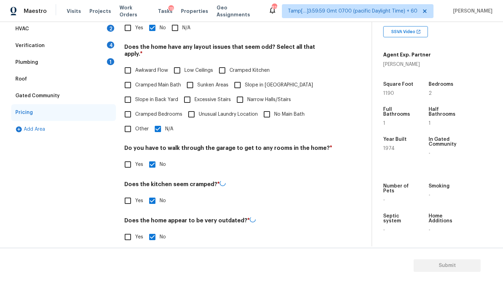
scroll to position [0, 0]
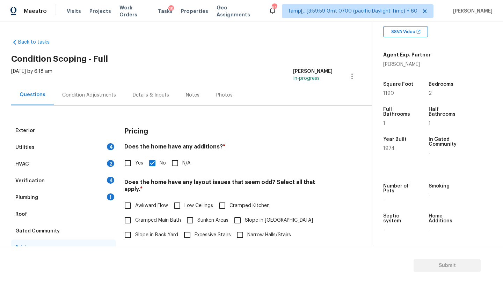
click at [39, 221] on div "Roof" at bounding box center [63, 214] width 105 height 17
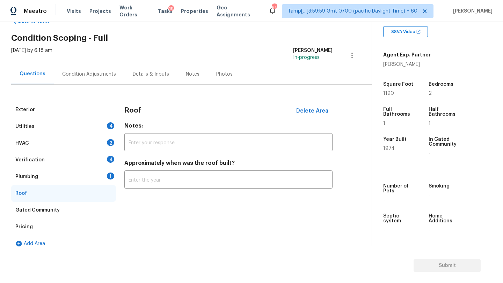
scroll to position [29, 0]
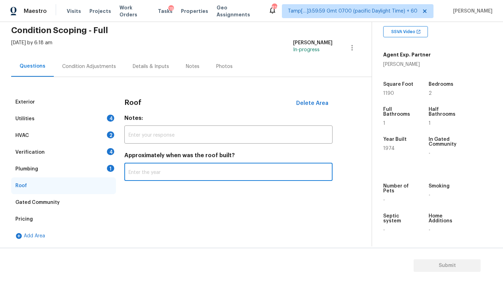
click at [151, 176] on input "text" at bounding box center [228, 173] width 208 height 16
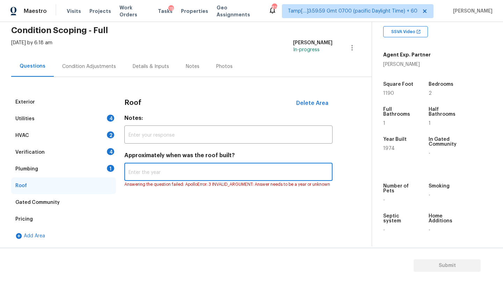
click at [153, 173] on input "text" at bounding box center [228, 173] width 208 height 16
type input "2025"
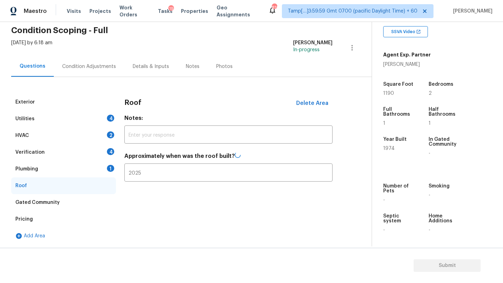
click at [35, 168] on div "Plumbing" at bounding box center [26, 169] width 23 height 7
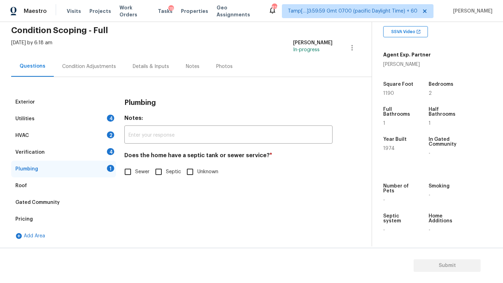
click at [131, 170] on input "Sewer" at bounding box center [127, 172] width 15 height 15
checkbox input "true"
click at [84, 156] on div "Verification 4" at bounding box center [63, 152] width 105 height 17
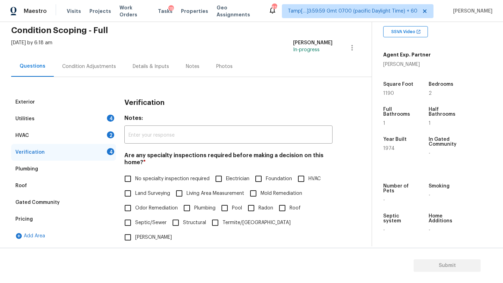
click at [161, 177] on span "No specialty inspection required" at bounding box center [172, 179] width 74 height 7
click at [135, 177] on input "No specialty inspection required" at bounding box center [127, 179] width 15 height 15
checkbox input "true"
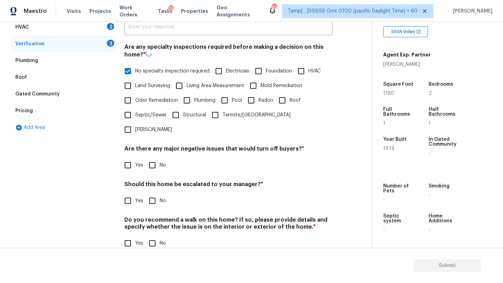
scroll to position [136, 0]
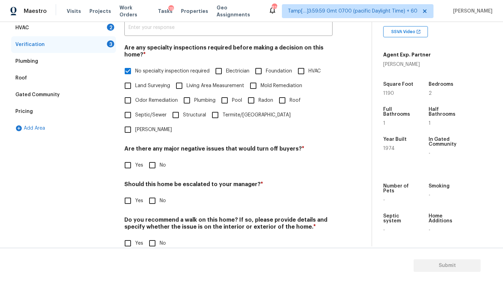
click at [155, 158] on input "No" at bounding box center [152, 165] width 15 height 15
checkbox input "true"
click at [155, 194] on input "No" at bounding box center [152, 201] width 15 height 15
checkbox input "true"
click at [155, 237] on input "No" at bounding box center [152, 244] width 15 height 15
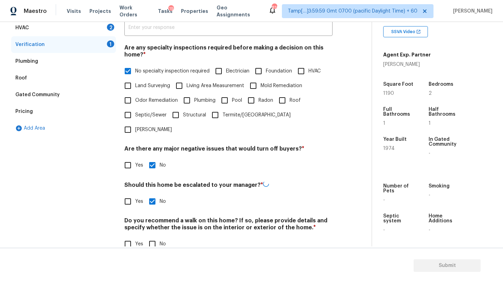
checkbox input "true"
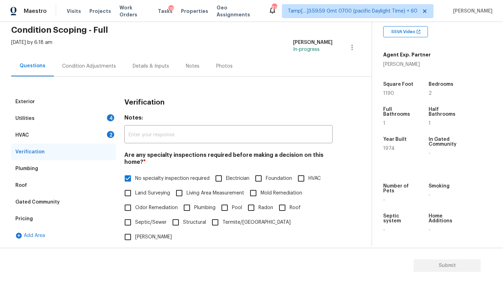
scroll to position [18, 0]
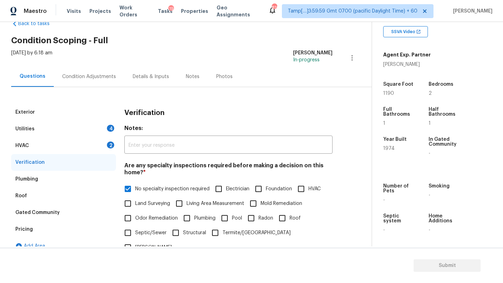
click at [56, 147] on div "HVAC 2" at bounding box center [63, 145] width 105 height 17
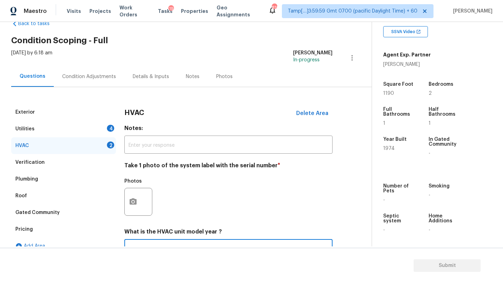
click at [153, 243] on input "text" at bounding box center [228, 249] width 208 height 16
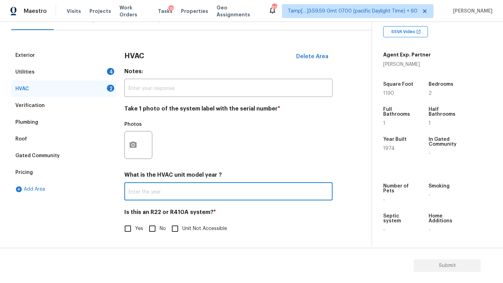
click at [153, 231] on input "No" at bounding box center [152, 229] width 15 height 15
checkbox input "true"
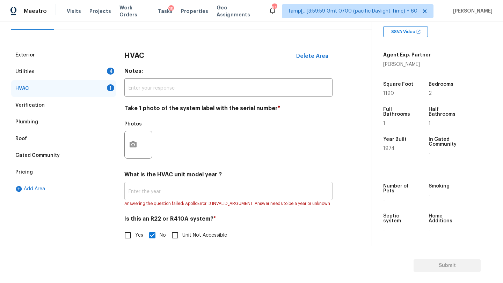
click at [243, 194] on input "text" at bounding box center [228, 192] width 208 height 16
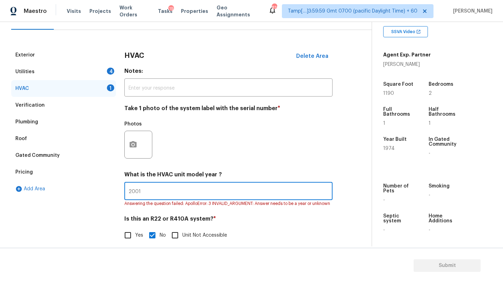
type input "2001"
click at [88, 76] on div "Utilities 4" at bounding box center [63, 72] width 105 height 17
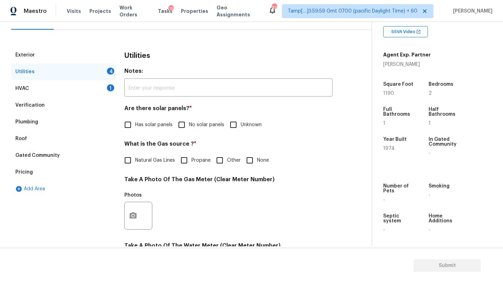
click at [183, 124] on input "No solar panels" at bounding box center [181, 125] width 15 height 15
checkbox input "true"
click at [142, 163] on span "Natural Gas Lines" at bounding box center [155, 161] width 40 height 7
click at [135, 163] on input "Natural Gas Lines" at bounding box center [127, 161] width 15 height 15
checkbox input "true"
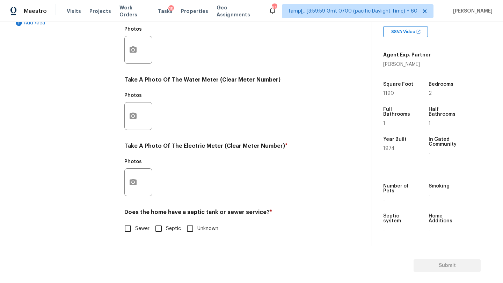
click at [137, 224] on label "Sewer" at bounding box center [134, 229] width 29 height 15
click at [135, 224] on input "Sewer" at bounding box center [127, 229] width 15 height 15
checkbox input "true"
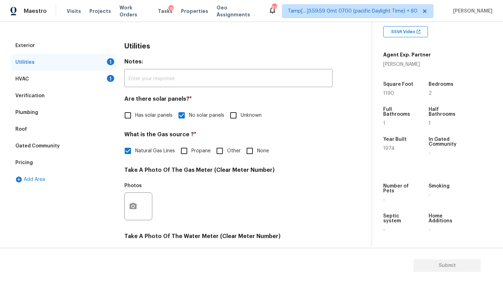
scroll to position [32, 0]
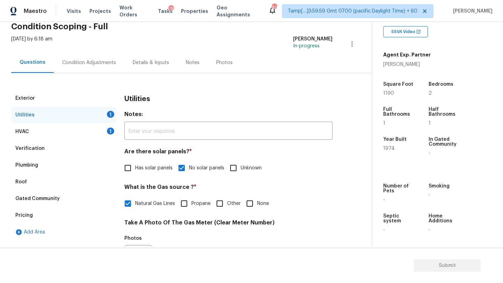
click at [73, 65] on div "Condition Adjustments" at bounding box center [89, 62] width 54 height 7
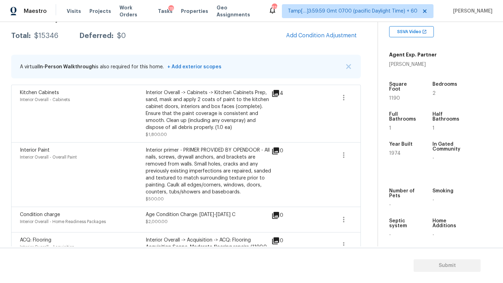
scroll to position [111, 0]
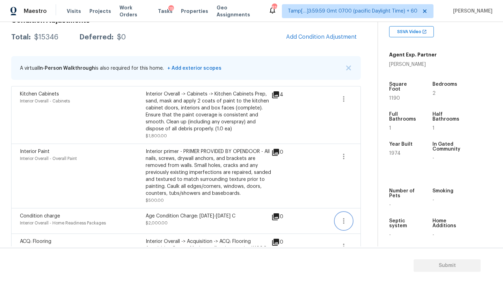
click at [344, 219] on icon "button" at bounding box center [343, 221] width 1 height 6
click at [375, 217] on div "Edit" at bounding box center [383, 220] width 54 height 7
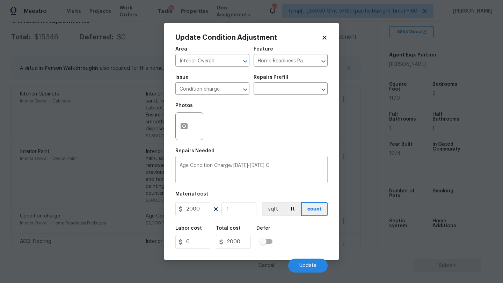
click at [278, 161] on div "Age Condition Charge: 1922-1978 C x ​" at bounding box center [251, 171] width 152 height 26
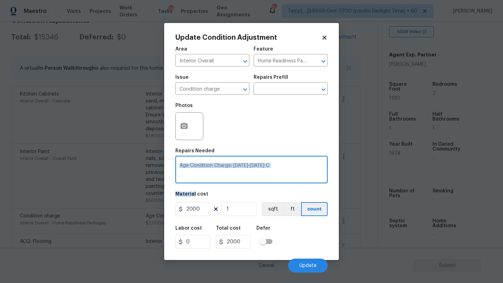
click at [278, 161] on div "Age Condition Charge: 1922-1978 C x ​" at bounding box center [251, 171] width 152 height 26
click at [255, 165] on textarea "Age Condition Charge: 1922-1978 C ." at bounding box center [251, 170] width 144 height 15
type textarea "."
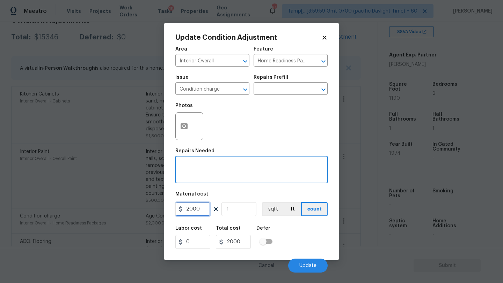
click at [201, 208] on input "2000" at bounding box center [192, 209] width 35 height 14
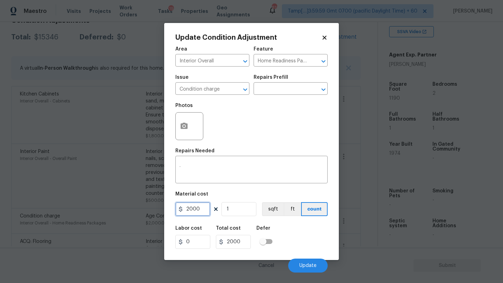
click at [201, 208] on input "2000" at bounding box center [192, 209] width 35 height 14
type input "0"
click at [307, 265] on span "Update" at bounding box center [307, 265] width 17 height 5
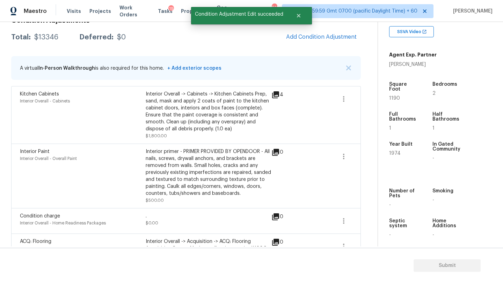
scroll to position [230, 0]
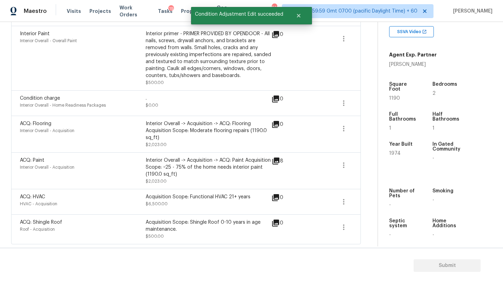
click at [360, 222] on div "ACQ: Shingle Roof Roof - Acquisition Acquisition Scope: Shingle Roof 0-10 years…" at bounding box center [185, 230] width 349 height 30
click at [344, 228] on icon "button" at bounding box center [343, 227] width 8 height 8
click at [363, 223] on div "Edit" at bounding box center [383, 226] width 54 height 7
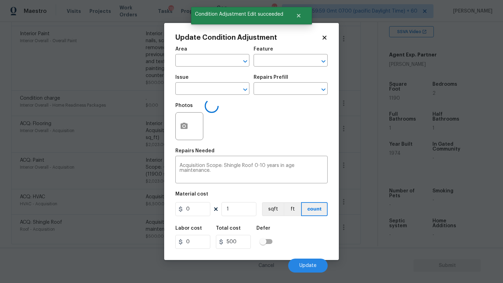
type input "Roof"
type input "Acquisition"
type input "ACQ: Shingle Roof"
click at [197, 213] on input "500" at bounding box center [192, 209] width 35 height 14
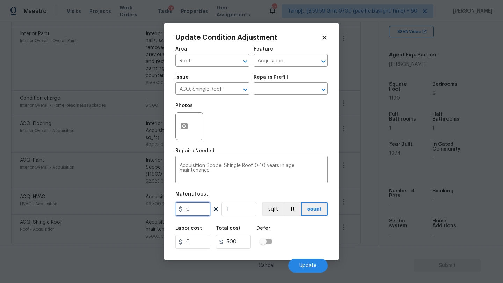
type input "0"
click at [305, 239] on div "Labor cost 0 Total cost 0 Defer" at bounding box center [251, 237] width 152 height 31
click at [283, 168] on textarea "Acquisition Scope: Shingle Roof 0-10 years in age maintenance." at bounding box center [251, 170] width 144 height 15
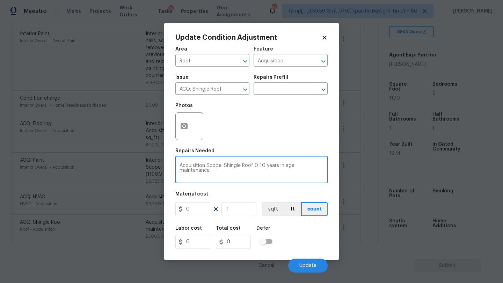
click at [283, 168] on textarea "Acquisition Scope: Shingle Roof 0-10 years in age maintenance." at bounding box center [251, 170] width 144 height 15
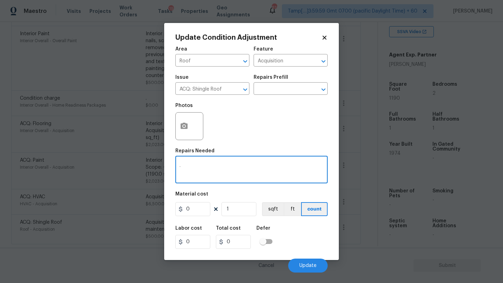
type textarea "."
click at [314, 258] on div "Cancel Update" at bounding box center [251, 263] width 152 height 20
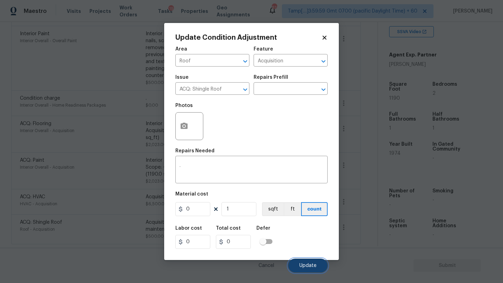
click at [299, 262] on button "Update" at bounding box center [307, 266] width 39 height 14
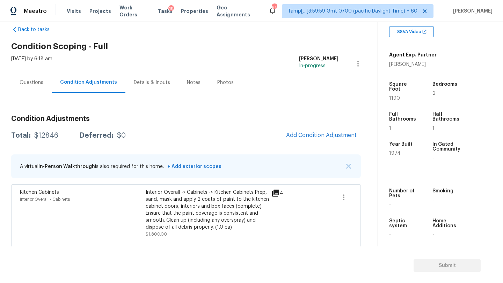
scroll to position [0, 0]
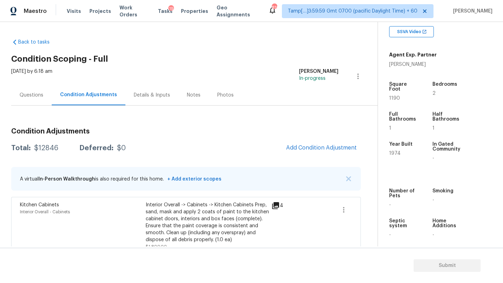
click at [33, 92] on div "Questions" at bounding box center [32, 95] width 24 height 7
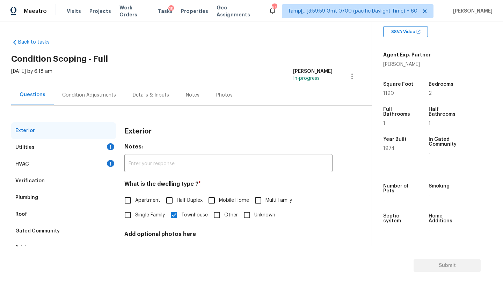
scroll to position [53, 0]
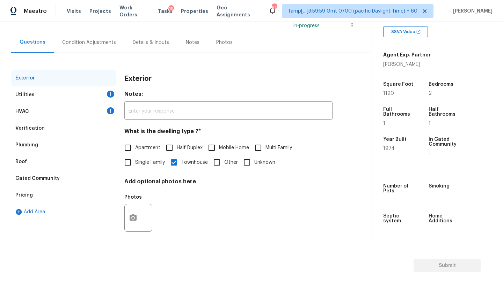
click at [36, 194] on div "Pricing" at bounding box center [63, 195] width 105 height 17
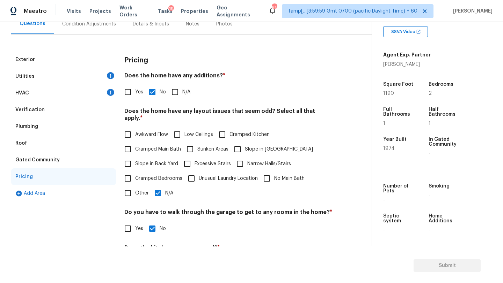
scroll to position [77, 0]
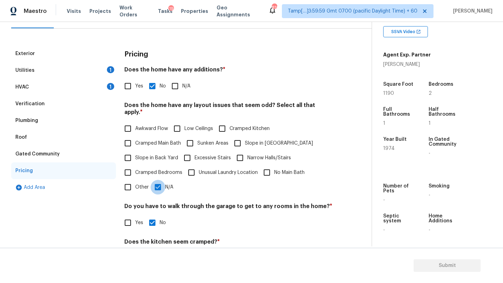
click at [157, 186] on input "N/A" at bounding box center [157, 187] width 15 height 15
checkbox input "false"
click at [128, 153] on input "Slope in Back Yard" at bounding box center [127, 158] width 15 height 15
checkbox input "true"
click at [36, 100] on div "Verification" at bounding box center [63, 104] width 105 height 17
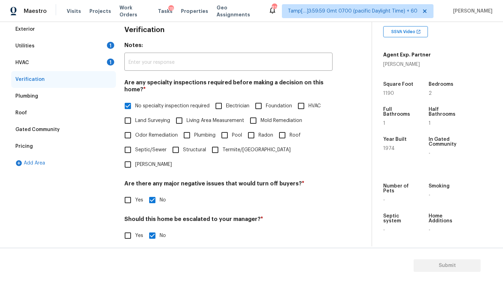
scroll to position [118, 0]
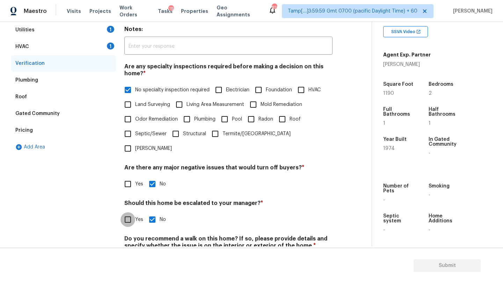
click at [128, 213] on input "Yes" at bounding box center [127, 220] width 15 height 15
checkbox input "true"
checkbox input "false"
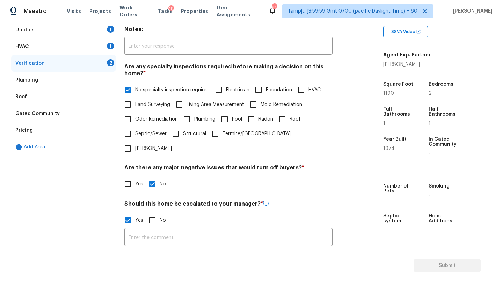
click at [164, 230] on input "text" at bounding box center [228, 238] width 208 height 16
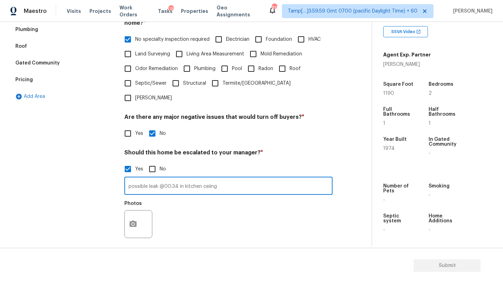
scroll to position [203, 0]
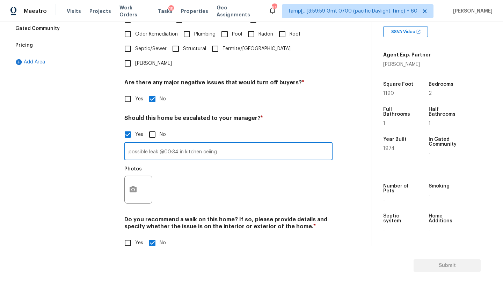
click at [208, 144] on input "possible leak @00:34 in kitchen ceiing" at bounding box center [228, 152] width 208 height 16
type input "possible leak @00:34 in kitchen ceiling"
click at [133, 186] on icon "button" at bounding box center [133, 190] width 8 height 8
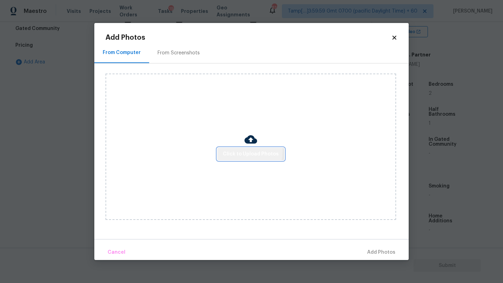
click at [233, 150] on span "Click to Upload Photos" at bounding box center [251, 154] width 56 height 9
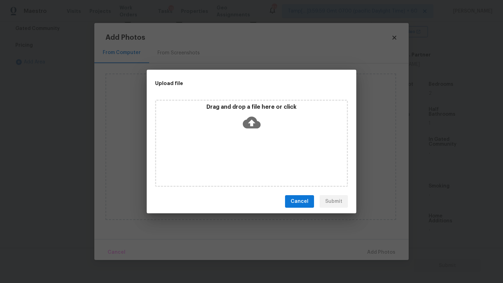
click at [257, 105] on p "Drag and drop a file here or click" at bounding box center [251, 107] width 191 height 7
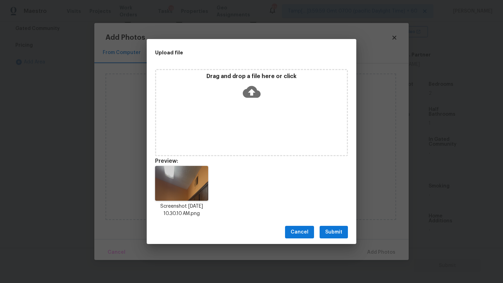
click at [344, 234] on button "Submit" at bounding box center [333, 232] width 28 height 13
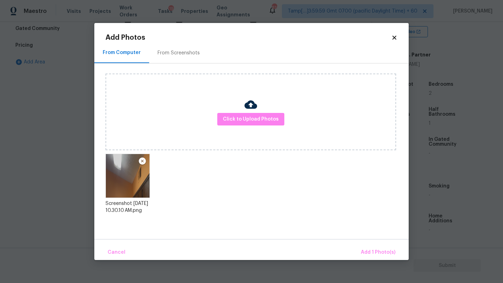
click at [371, 245] on div "Cancel Add 1 Photo(s)" at bounding box center [251, 249] width 314 height 21
click at [371, 248] on button "Add 1 Photo(s)" at bounding box center [378, 252] width 40 height 15
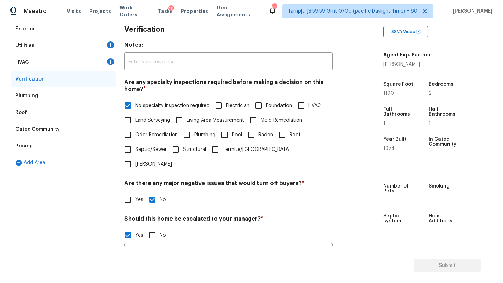
scroll to position [65, 0]
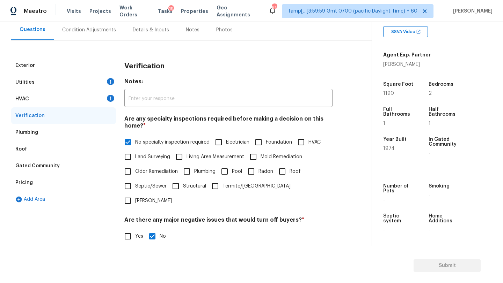
click at [102, 108] on div "Verification" at bounding box center [63, 115] width 105 height 17
click at [94, 98] on div "HVAC 1" at bounding box center [63, 99] width 105 height 17
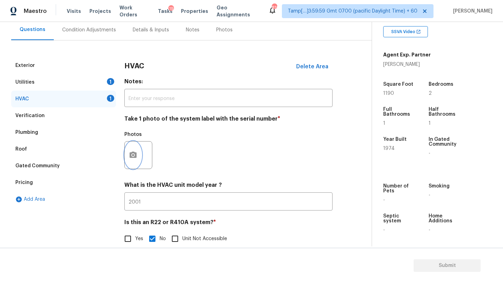
click at [137, 150] on button "button" at bounding box center [133, 155] width 17 height 27
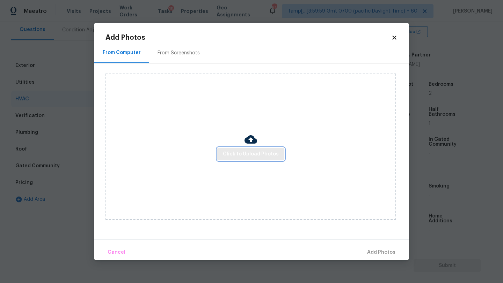
click at [245, 151] on span "Click to Upload Photos" at bounding box center [251, 154] width 56 height 9
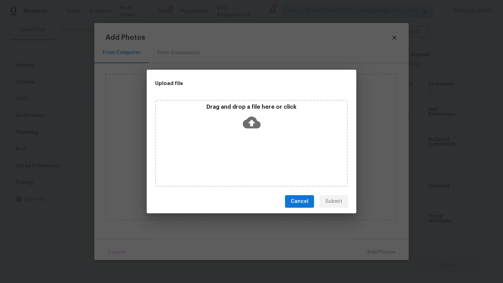
click at [245, 123] on icon at bounding box center [252, 123] width 18 height 12
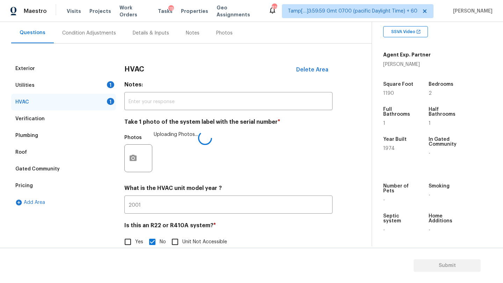
scroll to position [61, 0]
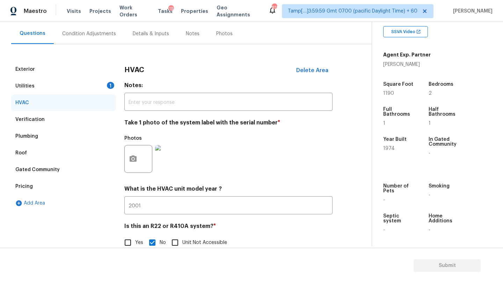
click at [59, 87] on div "Utilities 1" at bounding box center [63, 86] width 105 height 17
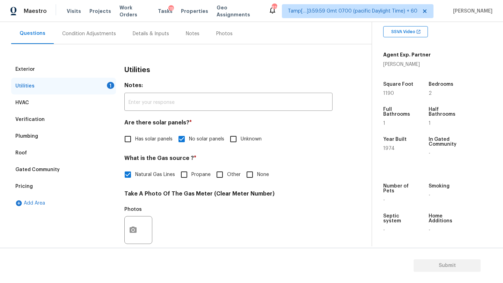
click at [255, 184] on div "Utilities Notes: ​ Are there solar panels? * Has solar panels No solar panels U…" at bounding box center [228, 243] width 208 height 364
click at [255, 180] on input "None" at bounding box center [249, 175] width 15 height 15
checkbox input "true"
checkbox input "false"
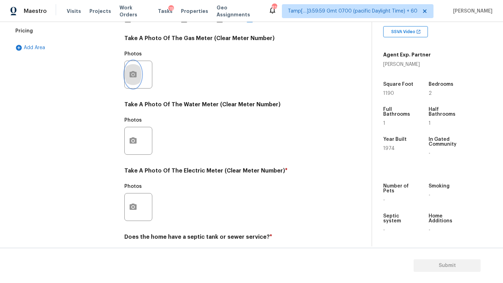
click at [133, 80] on button "button" at bounding box center [133, 74] width 17 height 27
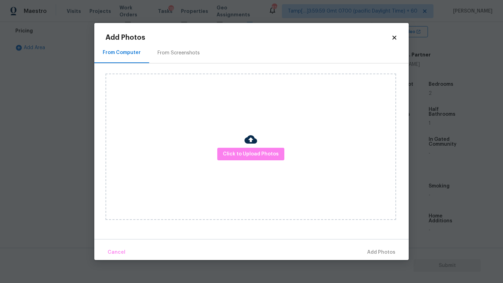
click at [178, 56] on div "From Screenshots" at bounding box center [178, 53] width 42 height 7
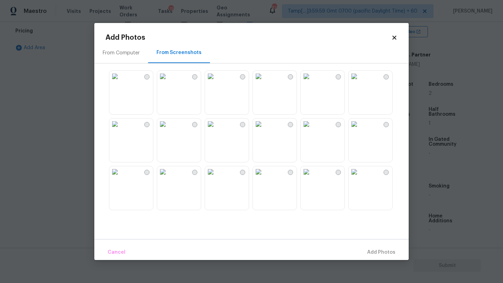
click at [216, 82] on img at bounding box center [210, 76] width 11 height 11
click at [371, 247] on button "Add 1 Photo(s)" at bounding box center [378, 252] width 40 height 15
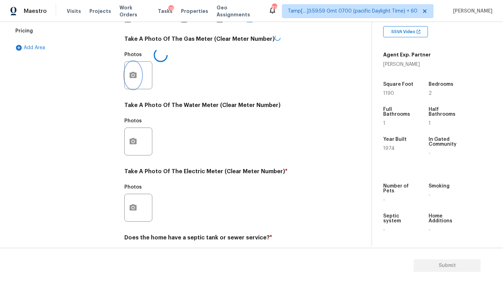
scroll to position [242, 0]
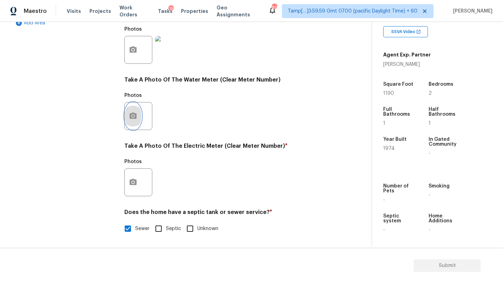
click at [136, 116] on icon "button" at bounding box center [133, 116] width 8 height 8
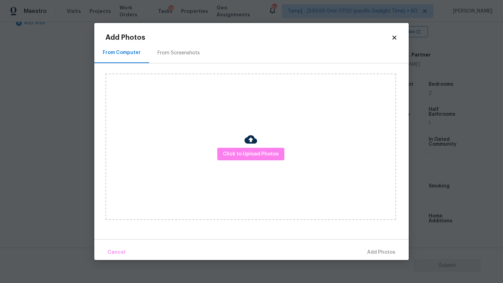
click at [152, 61] on div "From Screenshots" at bounding box center [178, 53] width 59 height 21
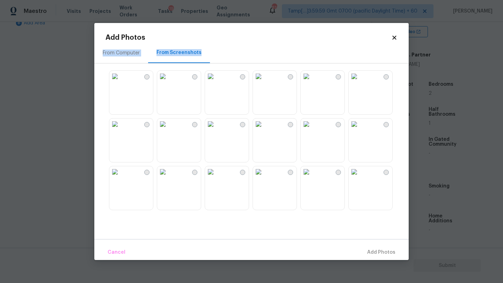
click at [216, 82] on img at bounding box center [210, 76] width 11 height 11
click at [368, 250] on span "Add 1 Photo(s)" at bounding box center [377, 252] width 35 height 9
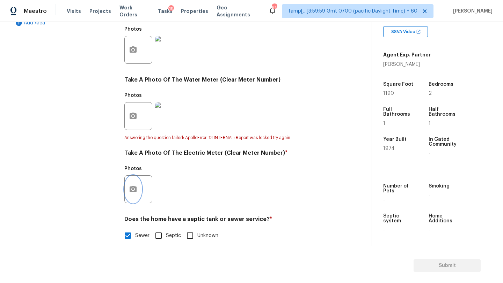
click at [135, 184] on button "button" at bounding box center [133, 189] width 17 height 27
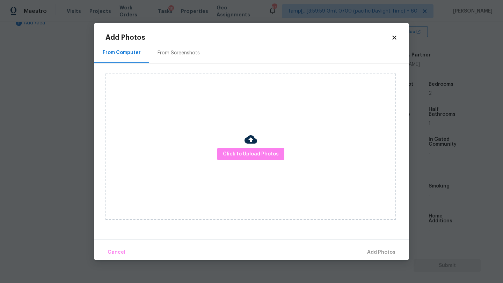
click at [188, 46] on div "From Screenshots" at bounding box center [178, 53] width 59 height 21
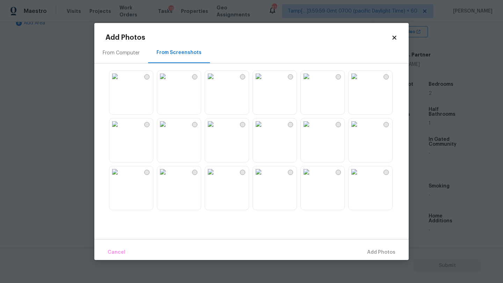
click at [216, 82] on img at bounding box center [210, 76] width 11 height 11
click at [371, 253] on span "Add 1 Photo(s)" at bounding box center [377, 252] width 35 height 9
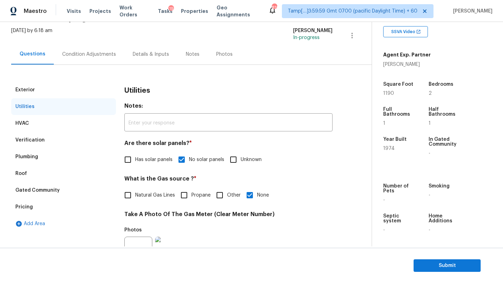
scroll to position [32, 0]
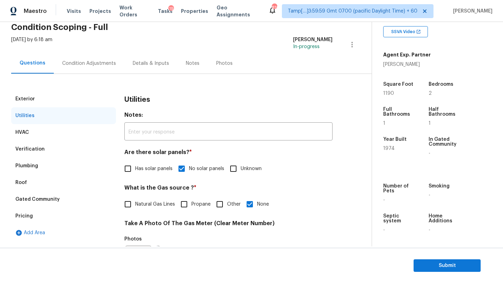
click at [81, 66] on div "Condition Adjustments" at bounding box center [89, 63] width 54 height 7
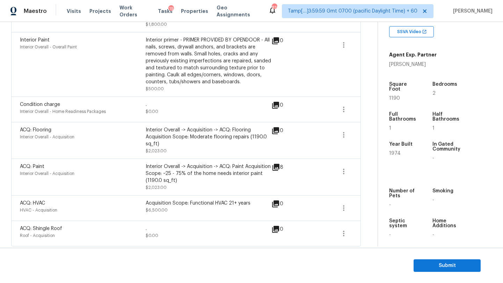
scroll to position [225, 0]
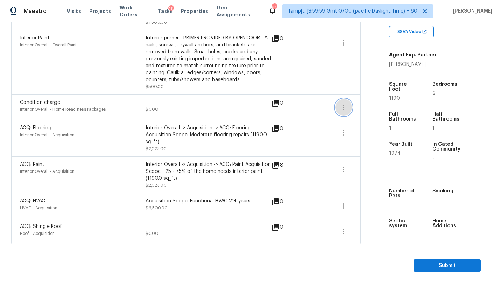
click at [339, 105] on button "button" at bounding box center [343, 107] width 17 height 17
click at [364, 106] on div "Edit" at bounding box center [383, 105] width 54 height 7
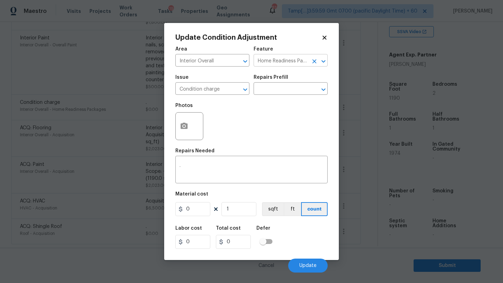
click at [314, 63] on icon "Clear" at bounding box center [314, 61] width 7 height 7
click at [296, 63] on input "text" at bounding box center [280, 61] width 54 height 11
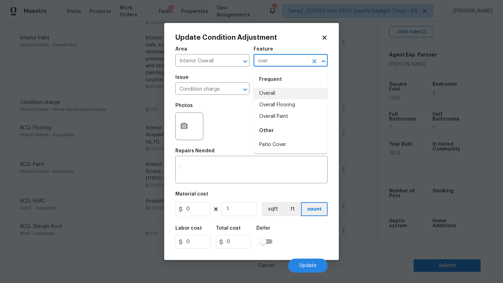
click at [286, 96] on li "Overall" at bounding box center [290, 94] width 74 height 12
click at [236, 89] on icon "Clear" at bounding box center [236, 90] width 4 height 4
type input "Overall"
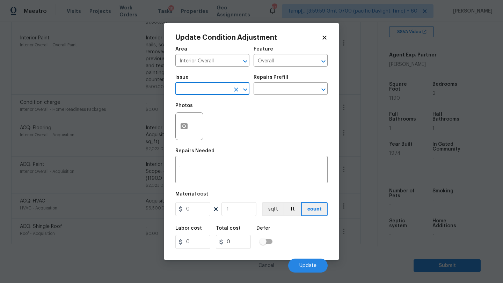
click at [198, 99] on div "Photos" at bounding box center [189, 121] width 29 height 45
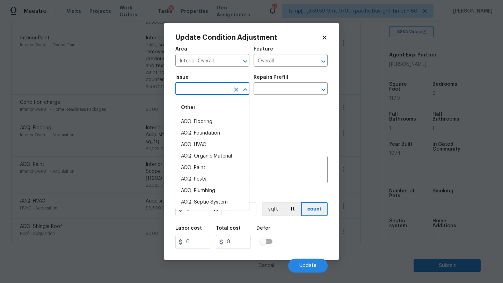
click at [204, 90] on input "text" at bounding box center [202, 89] width 54 height 11
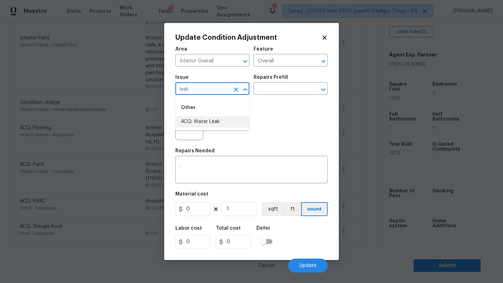
click at [213, 123] on li "ACQ: Water Leak" at bounding box center [212, 122] width 74 height 12
type input "ACQ: Water Leak"
click at [291, 88] on input "text" at bounding box center [280, 89] width 54 height 11
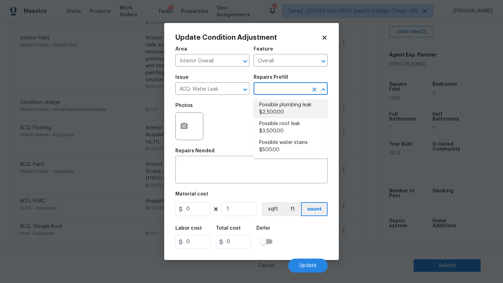
click at [295, 113] on li "Possible plumbing leak $2,500.00" at bounding box center [290, 108] width 74 height 19
type input "Acquisition"
type textarea "Acquisition Scope: Possible plumbing leak"
type input "2500"
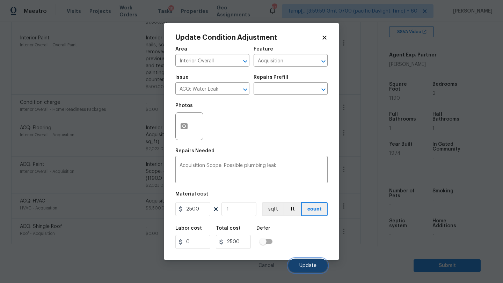
click at [313, 262] on button "Update" at bounding box center [307, 266] width 39 height 14
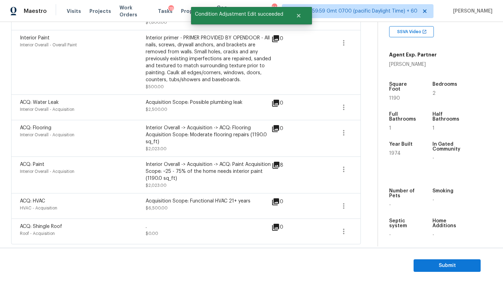
scroll to position [100, 0]
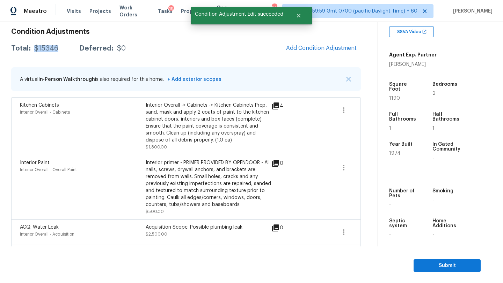
drag, startPoint x: 34, startPoint y: 48, endPoint x: 59, endPoint y: 48, distance: 25.5
click at [59, 48] on div "Total: $15346 Deferred: $0" at bounding box center [68, 48] width 114 height 7
copy div "$15346"
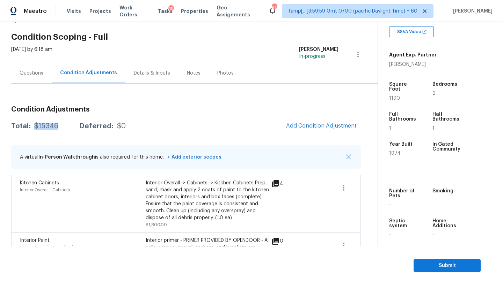
scroll to position [0, 0]
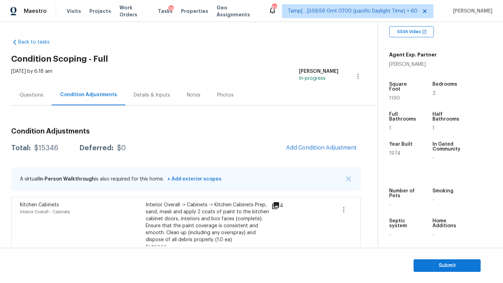
click at [34, 99] on div "Questions" at bounding box center [31, 95] width 40 height 21
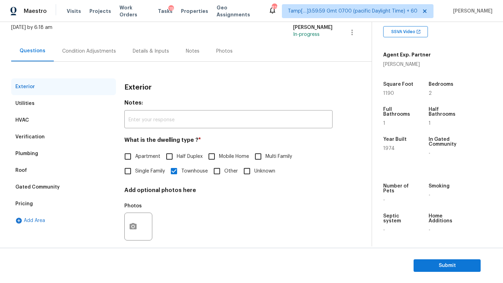
scroll to position [53, 0]
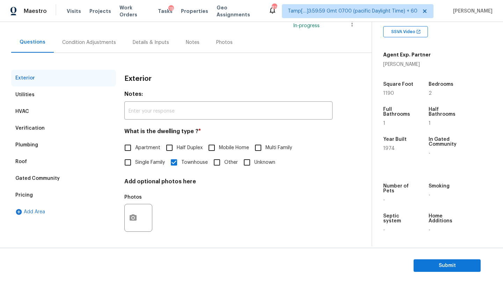
click at [60, 130] on div "Verification" at bounding box center [63, 128] width 105 height 17
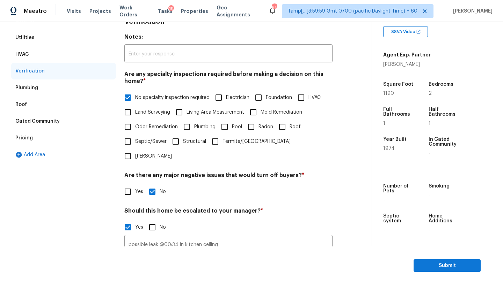
scroll to position [203, 0]
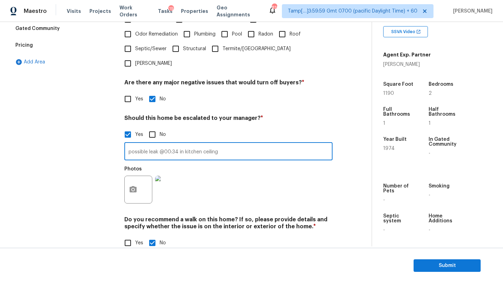
click at [176, 144] on input "possible leak @00:34 in kitchen ceiling" at bounding box center [228, 152] width 208 height 16
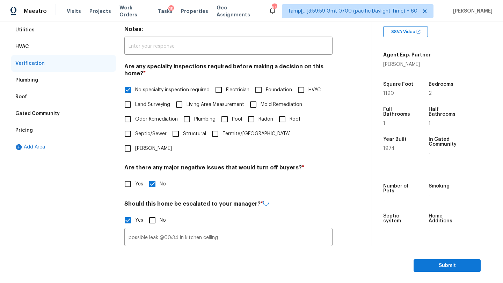
click at [42, 132] on div "Pricing" at bounding box center [63, 130] width 105 height 17
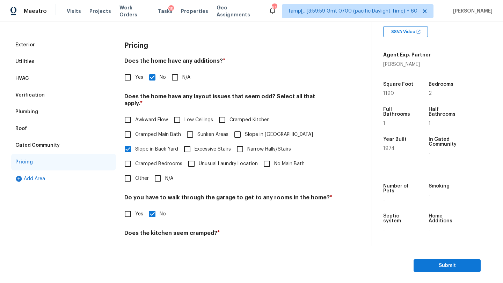
scroll to position [94, 0]
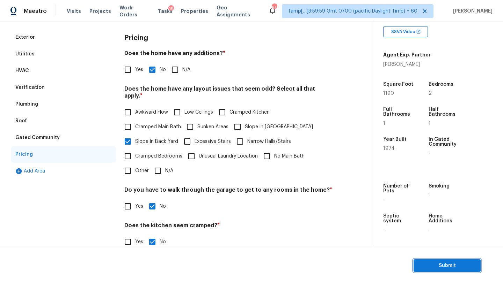
click at [454, 263] on span "Submit" at bounding box center [447, 266] width 56 height 9
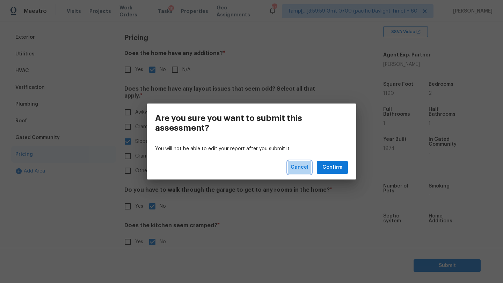
click at [298, 171] on span "Cancel" at bounding box center [299, 167] width 18 height 9
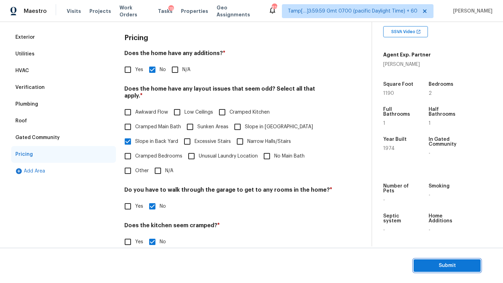
scroll to position [0, 0]
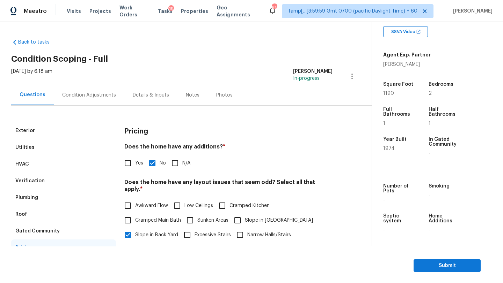
click at [53, 128] on div "Exterior" at bounding box center [63, 130] width 105 height 17
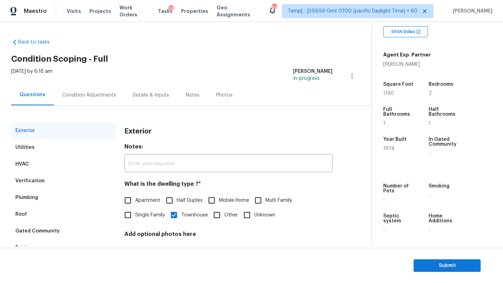
scroll to position [53, 0]
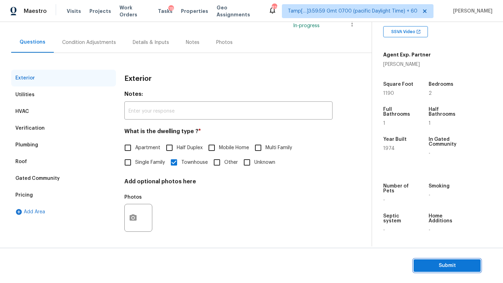
click at [440, 267] on span "Submit" at bounding box center [447, 266] width 56 height 9
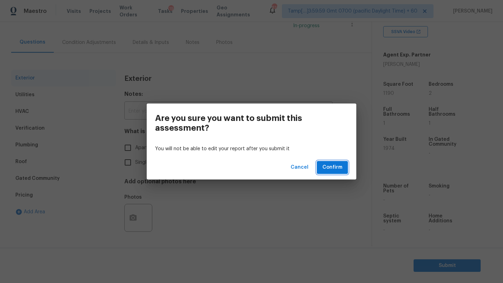
click at [335, 169] on span "Confirm" at bounding box center [332, 167] width 20 height 9
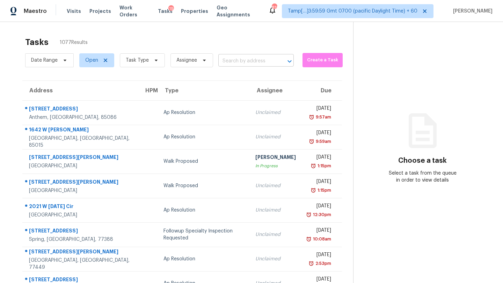
click at [259, 61] on input "text" at bounding box center [246, 61] width 56 height 11
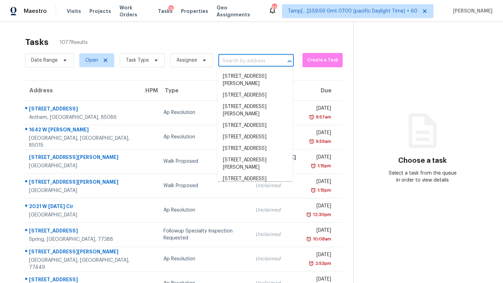
click at [263, 60] on input "text" at bounding box center [246, 61] width 56 height 11
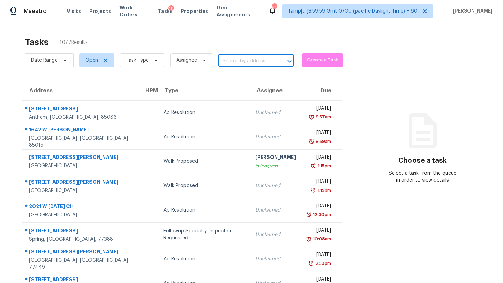
paste input "917 Sierra Dr, Denton, TX 76209"
type input "917 Sierra Dr, Denton, TX 76209"
click at [259, 76] on li "917 Sierra Dr, Denton, TX 76209" at bounding box center [254, 77] width 75 height 12
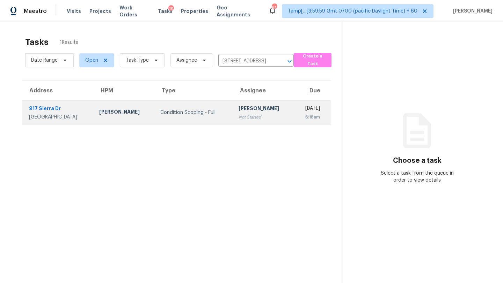
click at [238, 112] on div "[PERSON_NAME]" at bounding box center [263, 109] width 50 height 9
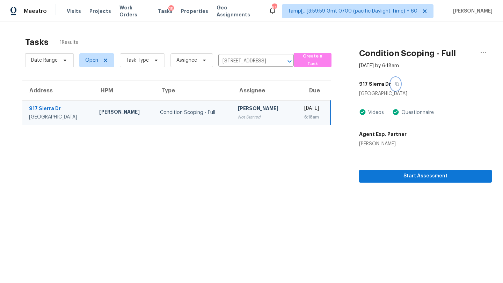
click at [396, 85] on icon "button" at bounding box center [397, 84] width 4 height 4
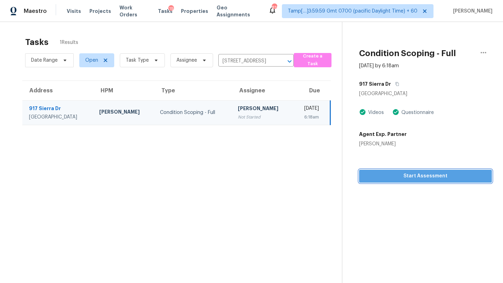
click at [394, 179] on span "Start Assessment" at bounding box center [424, 176] width 121 height 9
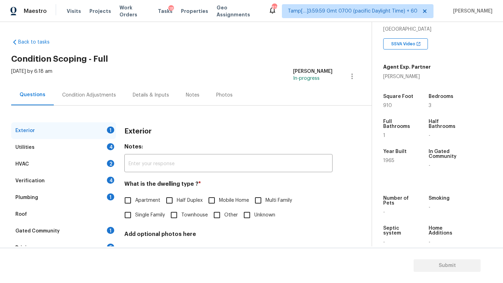
scroll to position [137, 0]
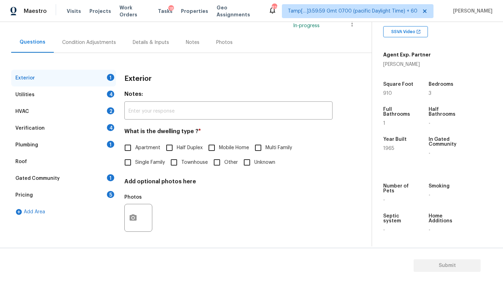
click at [71, 177] on div "Gated Community 1" at bounding box center [63, 178] width 105 height 17
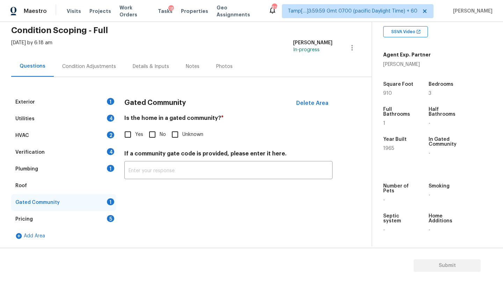
scroll to position [29, 0]
click at [150, 134] on input "No" at bounding box center [152, 134] width 15 height 15
checkbox input "true"
click at [51, 182] on div "Roof" at bounding box center [63, 186] width 105 height 17
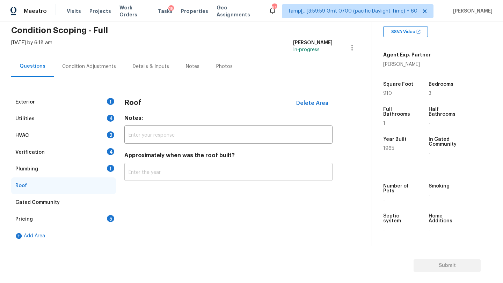
click at [136, 166] on input "text" at bounding box center [228, 173] width 208 height 16
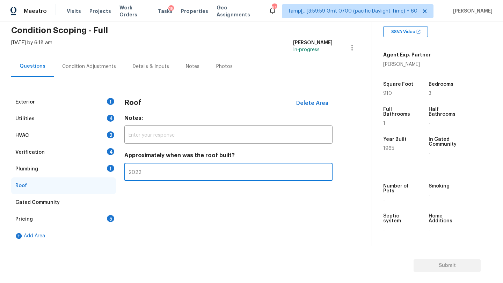
type input "2022"
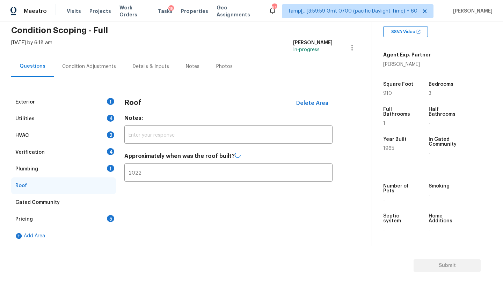
click at [60, 162] on div "Plumbing 1" at bounding box center [63, 169] width 105 height 17
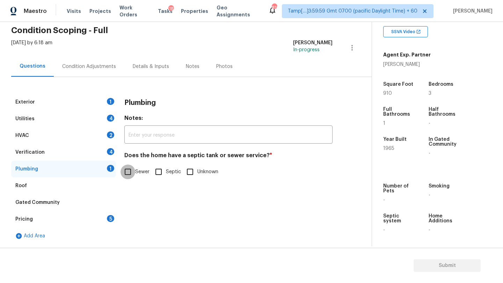
click at [126, 172] on input "Sewer" at bounding box center [127, 172] width 15 height 15
checkbox input "true"
click at [91, 151] on div "Verification 4" at bounding box center [63, 152] width 105 height 17
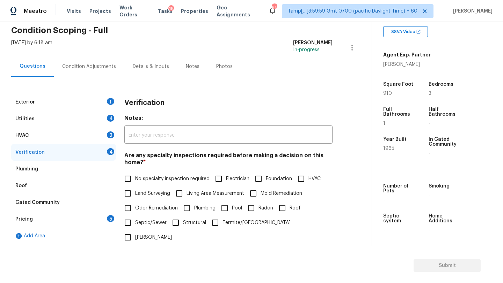
click at [140, 182] on span "No specialty inspection required" at bounding box center [172, 179] width 74 height 7
click at [135, 182] on input "No specialty inspection required" at bounding box center [127, 179] width 15 height 15
checkbox input "true"
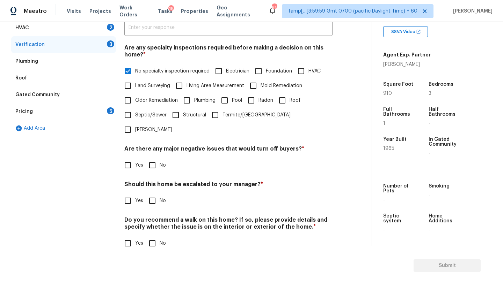
scroll to position [136, 0]
click at [153, 158] on input "No" at bounding box center [152, 165] width 15 height 15
checkbox input "true"
click at [155, 194] on input "No" at bounding box center [152, 201] width 15 height 15
checkbox input "true"
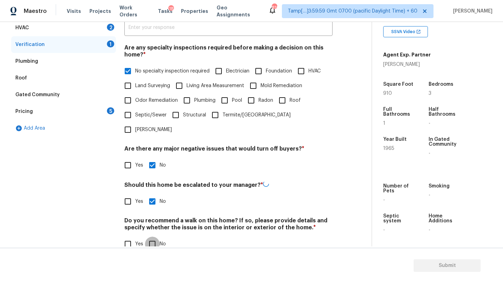
click at [155, 237] on input "No" at bounding box center [152, 244] width 15 height 15
checkbox input "true"
click at [104, 113] on div "Pricing 5" at bounding box center [63, 111] width 105 height 17
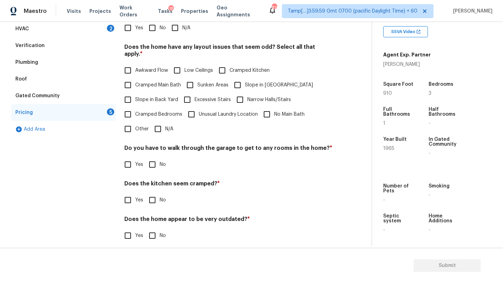
scroll to position [88, 0]
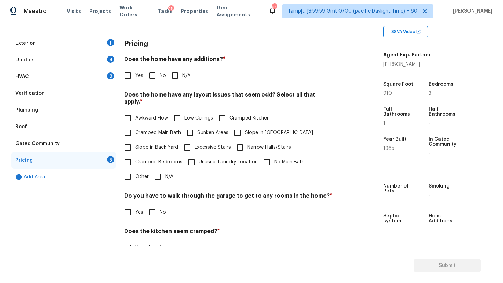
click at [149, 79] on input "No" at bounding box center [152, 75] width 15 height 15
checkbox input "true"
click at [161, 173] on input "N/A" at bounding box center [157, 177] width 15 height 15
checkbox input "true"
click at [155, 200] on div "Do you have to walk through the garage to get to any rooms in the home? * Yes No" at bounding box center [228, 206] width 208 height 27
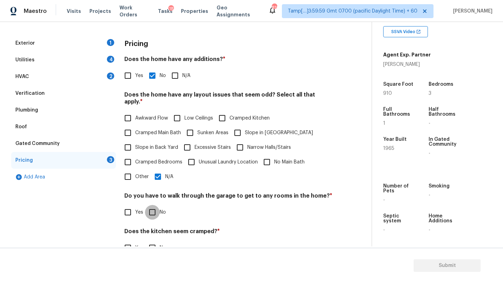
click at [155, 205] on input "No" at bounding box center [152, 212] width 15 height 15
checkbox input "true"
click at [156, 241] on input "No" at bounding box center [152, 248] width 15 height 15
checkbox input "true"
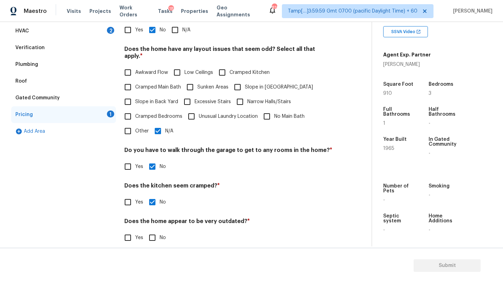
scroll to position [135, 0]
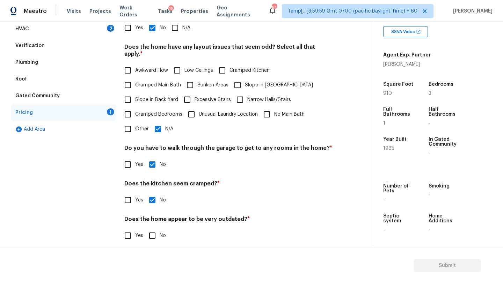
click at [155, 236] on div "Pricing Does the home have any additions? * Yes No N/A Does the home have any l…" at bounding box center [228, 119] width 208 height 265
click at [150, 229] on input "No" at bounding box center [152, 236] width 15 height 15
checkbox input "true"
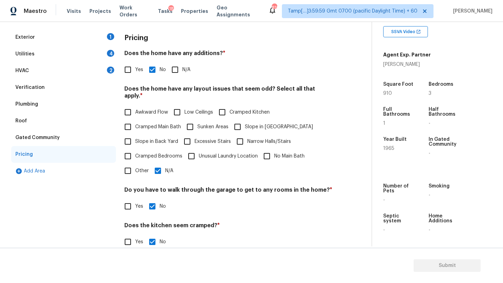
scroll to position [2, 0]
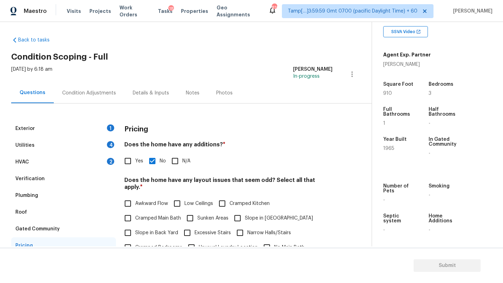
click at [45, 179] on div "Verification" at bounding box center [63, 179] width 105 height 17
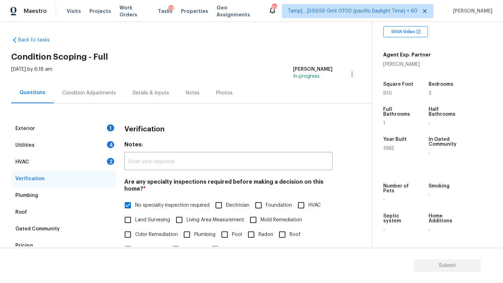
click at [45, 159] on div "HVAC 2" at bounding box center [63, 162] width 105 height 17
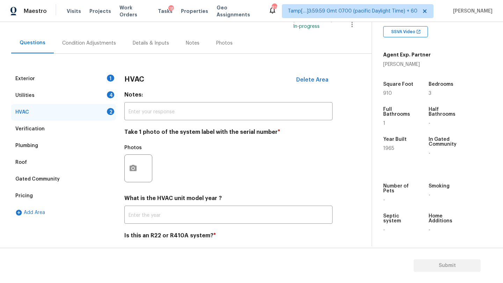
scroll to position [61, 0]
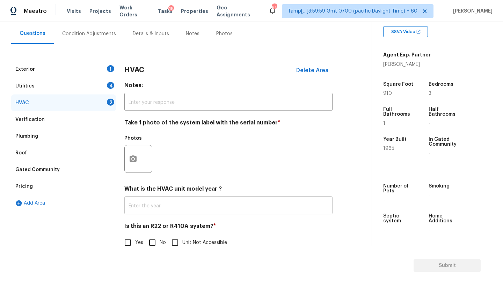
click at [146, 201] on input "text" at bounding box center [228, 206] width 208 height 16
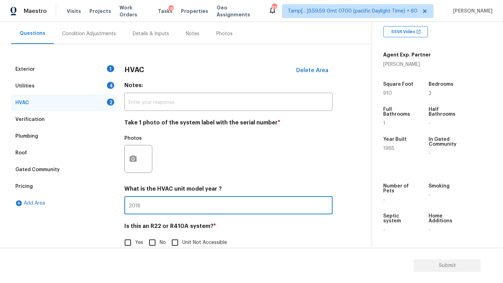
scroll to position [76, 0]
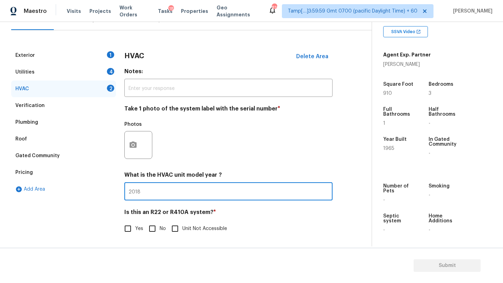
type input "2018"
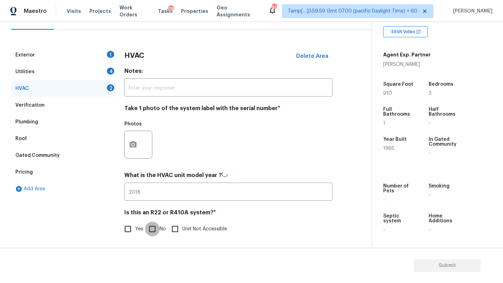
click at [149, 227] on input "No" at bounding box center [152, 229] width 15 height 15
checkbox input "true"
click at [42, 73] on div "Utilities 4" at bounding box center [63, 72] width 105 height 17
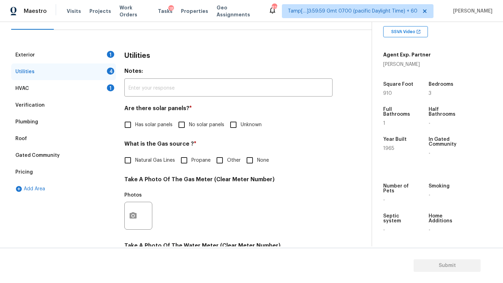
click at [181, 125] on input "No solar panels" at bounding box center [181, 125] width 15 height 15
checkbox input "true"
click at [150, 166] on label "Natural Gas Lines" at bounding box center [147, 160] width 54 height 15
click at [135, 166] on input "Natural Gas Lines" at bounding box center [127, 160] width 15 height 15
checkbox input "true"
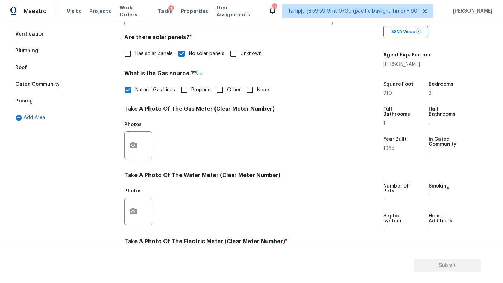
scroll to position [242, 0]
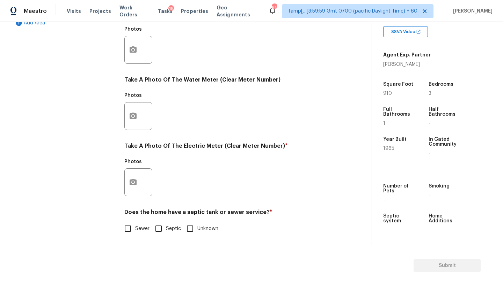
click at [127, 232] on input "Sewer" at bounding box center [127, 229] width 15 height 15
checkbox input "true"
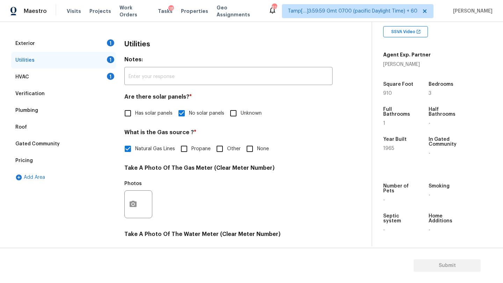
scroll to position [0, 0]
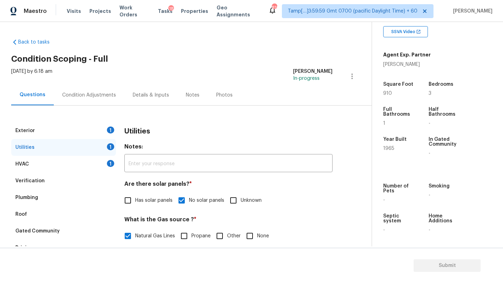
click at [73, 133] on div "Exterior 1" at bounding box center [63, 130] width 105 height 17
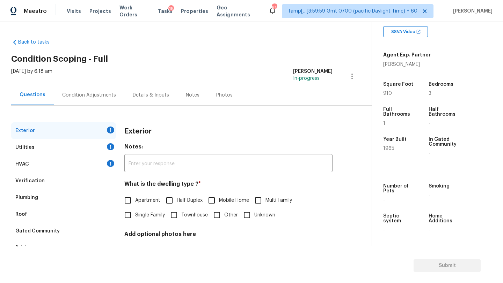
click at [159, 215] on span "Single Family" at bounding box center [150, 215] width 30 height 7
click at [135, 215] on input "Single Family" at bounding box center [127, 215] width 15 height 15
checkbox input "true"
click at [106, 102] on div "Condition Adjustments" at bounding box center [89, 95] width 70 height 21
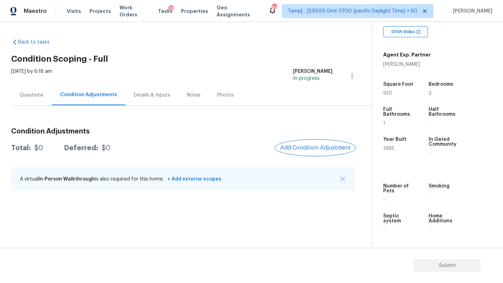
click at [305, 146] on span "Add Condition Adjustment" at bounding box center [315, 148] width 70 height 6
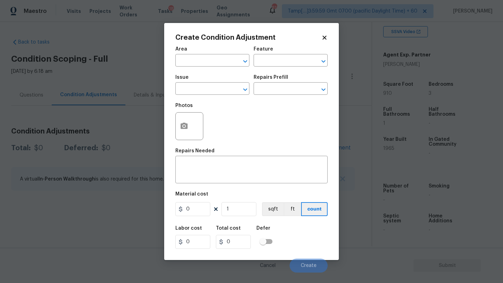
click at [221, 78] on div "Issue" at bounding box center [212, 79] width 74 height 9
click at [202, 64] on input "text" at bounding box center [202, 61] width 54 height 11
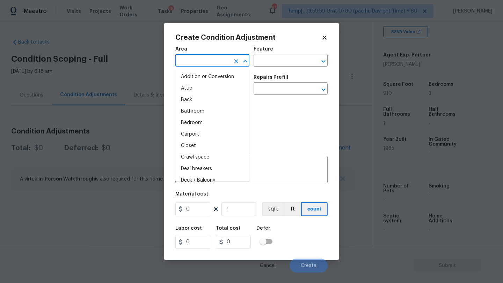
type input "e"
type input "x"
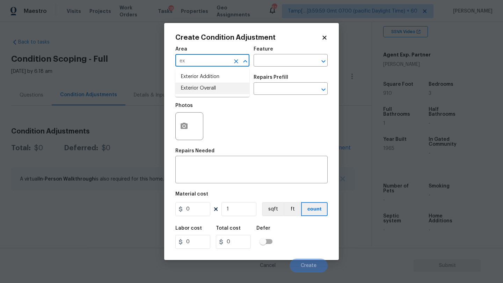
click at [206, 88] on li "Exterior Overall" at bounding box center [212, 89] width 74 height 12
type input "Exterior Overall"
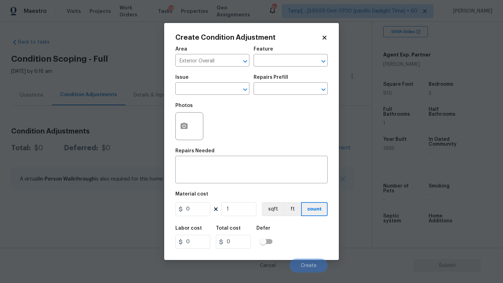
click at [282, 68] on div "Area Exterior Overall ​ Feature ​" at bounding box center [251, 57] width 152 height 28
click at [282, 64] on input "text" at bounding box center [280, 61] width 54 height 11
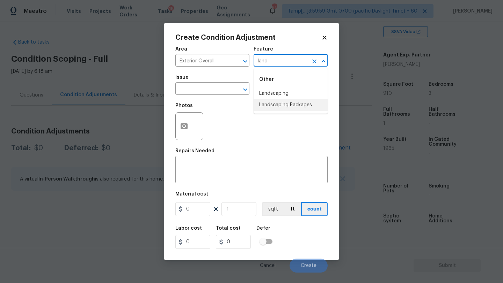
click at [286, 107] on li "Landscaping Packages" at bounding box center [290, 105] width 74 height 12
type input "Landscaping Packages"
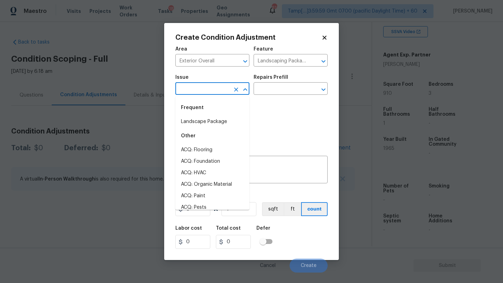
click at [210, 87] on input "text" at bounding box center [202, 89] width 54 height 11
click at [206, 123] on li "Landscape Package" at bounding box center [212, 122] width 74 height 12
type input "Landscape Package"
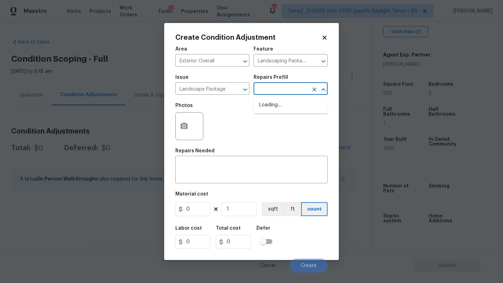
click at [283, 91] on input "text" at bounding box center [280, 89] width 54 height 11
click at [278, 116] on li "Initial landscaping package $60.00" at bounding box center [290, 108] width 74 height 19
type input "Home Readiness Packages"
type textarea "Mowing of grass up to 6" in height. Mow, edge along driveways & sidewalks, trim…"
type input "60"
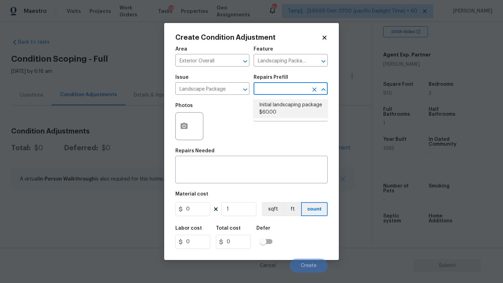
type input "60"
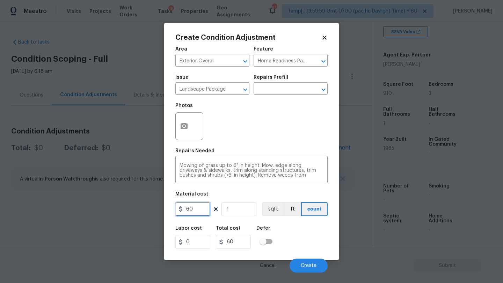
click at [201, 209] on input "60" at bounding box center [192, 209] width 35 height 14
type input "300"
click at [186, 126] on icon "button" at bounding box center [183, 126] width 7 height 6
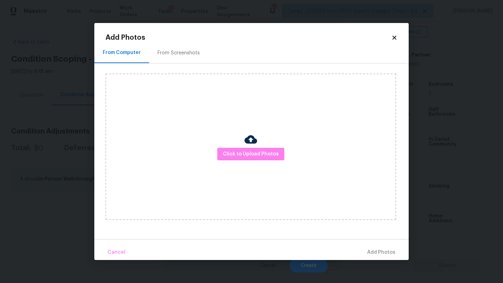
click at [179, 57] on div "From Screenshots" at bounding box center [178, 53] width 59 height 21
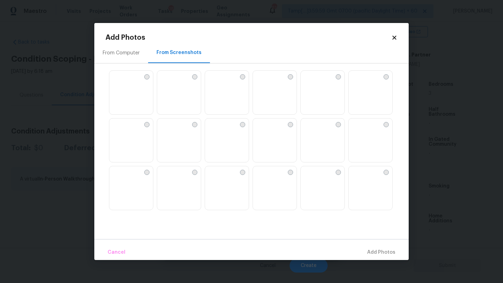
drag, startPoint x: 269, startPoint y: 105, endPoint x: 258, endPoint y: 105, distance: 10.5
click at [264, 82] on img at bounding box center [258, 76] width 11 height 11
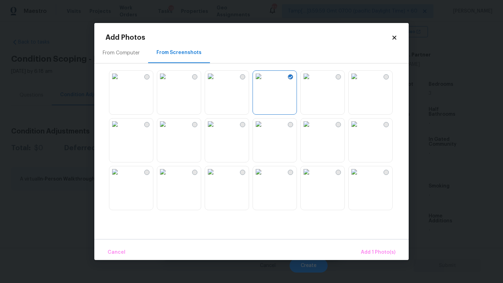
click at [120, 82] on img at bounding box center [114, 76] width 11 height 11
click at [359, 178] on img at bounding box center [353, 171] width 11 height 11
click at [359, 130] on img at bounding box center [353, 124] width 11 height 11
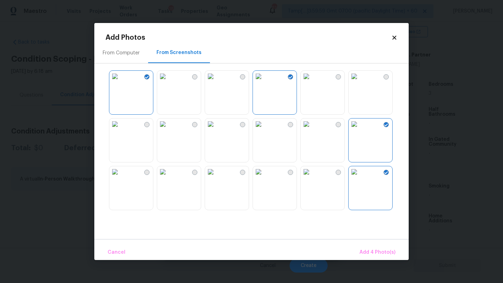
click at [359, 82] on img at bounding box center [353, 76] width 11 height 11
click at [264, 178] on img at bounding box center [258, 171] width 11 height 11
click at [389, 253] on span "Add 6 Photo(s)" at bounding box center [377, 252] width 36 height 9
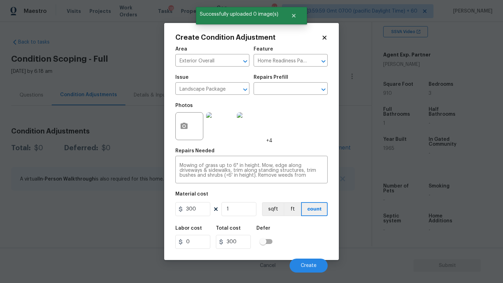
click at [311, 259] on div "Cancel Create" at bounding box center [251, 263] width 152 height 20
click at [310, 261] on button "Create" at bounding box center [308, 266] width 38 height 14
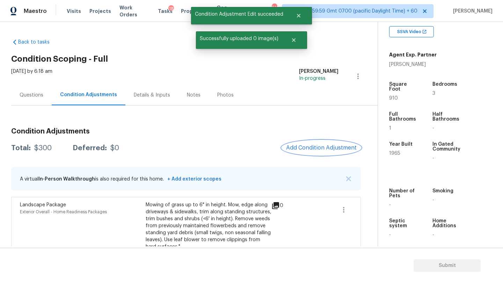
click at [318, 148] on span "Add Condition Adjustment" at bounding box center [321, 148] width 70 height 6
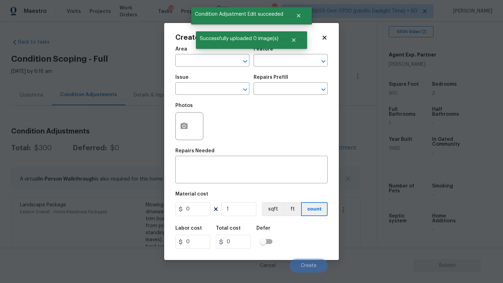
click at [204, 52] on div "Area" at bounding box center [212, 51] width 74 height 9
click at [204, 59] on input "text" at bounding box center [202, 61] width 54 height 11
click at [204, 91] on li "Exterior Overall" at bounding box center [212, 89] width 74 height 12
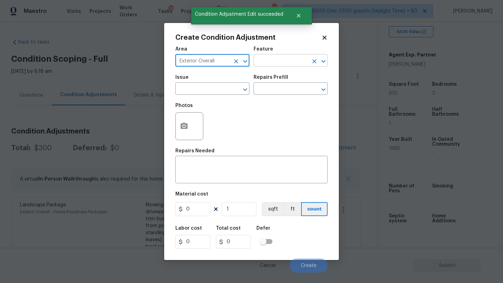
type input "Exterior Overall"
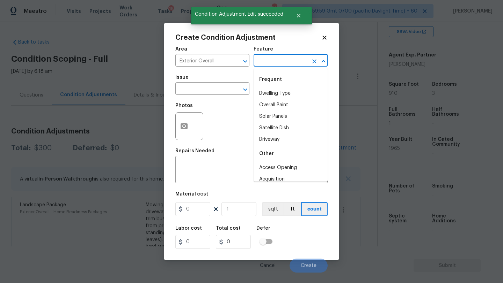
click at [265, 59] on input "text" at bounding box center [280, 61] width 54 height 11
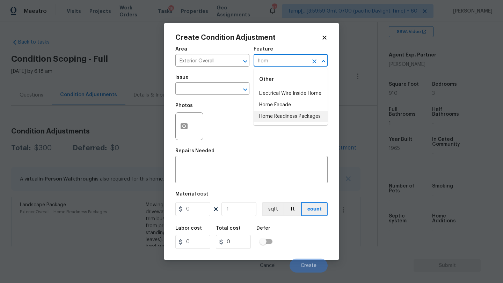
drag, startPoint x: 272, startPoint y: 118, endPoint x: 267, endPoint y: 114, distance: 6.3
click at [272, 118] on li "Home Readiness Packages" at bounding box center [290, 117] width 74 height 12
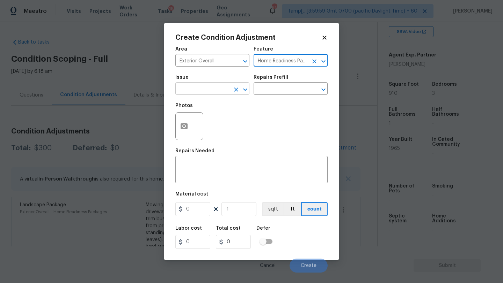
type input "Home Readiness Packages"
click at [217, 89] on input "text" at bounding box center [202, 89] width 54 height 11
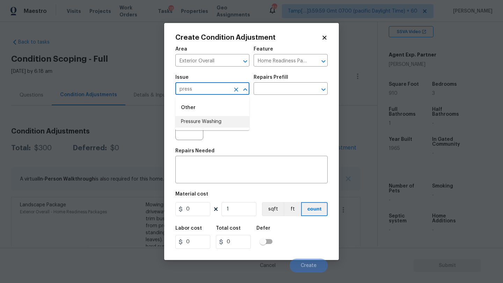
click at [216, 125] on li "Pressure Washing" at bounding box center [212, 122] width 74 height 12
type input "Pressure Washing"
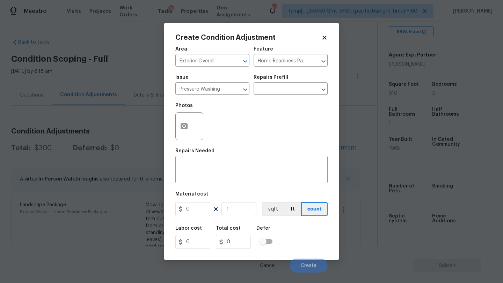
click at [305, 80] on div "Repairs Prefill" at bounding box center [290, 79] width 74 height 9
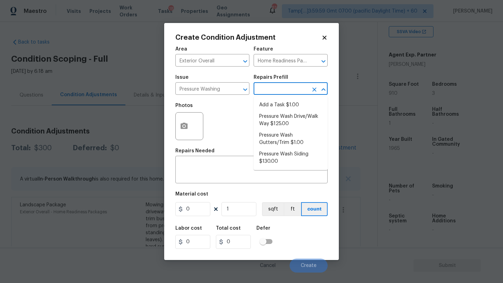
click at [299, 93] on input "text" at bounding box center [280, 89] width 54 height 11
click at [266, 160] on li "Pressure Wash Siding $130.00" at bounding box center [290, 158] width 74 height 19
type input "Siding"
type textarea "Protect areas as needed for pressure washing. Pressure wash the siding on the h…"
type input "130"
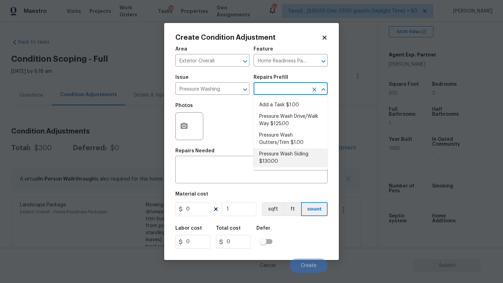
type input "130"
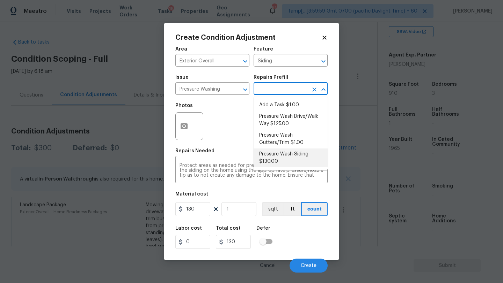
click at [284, 89] on input "text" at bounding box center [280, 89] width 54 height 11
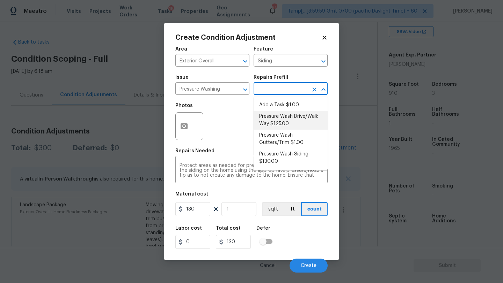
click at [281, 125] on li "Pressure Wash Drive/Walk Way $125.00" at bounding box center [290, 120] width 74 height 19
type textarea "Pressure wash the driveways/walkways as directed by the PM. Ensure that all deb…"
type input "125"
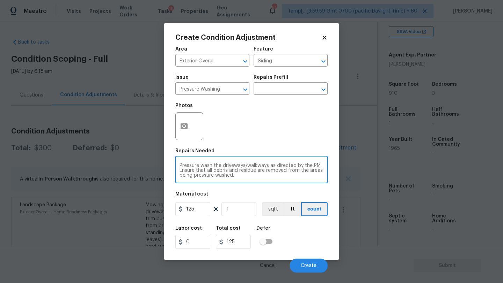
drag, startPoint x: 272, startPoint y: 166, endPoint x: 278, endPoint y: 179, distance: 14.5
click at [278, 179] on div "Pressure wash the driveways/walkways as directed by the PM. Ensure that all deb…" at bounding box center [251, 171] width 152 height 26
type textarea "Pressure wash the driveways/walkways and sidings"
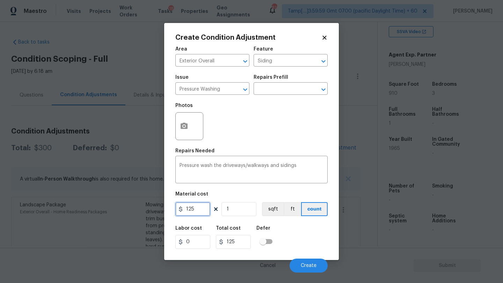
click at [203, 210] on input "125" at bounding box center [192, 209] width 35 height 14
type input "400"
click at [317, 266] on button "Create" at bounding box center [308, 266] width 38 height 14
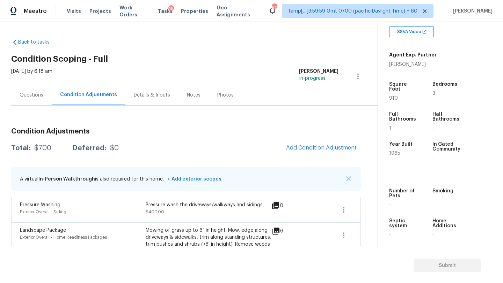
click at [28, 99] on div "Questions" at bounding box center [31, 95] width 40 height 21
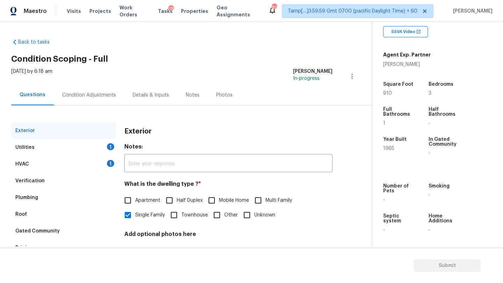
click at [86, 93] on div "Condition Adjustments" at bounding box center [89, 95] width 54 height 7
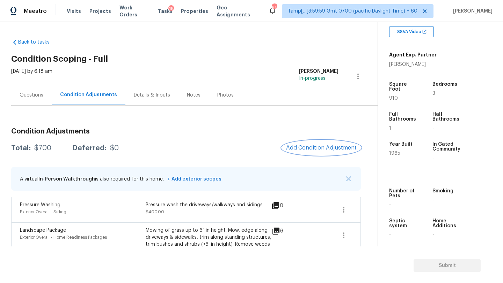
click at [308, 150] on span "Add Condition Adjustment" at bounding box center [321, 148] width 70 height 6
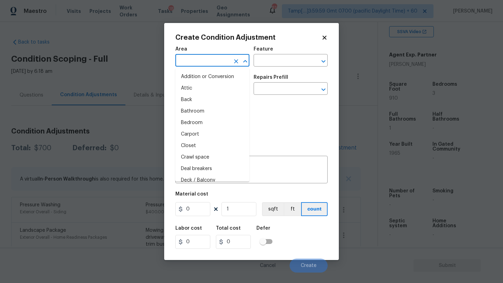
click at [199, 65] on input "text" at bounding box center [202, 61] width 54 height 11
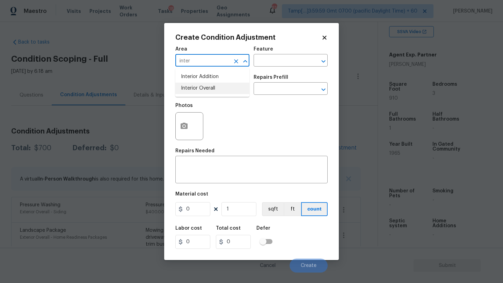
click at [206, 89] on li "Interior Overall" at bounding box center [212, 89] width 74 height 12
type input "Interior Overall"
click at [278, 62] on input "text" at bounding box center [280, 61] width 54 height 11
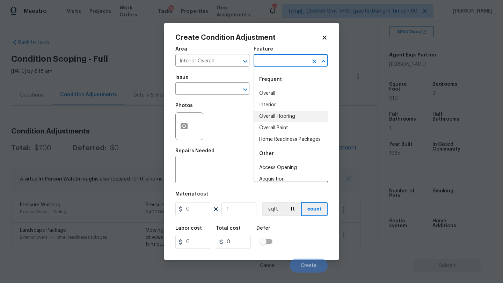
click at [276, 114] on li "Overall Flooring" at bounding box center [290, 117] width 74 height 12
type input "Overall Flooring"
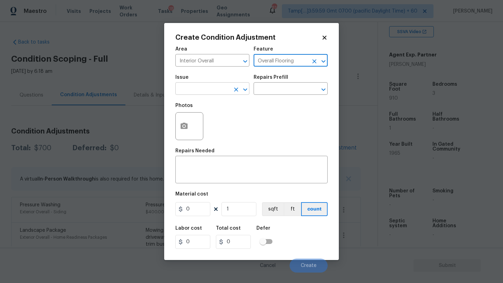
click at [203, 90] on input "text" at bounding box center [202, 89] width 54 height 11
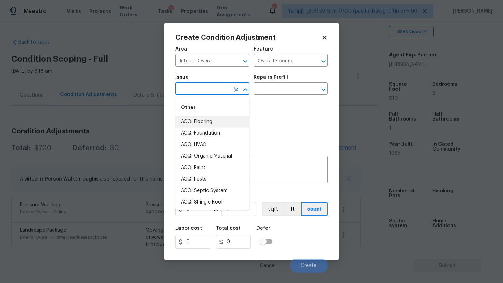
click at [204, 122] on li "ACQ: Flooring" at bounding box center [212, 122] width 74 height 12
type input "ACQ: Flooring"
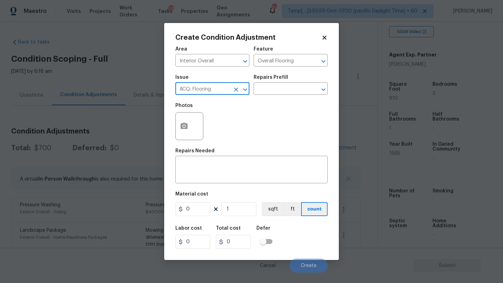
click at [235, 91] on icon "Clear" at bounding box center [235, 89] width 7 height 7
click at [200, 93] on input "text" at bounding box center [202, 89] width 54 height 11
click at [202, 147] on li "Flooring General" at bounding box center [212, 145] width 74 height 12
type input "Flooring General"
click at [278, 89] on input "text" at bounding box center [280, 89] width 54 height 11
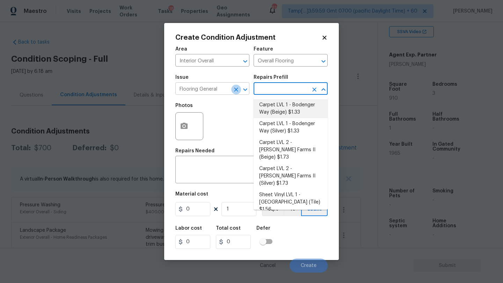
click at [235, 87] on icon "Clear" at bounding box center [235, 89] width 7 height 7
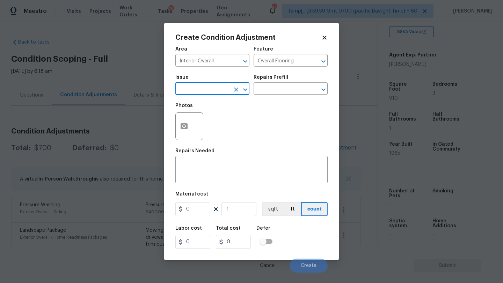
click at [228, 87] on input "text" at bounding box center [202, 89] width 54 height 11
drag, startPoint x: 229, startPoint y: 132, endPoint x: 260, endPoint y: 108, distance: 38.5
click at [230, 132] on li "Flooring Extras" at bounding box center [212, 134] width 74 height 12
type input "Flooring Extras"
click at [291, 89] on input "text" at bounding box center [280, 89] width 54 height 11
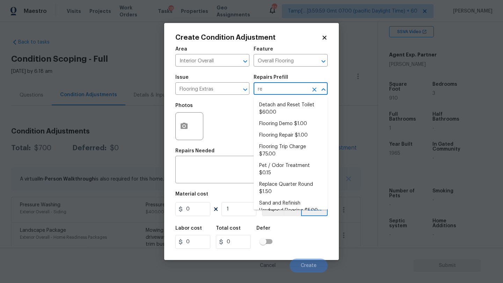
type input "ref"
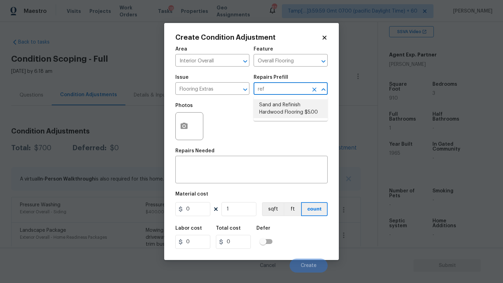
click at [282, 114] on li "Sand and Refinish Hardwood Flooring $5.00" at bounding box center [290, 108] width 74 height 19
type textarea "Sand and refinish the existing hardwood floors. PM to confirm color/sheen."
type input "5"
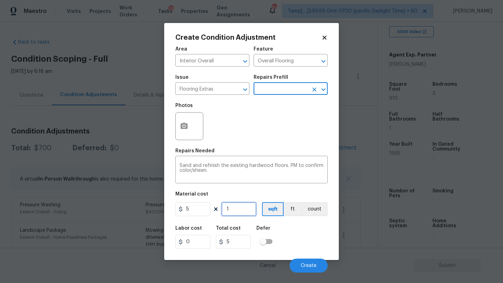
click at [241, 209] on input "1" at bounding box center [238, 209] width 35 height 14
type input "9"
type input "45"
type input "91"
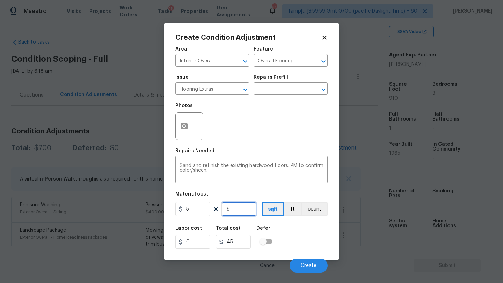
type input "455"
type input "910"
type input "4550"
type input "910"
click at [189, 133] on button "button" at bounding box center [184, 126] width 17 height 27
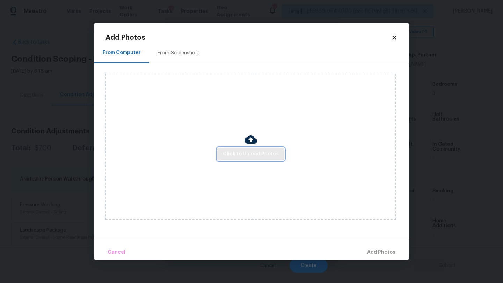
click at [236, 151] on span "Click to Upload Photos" at bounding box center [251, 154] width 56 height 9
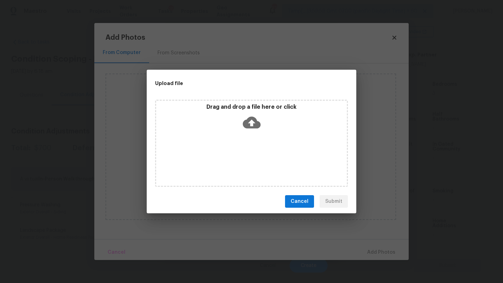
click at [247, 133] on div "Drag and drop a file here or click" at bounding box center [251, 143] width 193 height 87
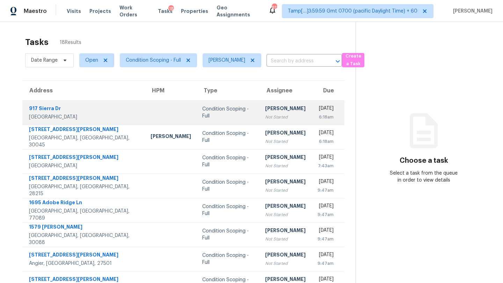
click at [242, 110] on td "Condition Scoping - Full" at bounding box center [227, 113] width 63 height 24
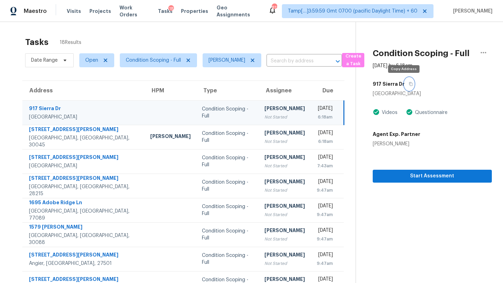
click at [406, 83] on button "button" at bounding box center [408, 84] width 9 height 13
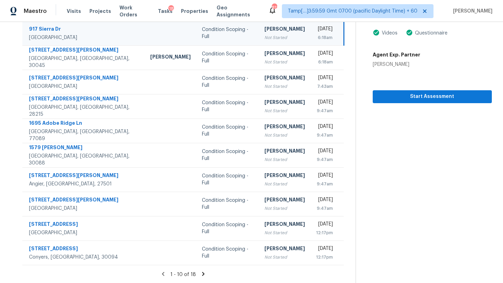
scroll to position [80, 0]
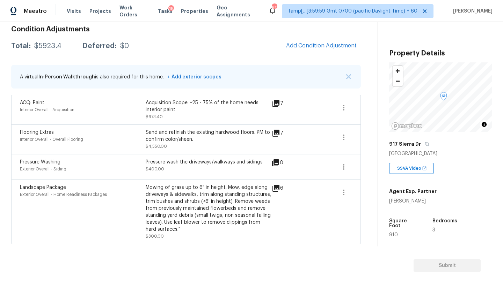
scroll to position [74, 0]
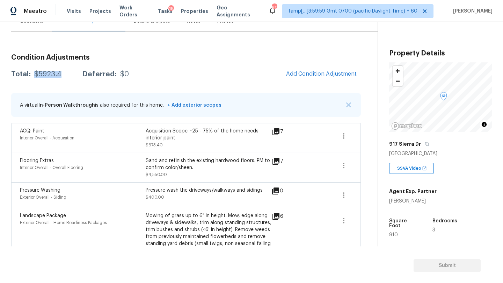
drag, startPoint x: 34, startPoint y: 75, endPoint x: 67, endPoint y: 75, distance: 33.2
click at [67, 75] on div "Total: $5923.4 Deferred: $0" at bounding box center [70, 74] width 118 height 7
copy div "$5923.4"
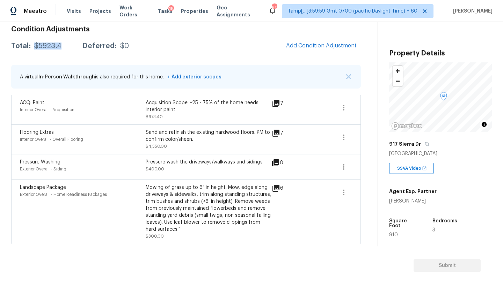
scroll to position [77, 0]
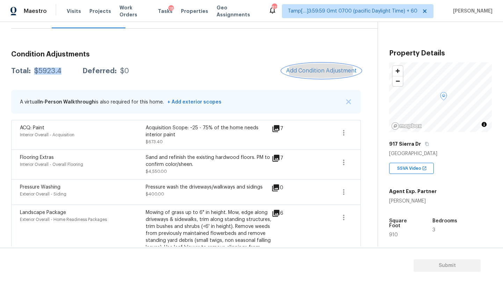
click at [311, 77] on button "Add Condition Adjustment" at bounding box center [321, 71] width 79 height 15
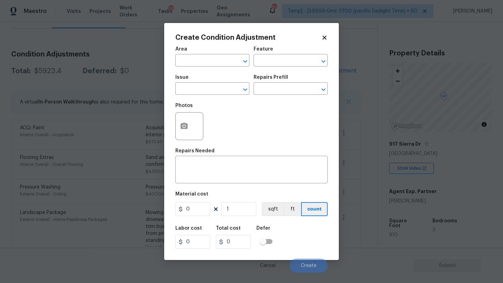
click at [180, 68] on span "Area ​" at bounding box center [212, 57] width 74 height 28
click at [191, 62] on input "text" at bounding box center [202, 61] width 54 height 11
click at [206, 90] on li "Interior Overall" at bounding box center [212, 89] width 74 height 12
type input "Interior Overall"
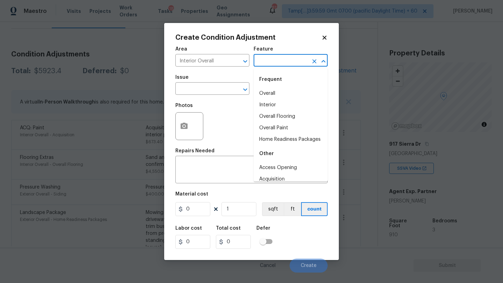
click at [275, 58] on input "text" at bounding box center [280, 61] width 54 height 11
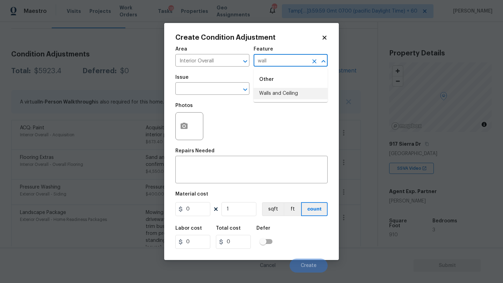
click at [277, 89] on li "Walls and Ceiling" at bounding box center [290, 94] width 74 height 12
type input "Walls and Ceiling"
click at [219, 89] on input "text" at bounding box center [202, 89] width 54 height 11
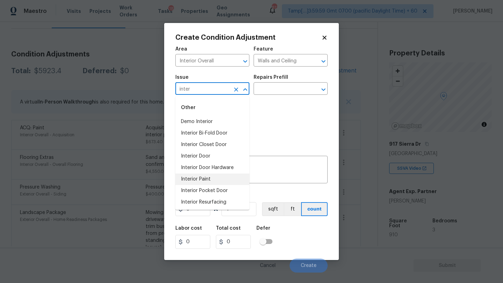
click at [213, 176] on li "Interior Paint" at bounding box center [212, 180] width 74 height 12
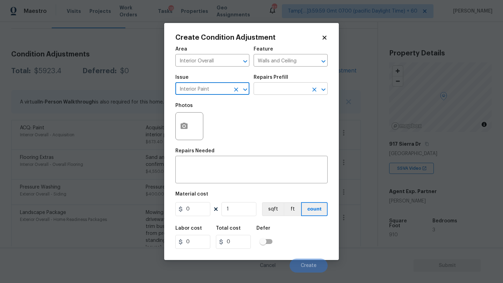
type input "Interior Paint"
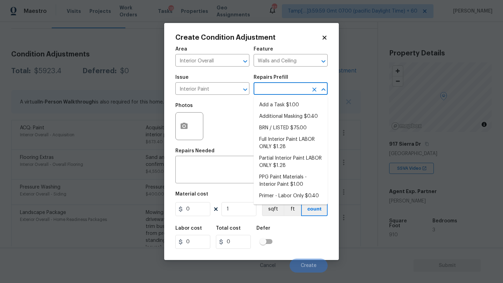
click at [299, 88] on input "text" at bounding box center [280, 89] width 54 height 11
click at [283, 194] on li "Primer - Labor Only $0.40" at bounding box center [290, 197] width 74 height 12
type input "Overall Paint"
type textarea "Interior primer - PRIMER PROVIDED BY OPENDOOR - All nails, screws, drywall anch…"
type input "0.4"
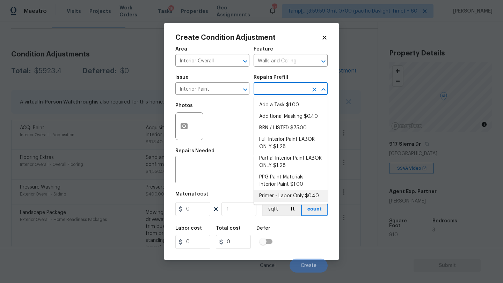
type input "0.4"
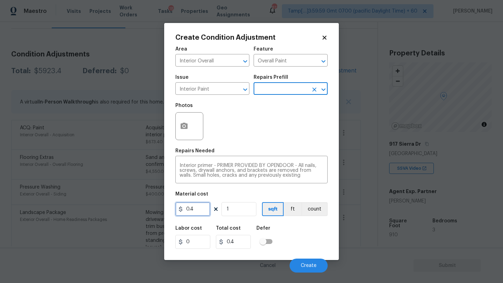
click at [199, 213] on input "0.4" at bounding box center [192, 209] width 35 height 14
type input "300"
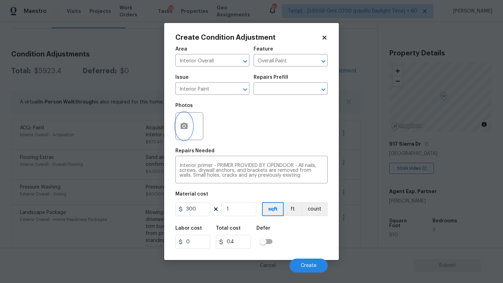
type input "300"
click at [184, 131] on button "button" at bounding box center [184, 126] width 17 height 27
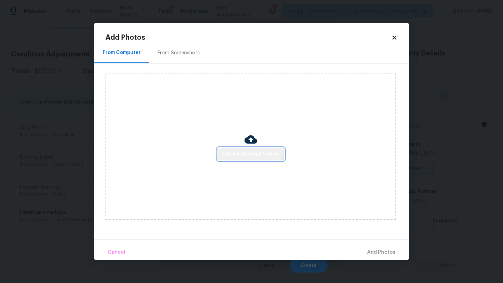
click at [236, 151] on span "Click to Upload Photos" at bounding box center [251, 154] width 56 height 9
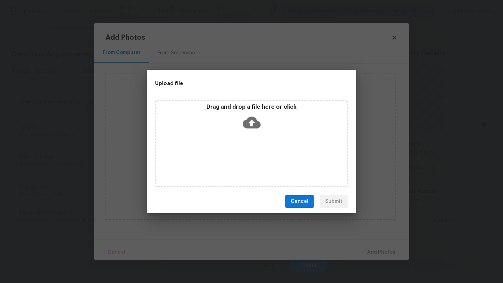
click at [252, 126] on icon at bounding box center [252, 123] width 18 height 12
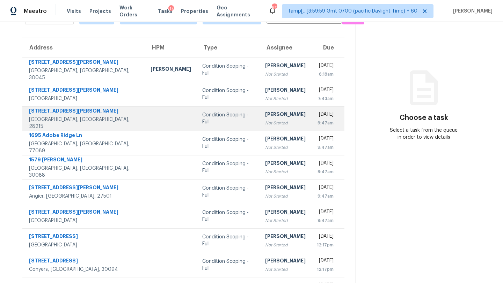
scroll to position [38, 0]
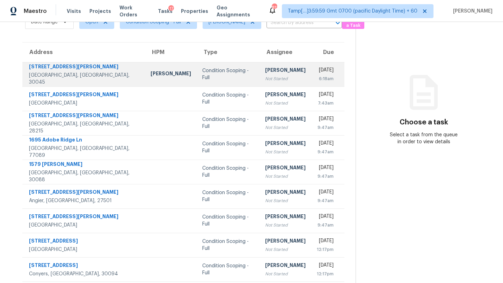
click at [265, 81] on div "Not Started" at bounding box center [285, 78] width 40 height 7
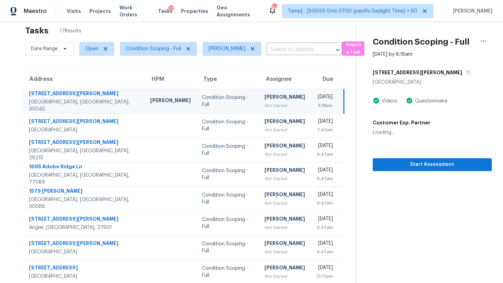
scroll to position [8, 0]
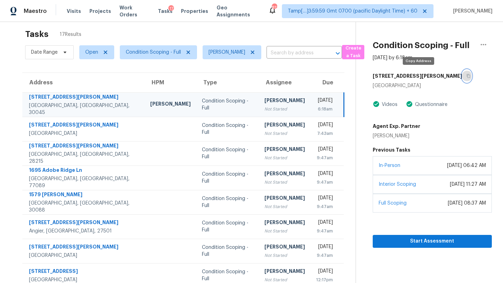
click at [466, 76] on icon "button" at bounding box center [468, 76] width 4 height 4
click at [466, 75] on icon "button" at bounding box center [468, 76] width 4 height 4
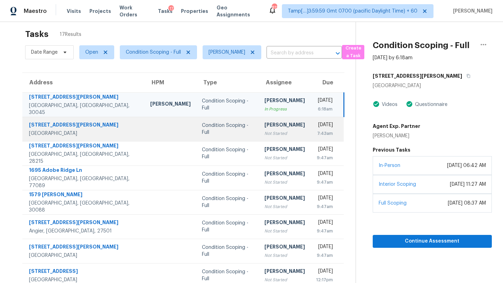
click at [264, 139] on td "[PERSON_NAME] Not Started" at bounding box center [285, 129] width 52 height 24
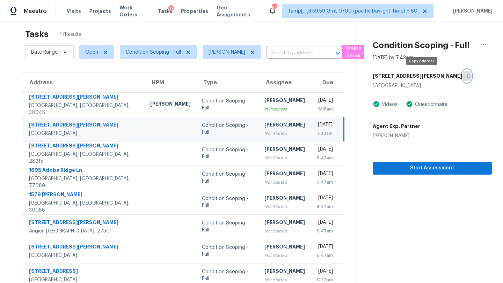
click at [466, 76] on icon "button" at bounding box center [468, 76] width 4 height 4
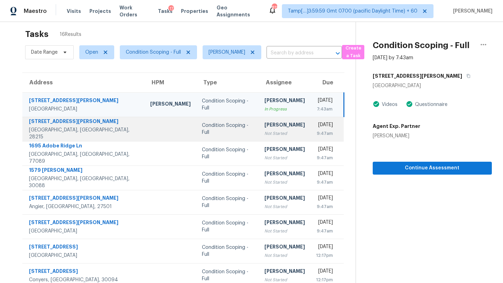
click at [264, 125] on div "[PERSON_NAME]" at bounding box center [284, 125] width 40 height 9
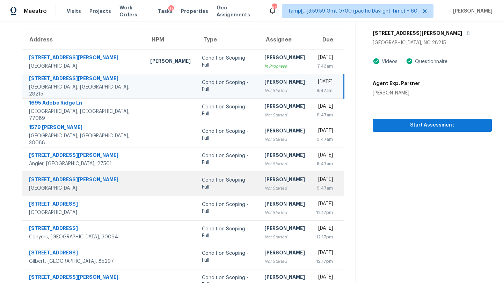
scroll to position [43, 0]
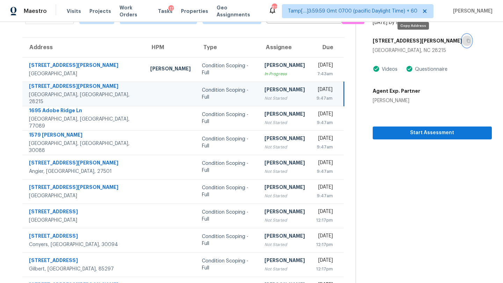
click at [466, 42] on icon "button" at bounding box center [468, 41] width 4 height 4
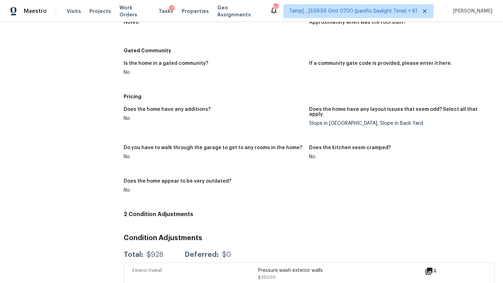
scroll to position [744, 0]
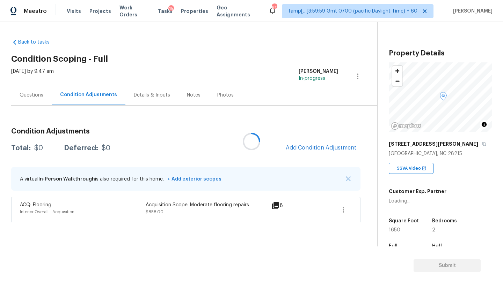
click at [304, 147] on div at bounding box center [251, 141] width 503 height 283
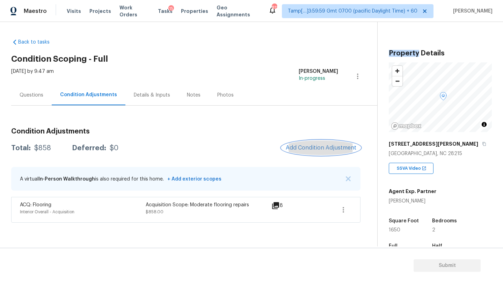
click at [302, 147] on span "Add Condition Adjustment" at bounding box center [320, 148] width 70 height 6
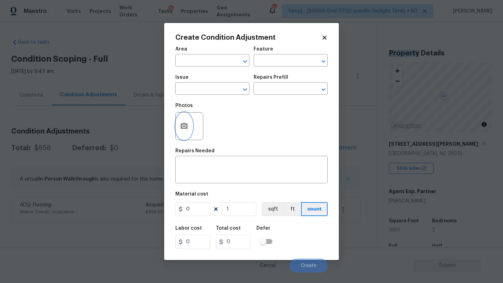
click at [181, 123] on icon "button" at bounding box center [184, 126] width 8 height 8
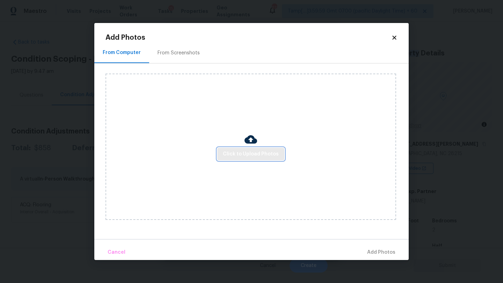
click at [247, 148] on button "Click to Upload Photos" at bounding box center [250, 154] width 67 height 13
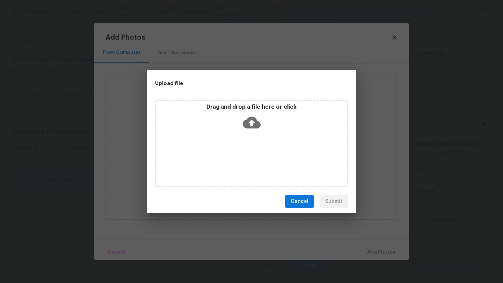
click at [247, 135] on div "Drag and drop a file here or click" at bounding box center [251, 143] width 193 height 87
